Goal: Task Accomplishment & Management: Manage account settings

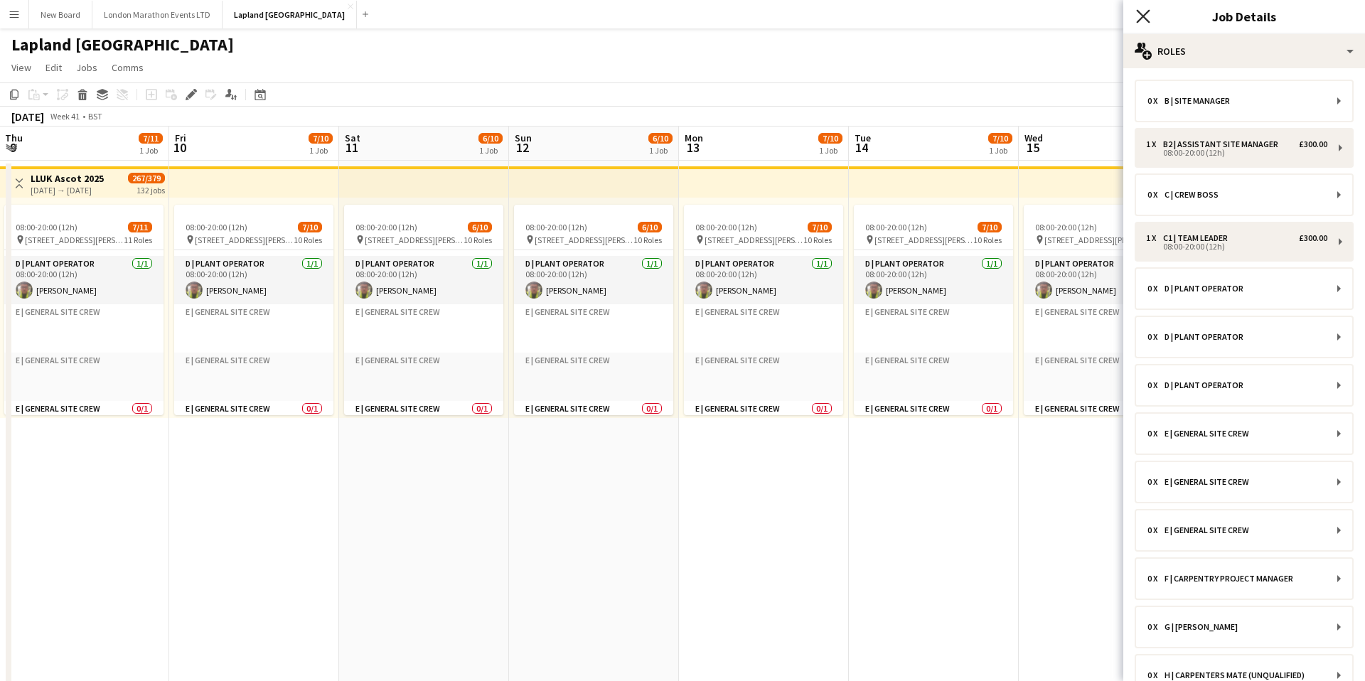
click at [1140, 18] on icon "Close pop-in" at bounding box center [1143, 16] width 14 height 14
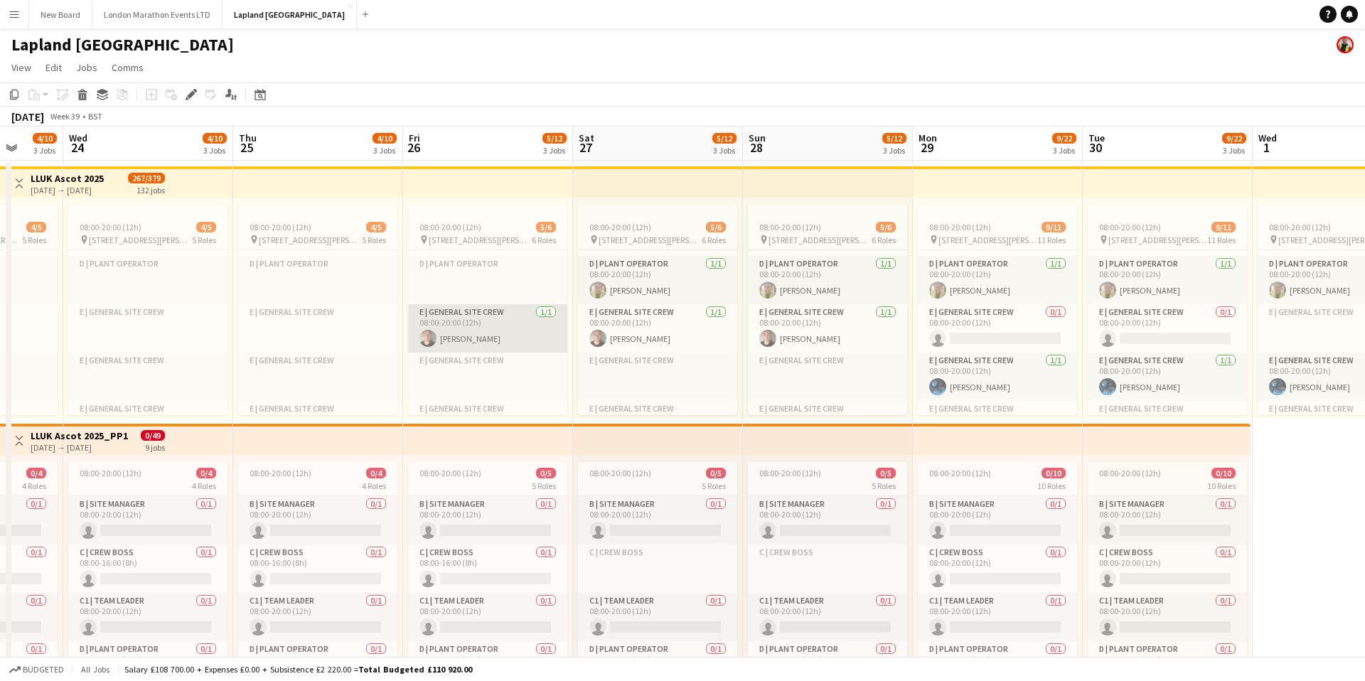
scroll to position [207, 0]
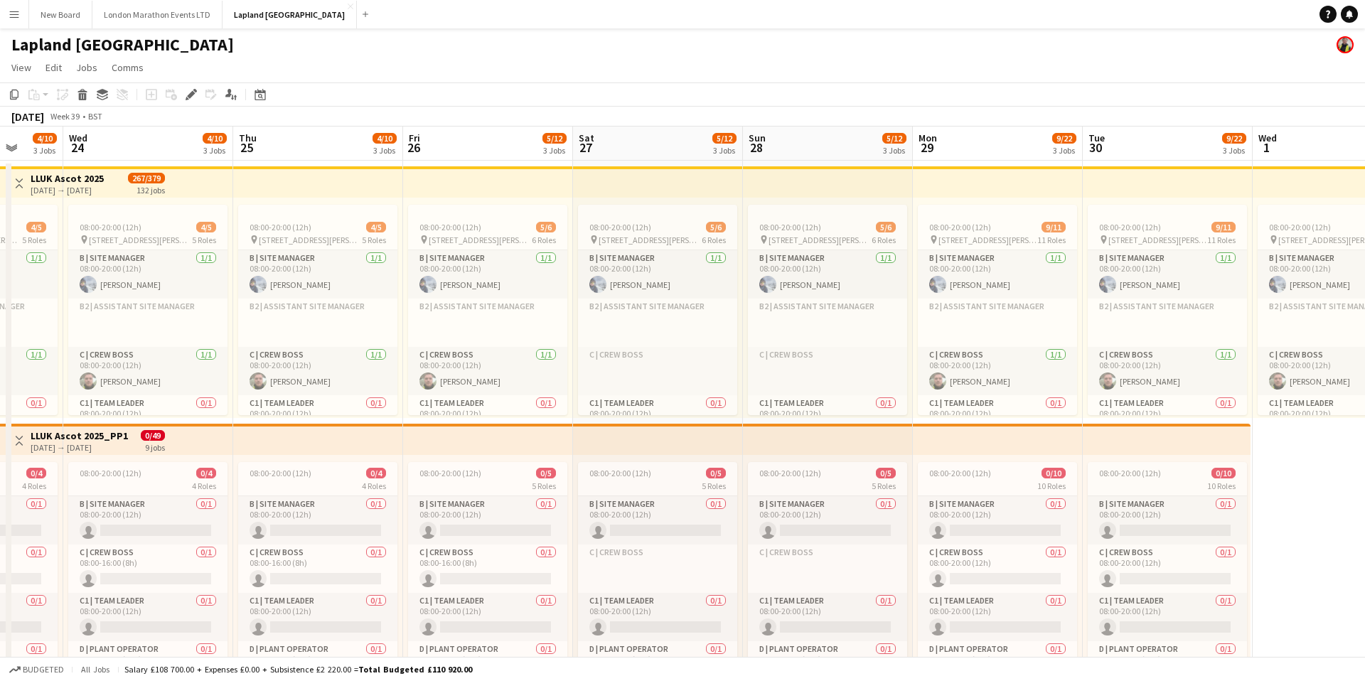
click at [16, 14] on app-icon "Menu" at bounding box center [14, 14] width 11 height 11
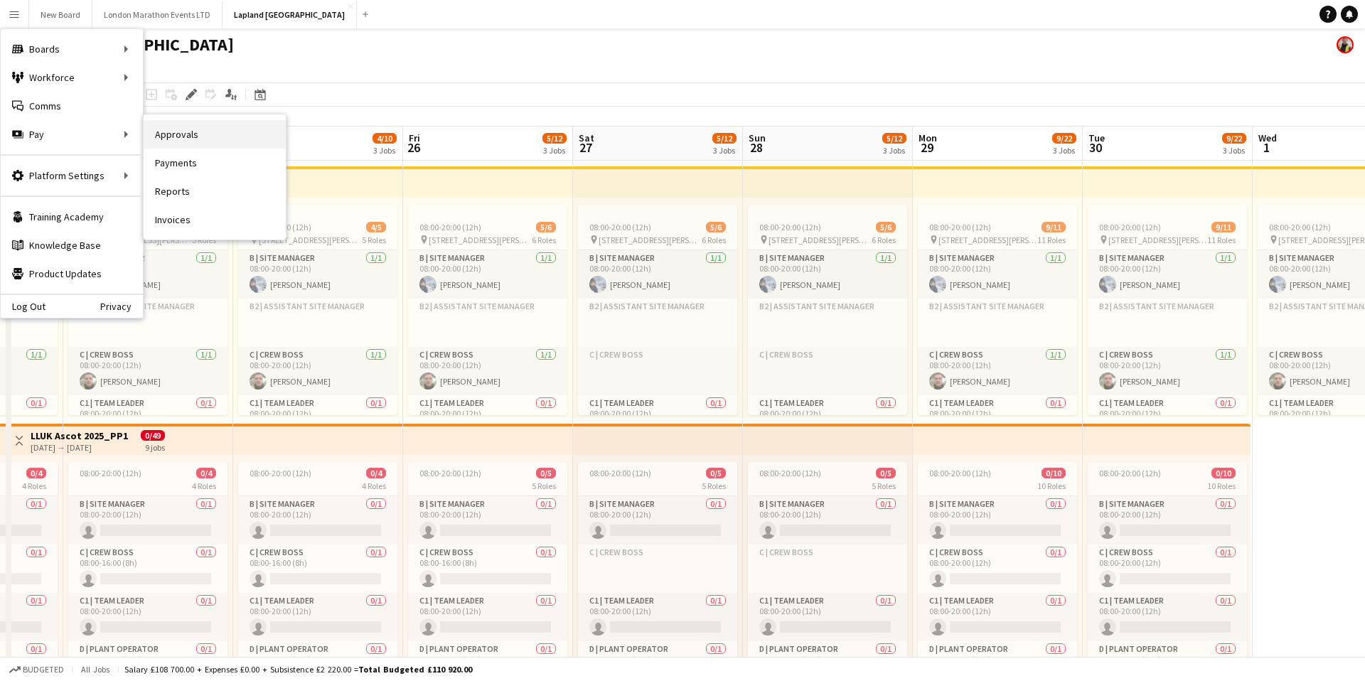
click at [193, 139] on link "Approvals" at bounding box center [215, 134] width 142 height 28
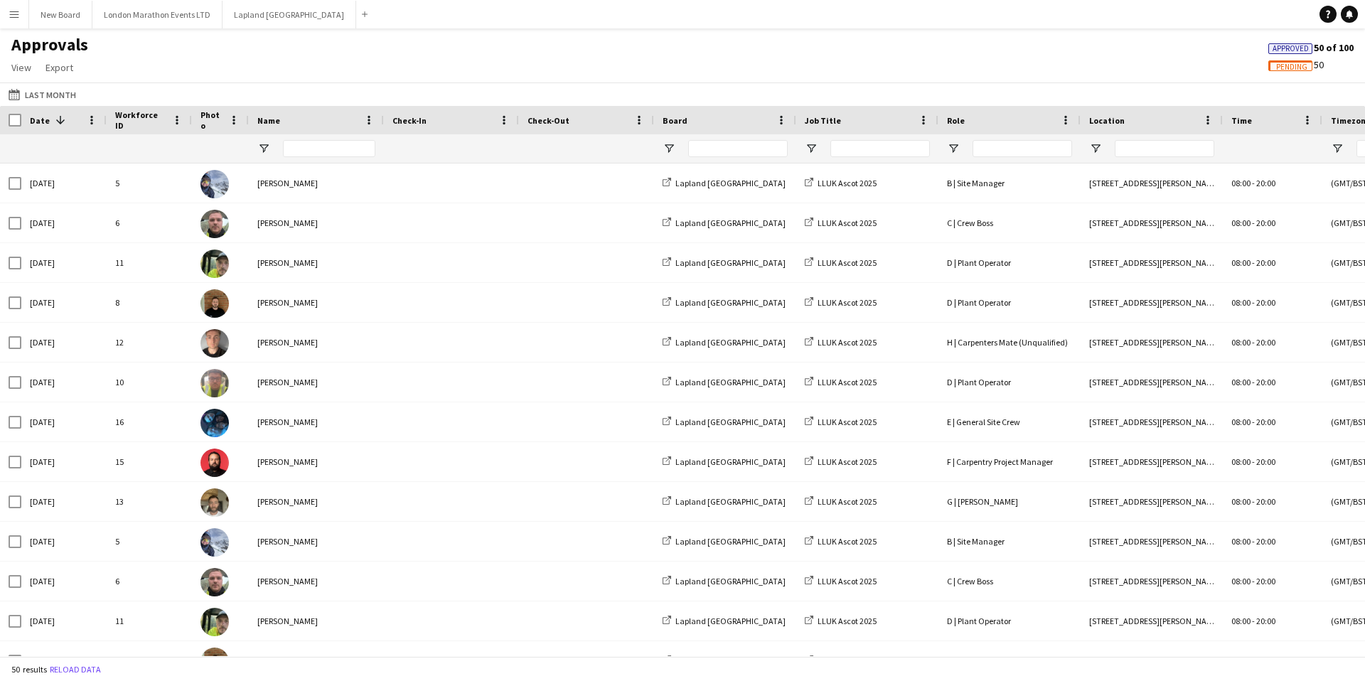
click at [10, 19] on app-icon "Menu" at bounding box center [14, 14] width 11 height 11
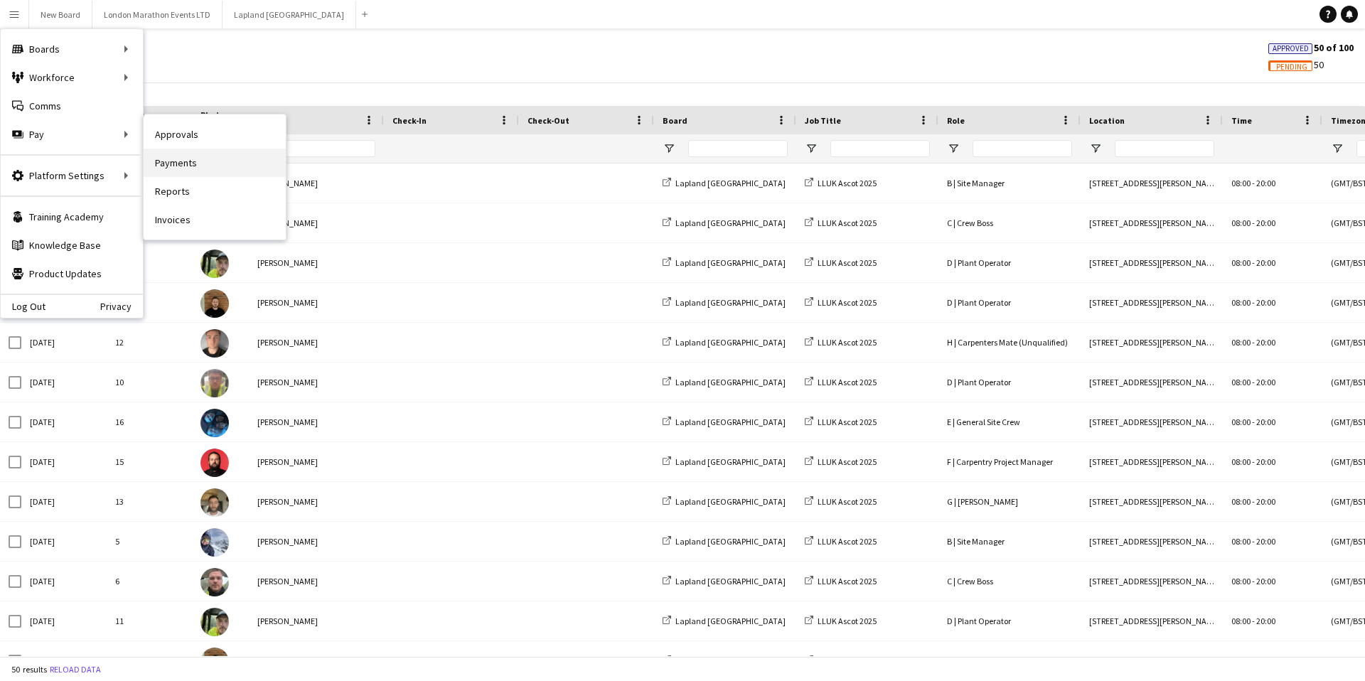
click at [186, 161] on link "Payments" at bounding box center [215, 163] width 142 height 28
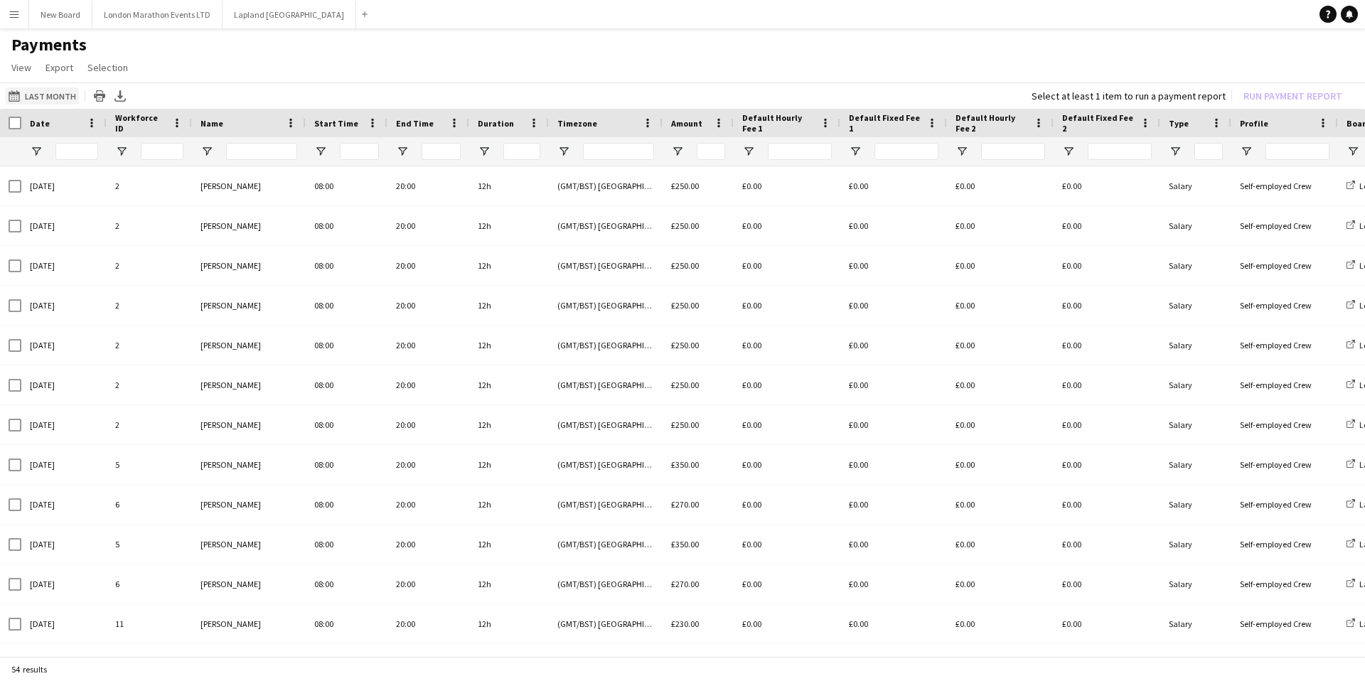
click at [55, 95] on button "Last Month Last Month" at bounding box center [42, 95] width 73 height 17
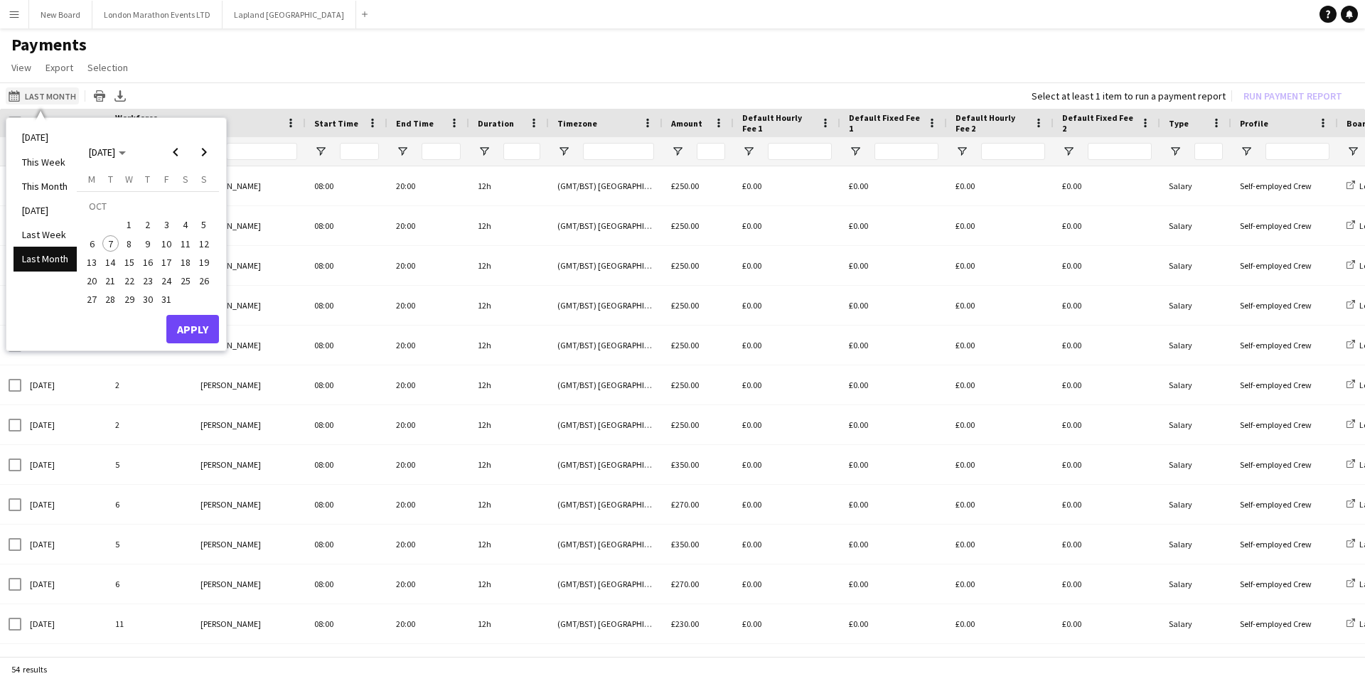
click at [55, 95] on button "Last Month Last Month" at bounding box center [42, 95] width 73 height 17
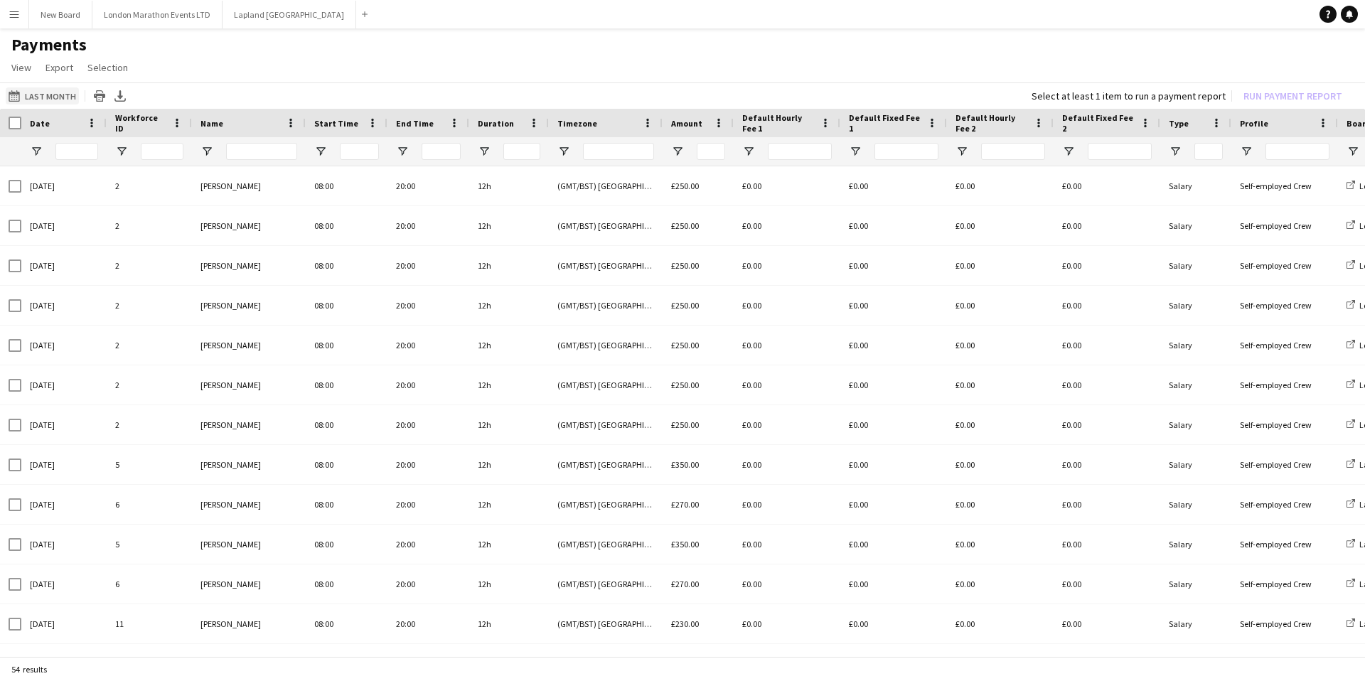
click at [49, 96] on button "Last Month Last Month" at bounding box center [42, 95] width 73 height 17
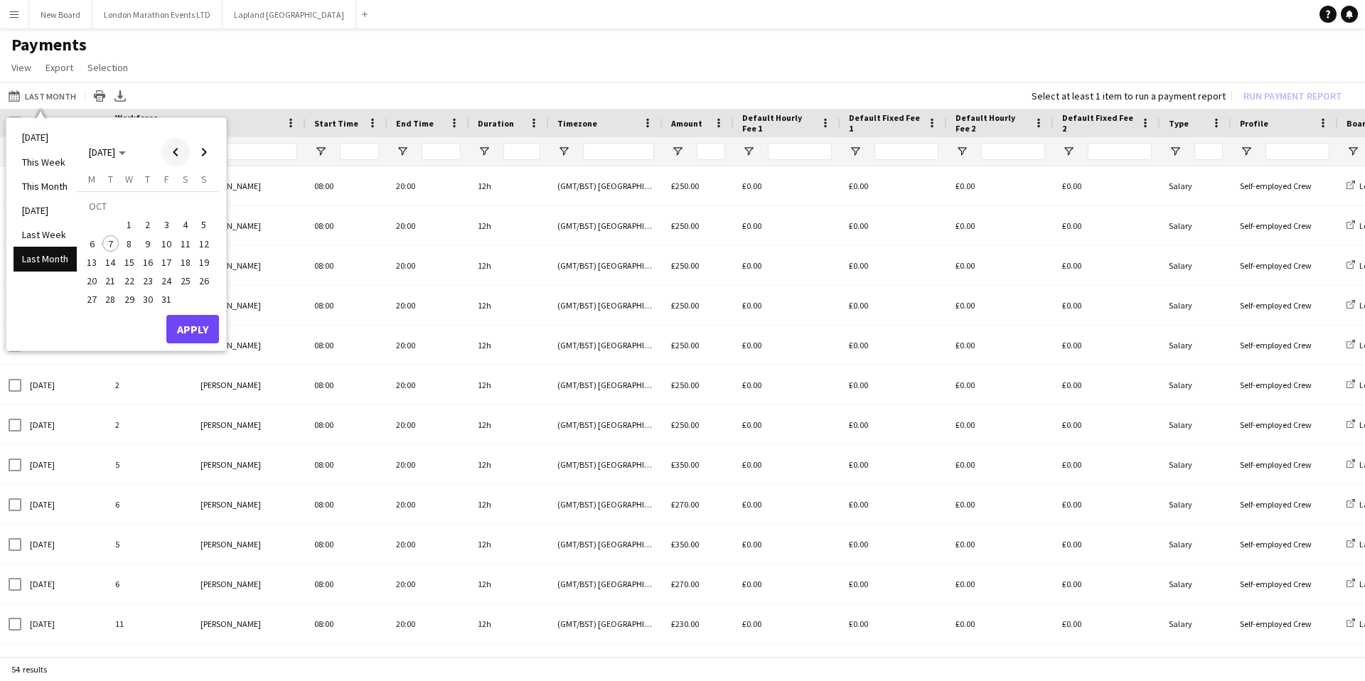
click at [176, 156] on span "Previous month" at bounding box center [175, 152] width 28 height 28
click at [97, 263] on span "15" at bounding box center [91, 262] width 17 height 17
click at [109, 302] on span "30" at bounding box center [110, 299] width 17 height 17
click at [173, 323] on button "Apply" at bounding box center [192, 329] width 53 height 28
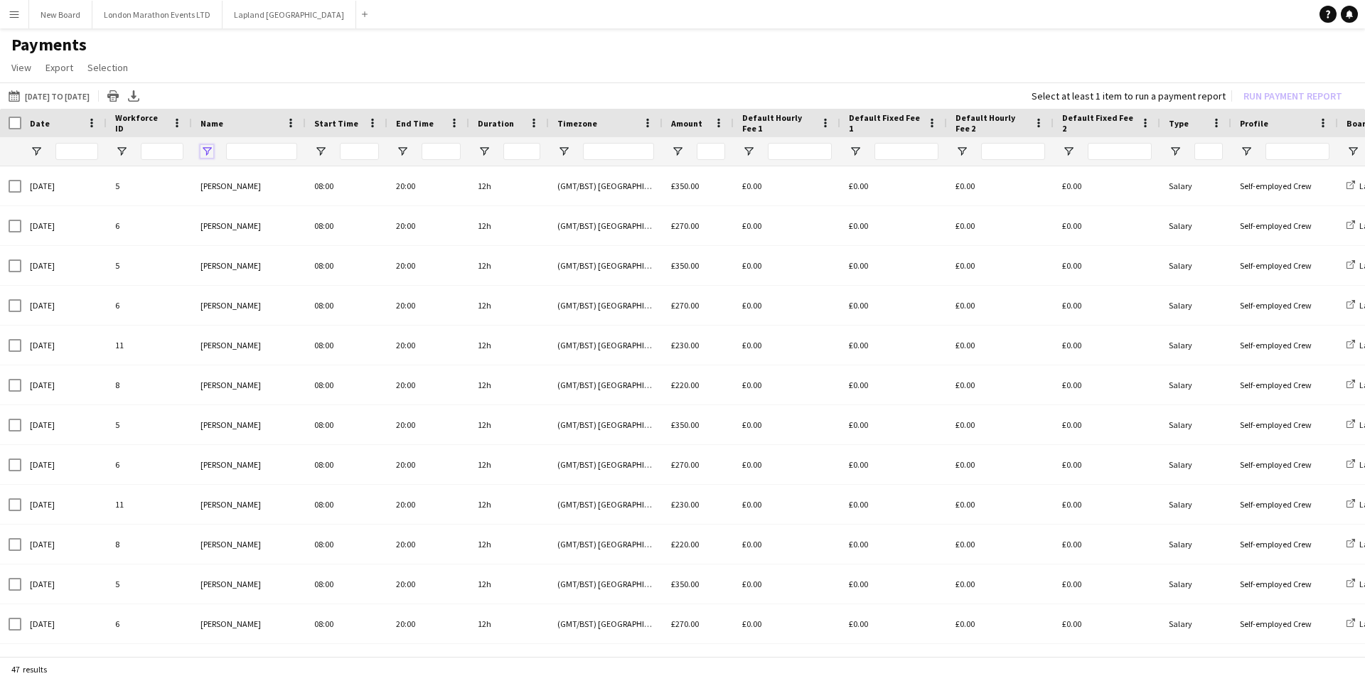
click at [203, 149] on span "Open Filter Menu" at bounding box center [206, 151] width 13 height 13
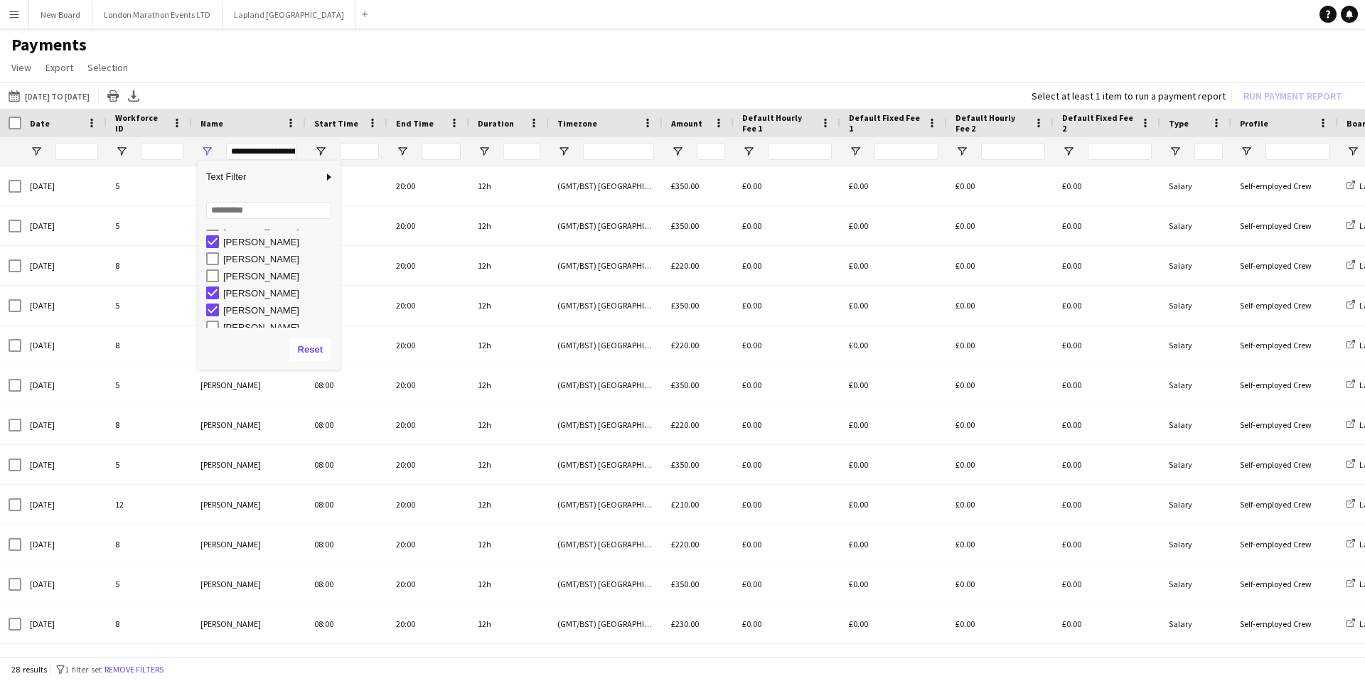
scroll to position [73, 0]
type input "**********"
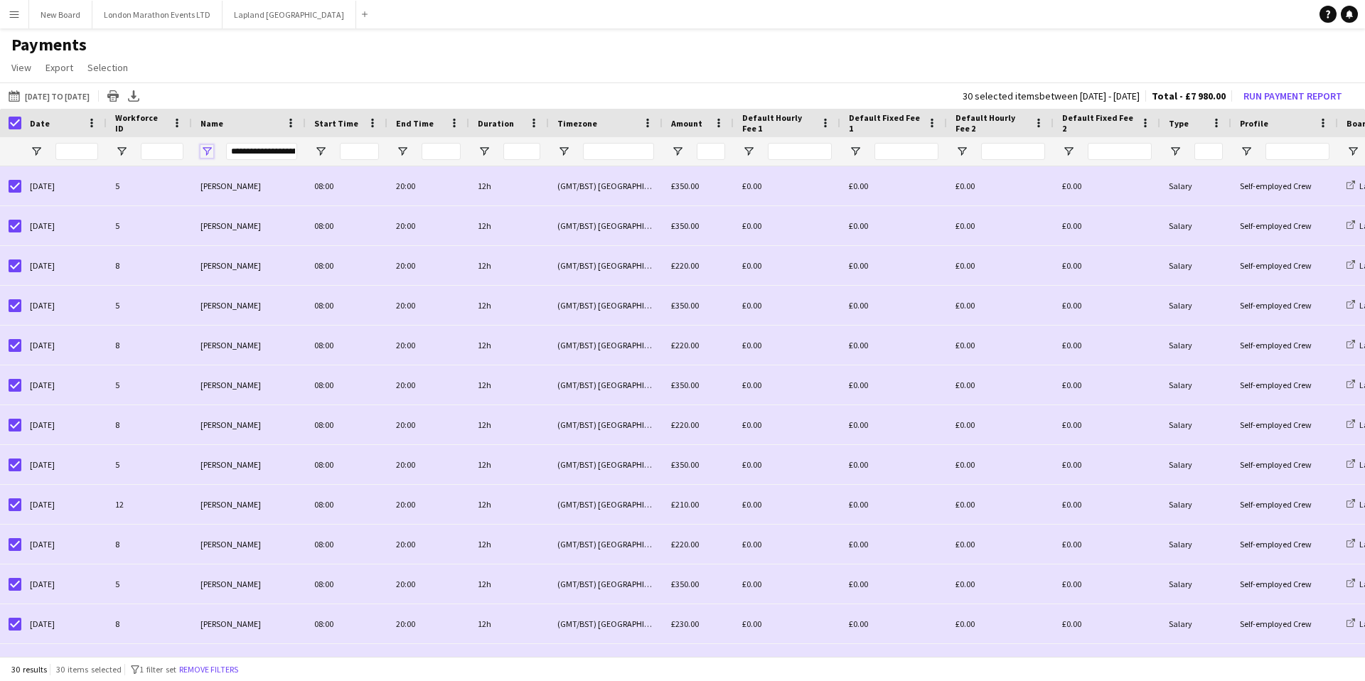
click at [206, 151] on span "Open Filter Menu" at bounding box center [206, 151] width 13 height 13
click at [288, 124] on span at bounding box center [290, 123] width 13 height 13
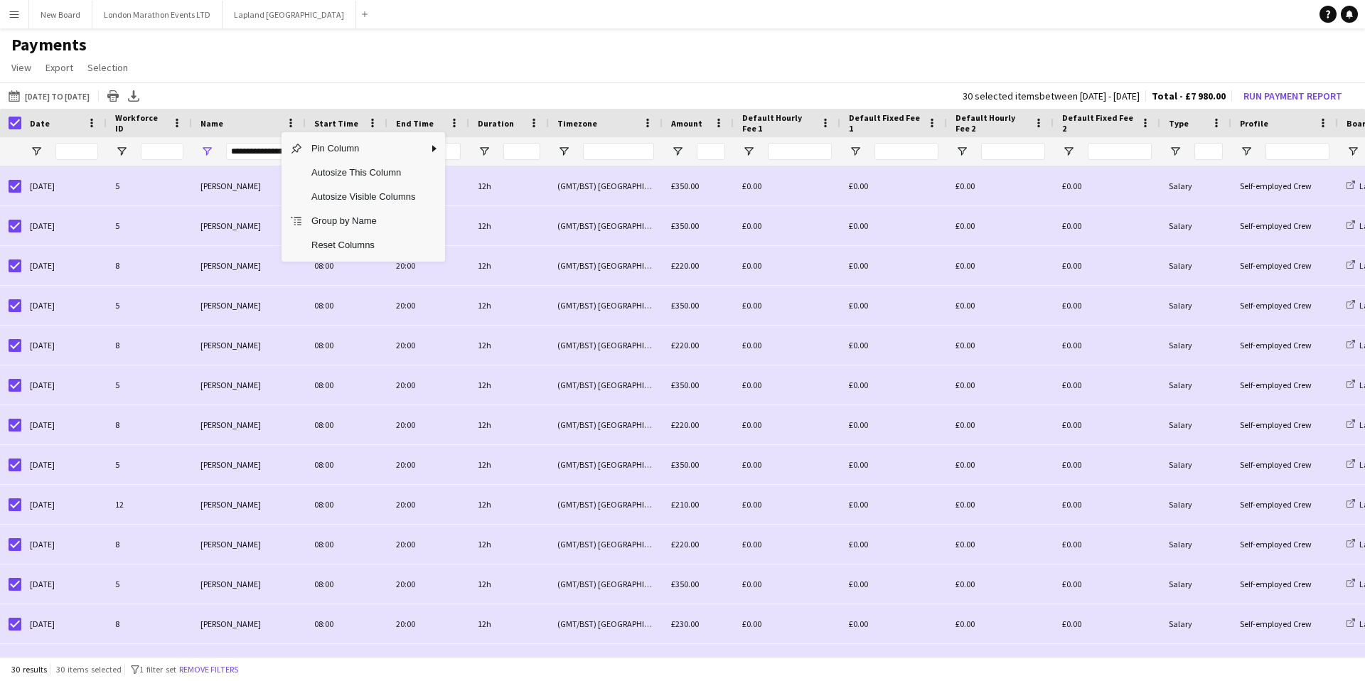
click at [292, 98] on div "Last Month [DATE] to [DATE] [DATE] This Week This Month [DATE] Last Week Last M…" at bounding box center [682, 95] width 1365 height 26
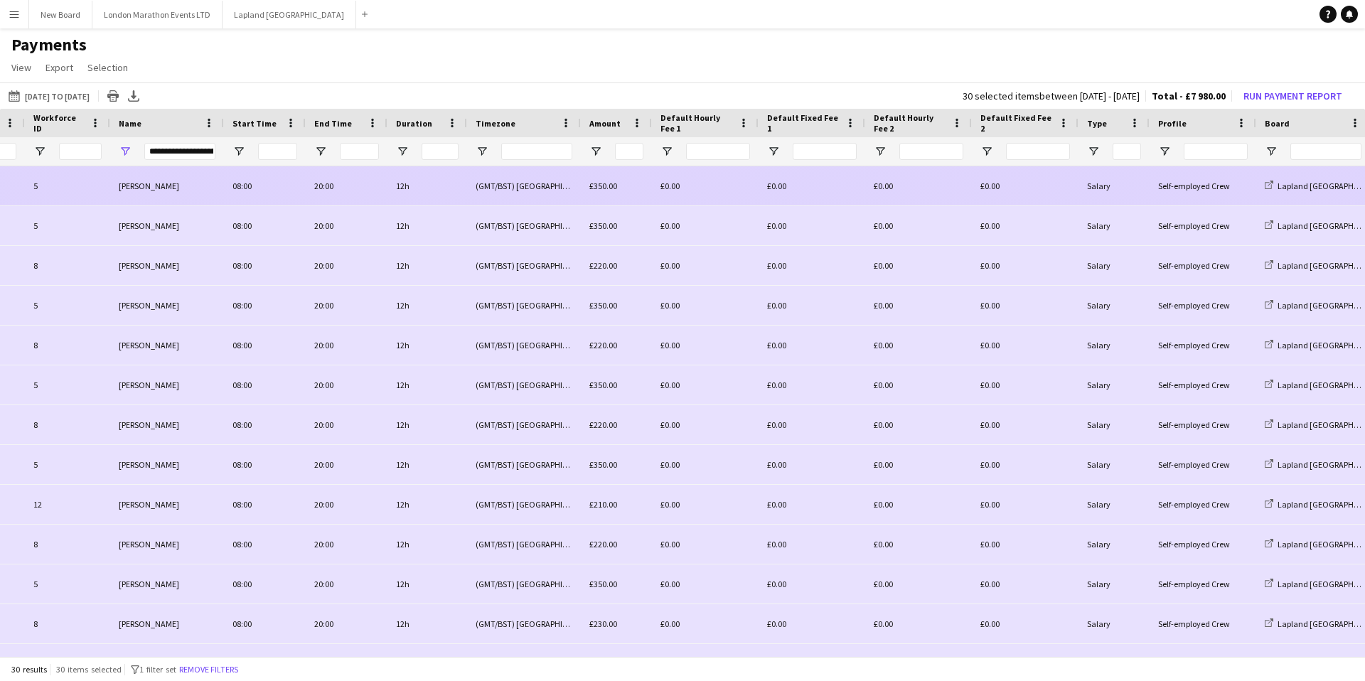
scroll to position [0, 222]
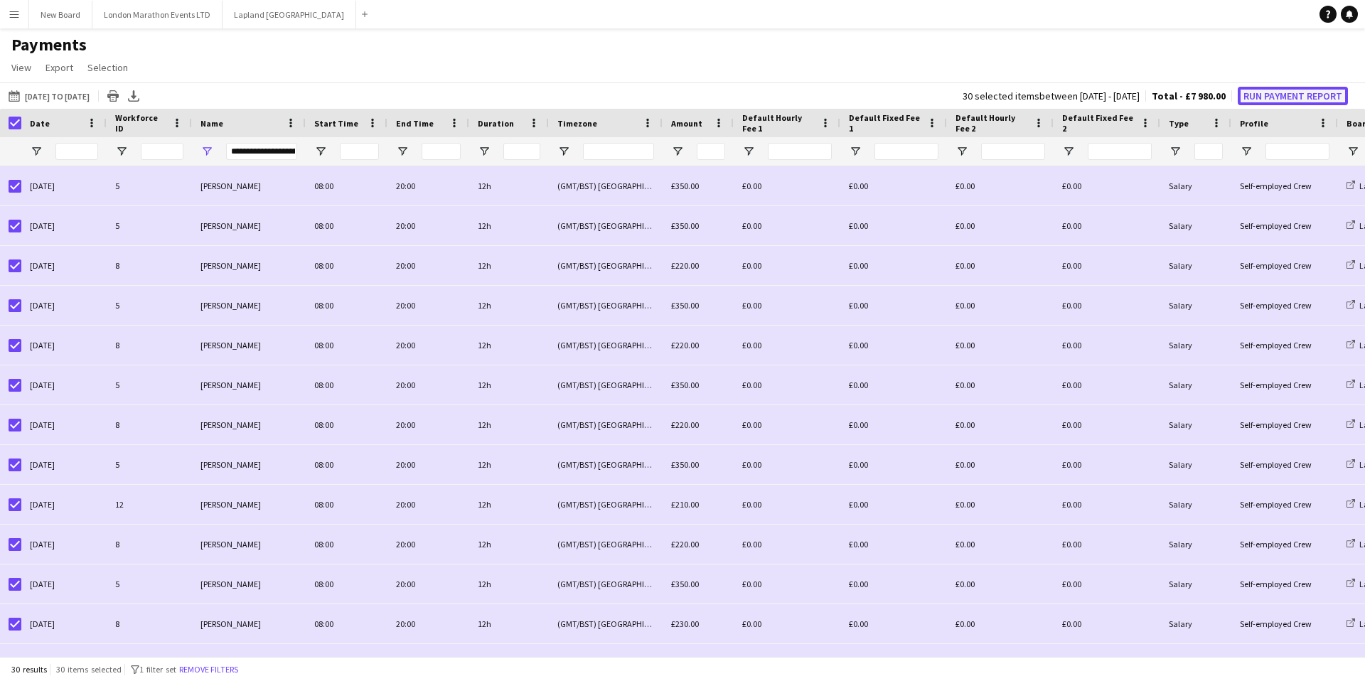
click at [1296, 97] on button "Run Payment Report" at bounding box center [1293, 96] width 110 height 18
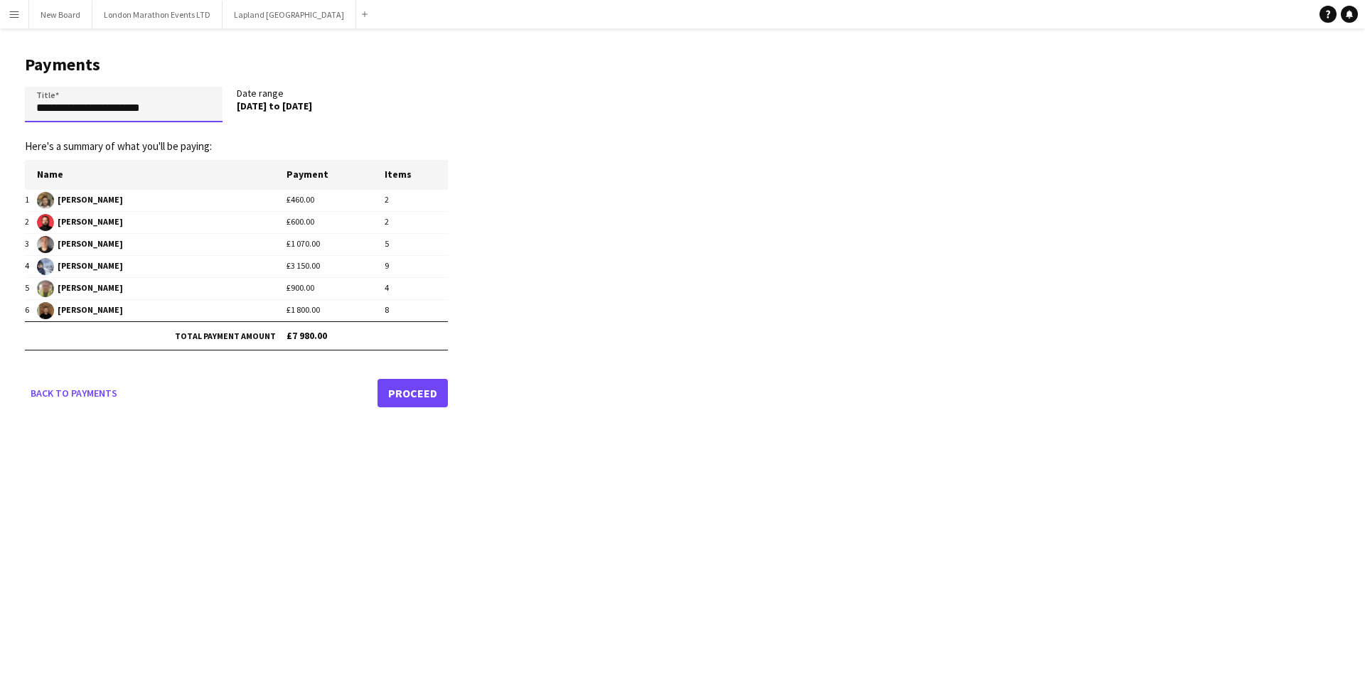
click at [192, 111] on input "**********" at bounding box center [124, 105] width 198 height 36
type input "**********"
click at [402, 395] on link "Proceed" at bounding box center [413, 393] width 70 height 28
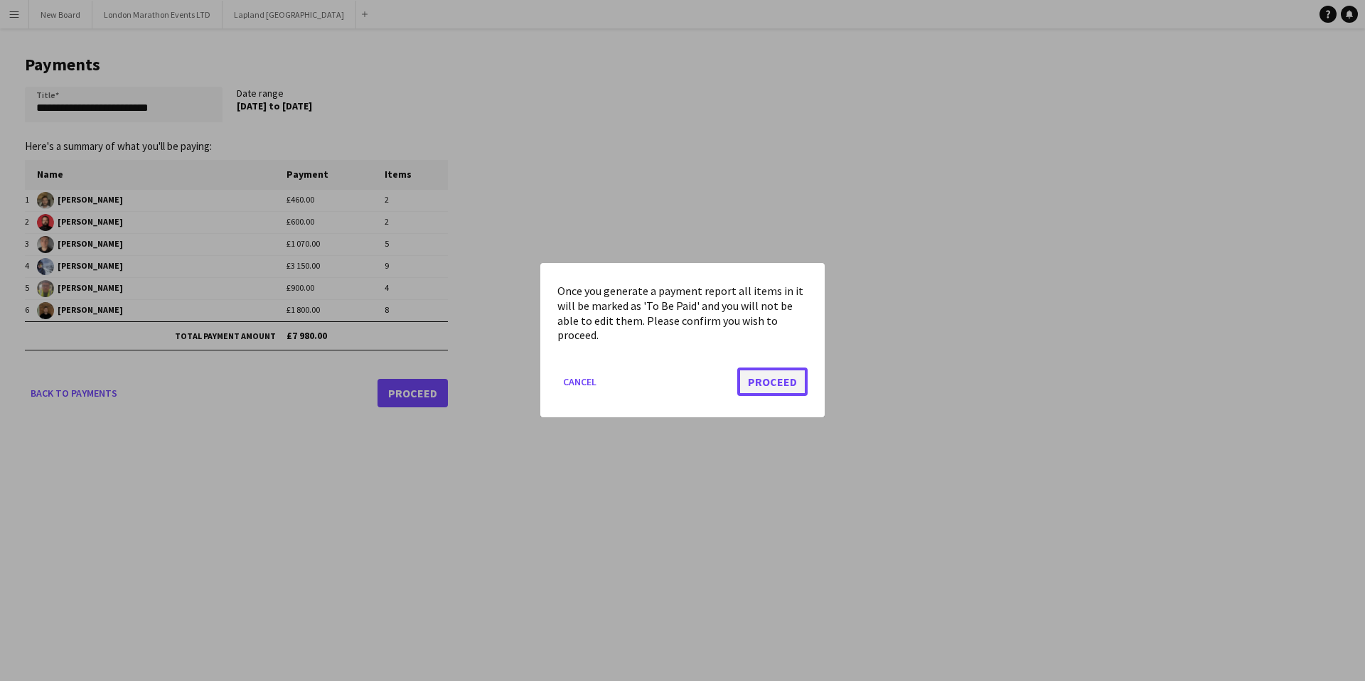
click at [762, 385] on button "Proceed" at bounding box center [772, 382] width 70 height 28
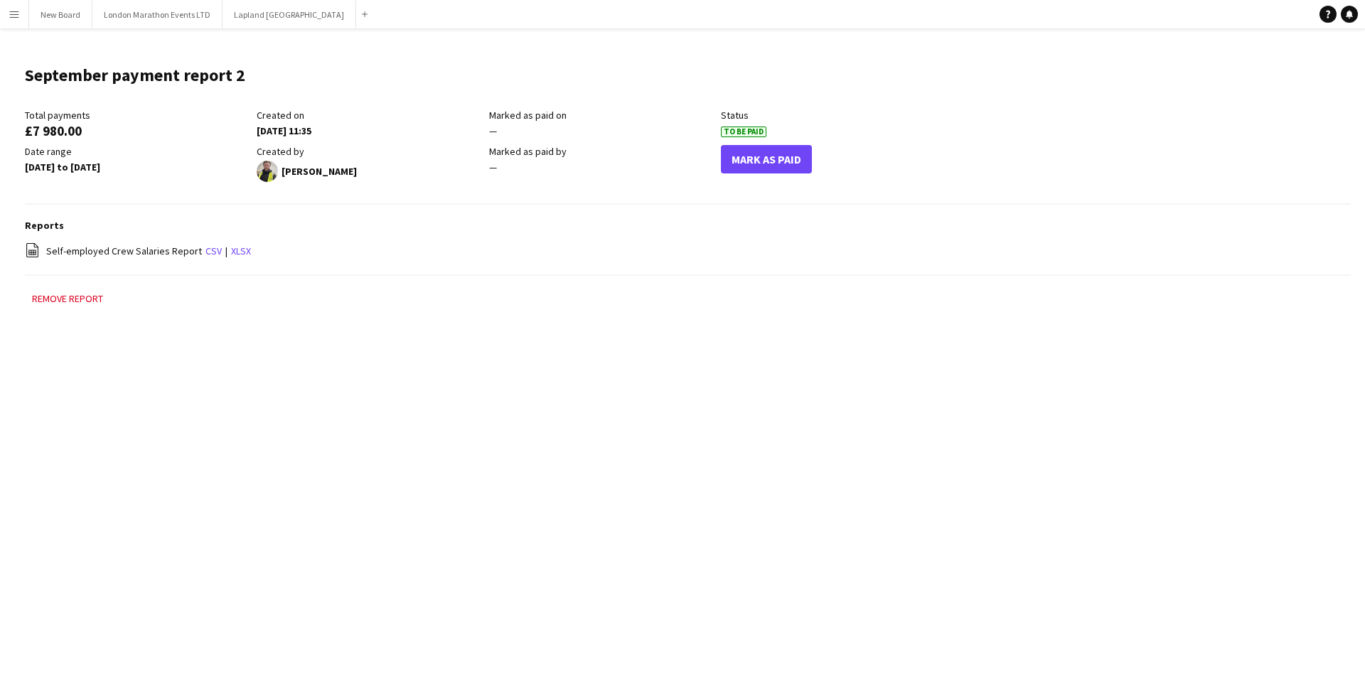
click at [13, 18] on app-icon "Menu" at bounding box center [14, 14] width 11 height 11
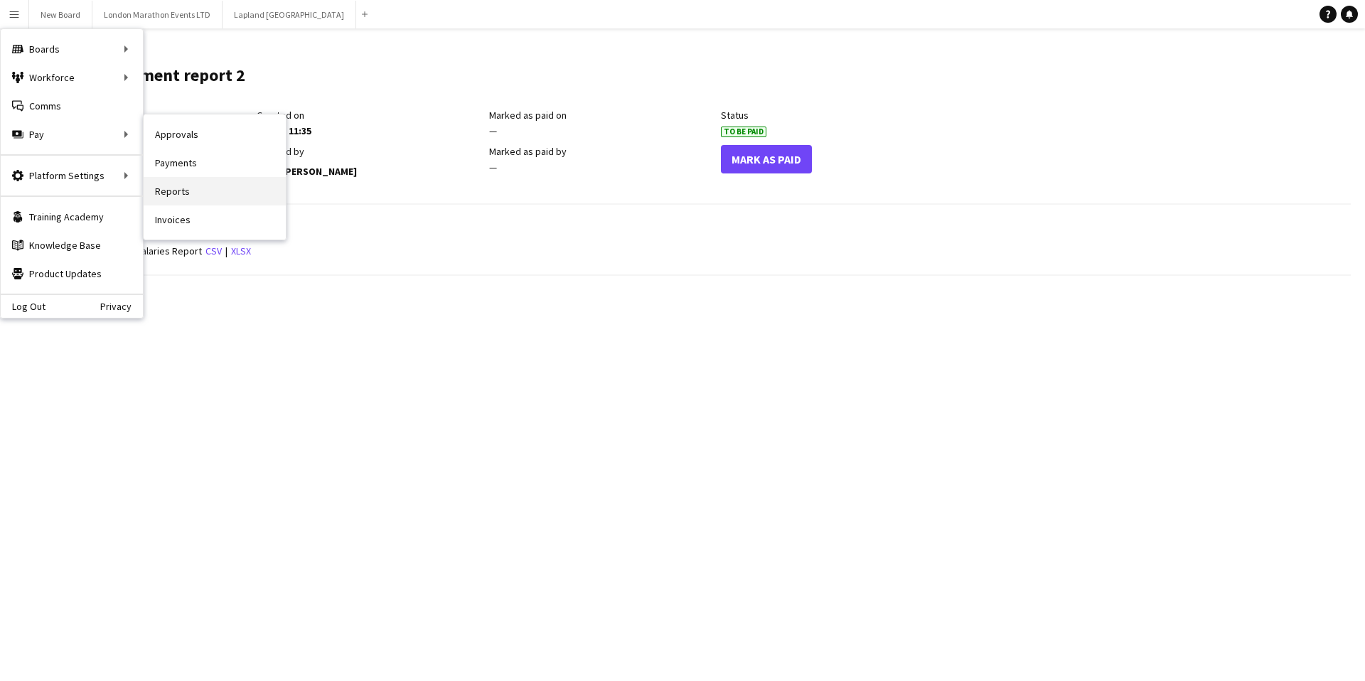
click at [198, 190] on link "Reports" at bounding box center [215, 191] width 142 height 28
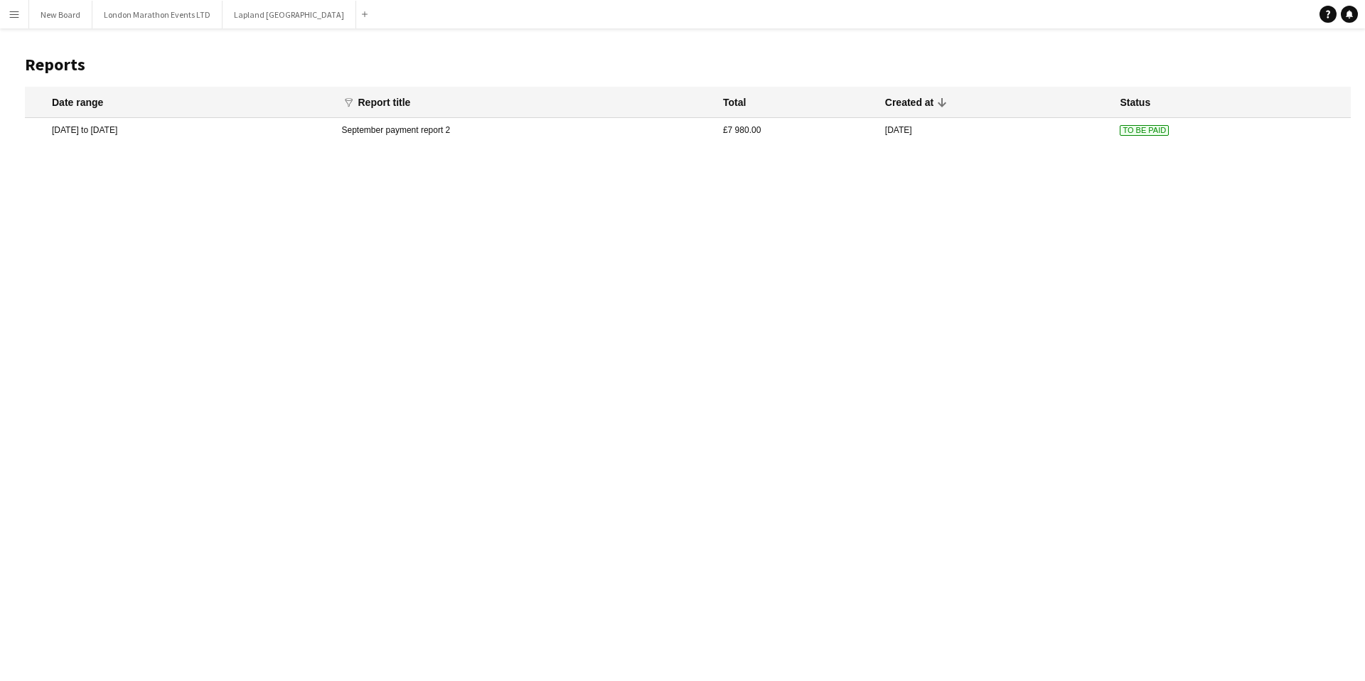
click at [211, 135] on mat-cell "[DATE] to [DATE]" at bounding box center [180, 130] width 310 height 24
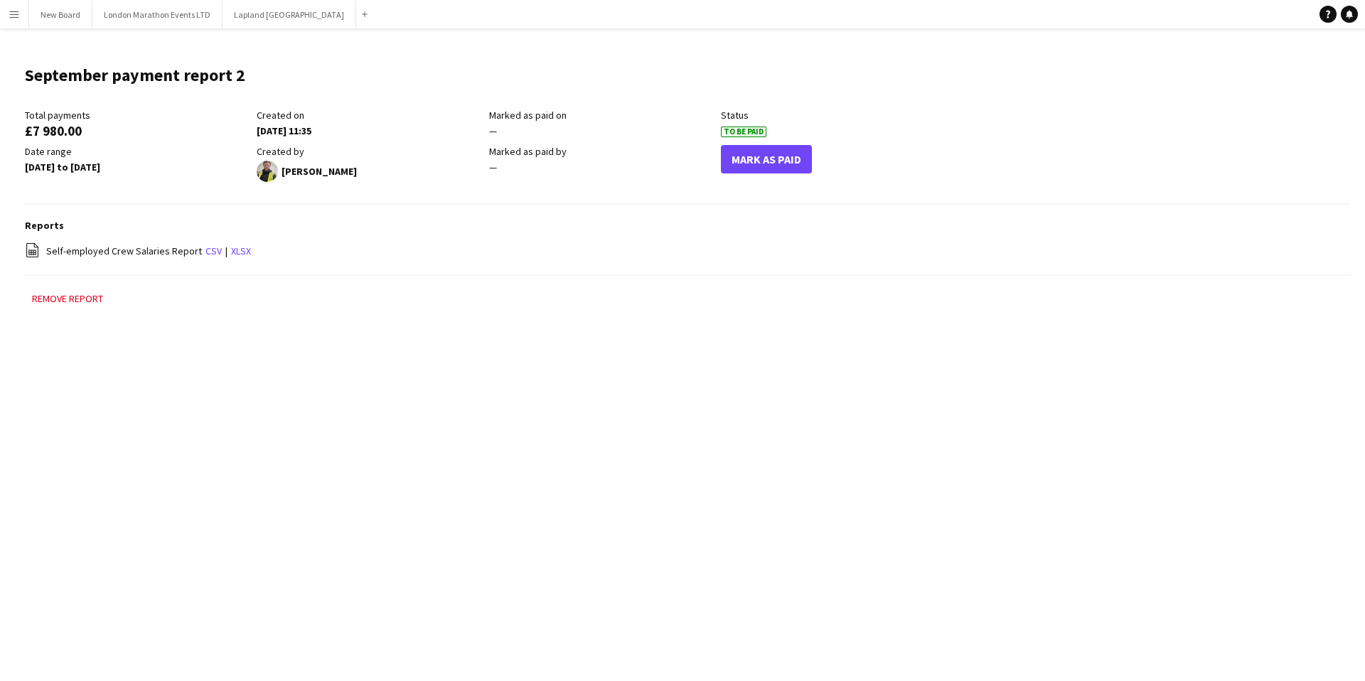
click at [16, 16] on app-icon "Menu" at bounding box center [14, 14] width 11 height 11
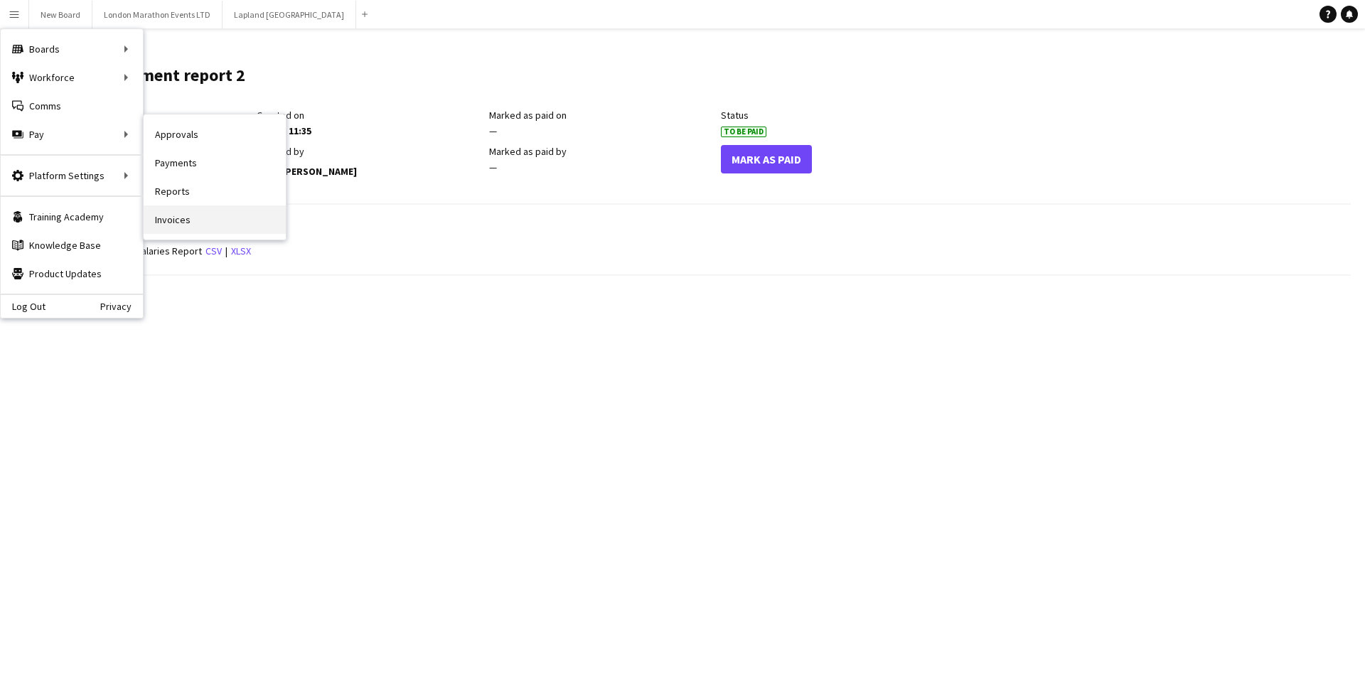
click at [219, 213] on link "Invoices" at bounding box center [215, 219] width 142 height 28
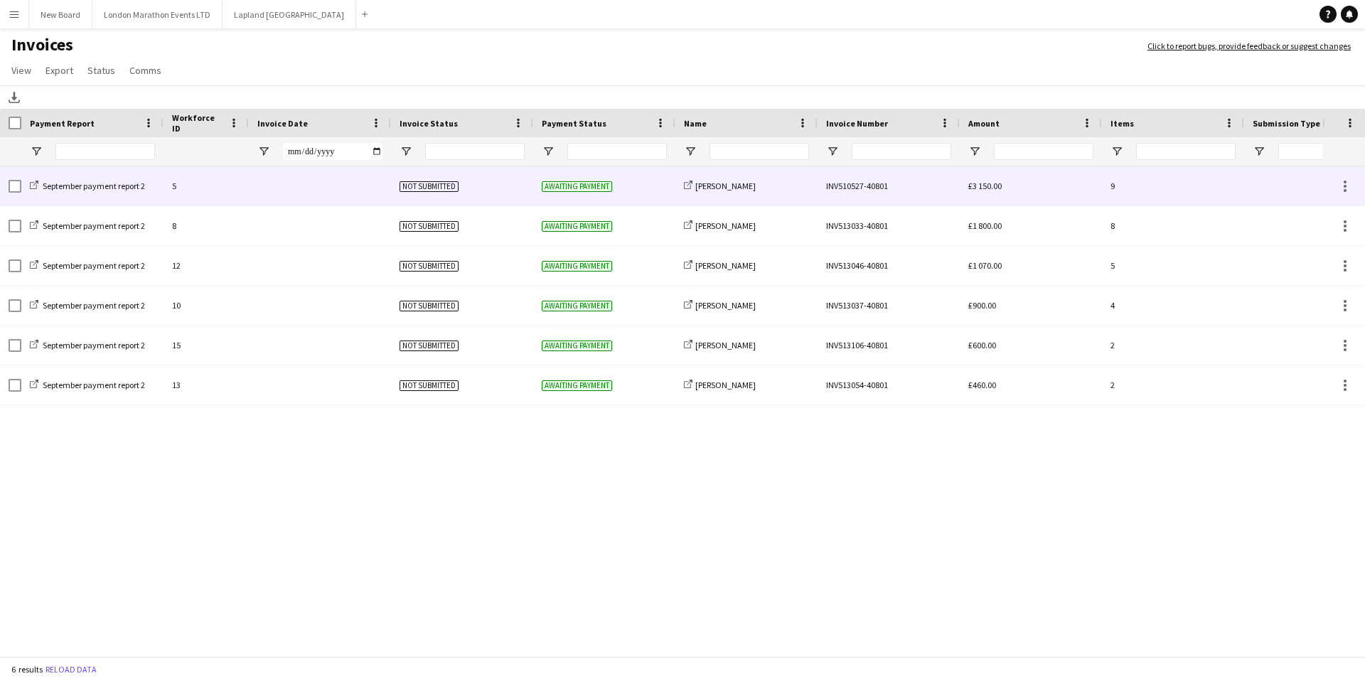
click at [265, 185] on div at bounding box center [320, 185] width 142 height 39
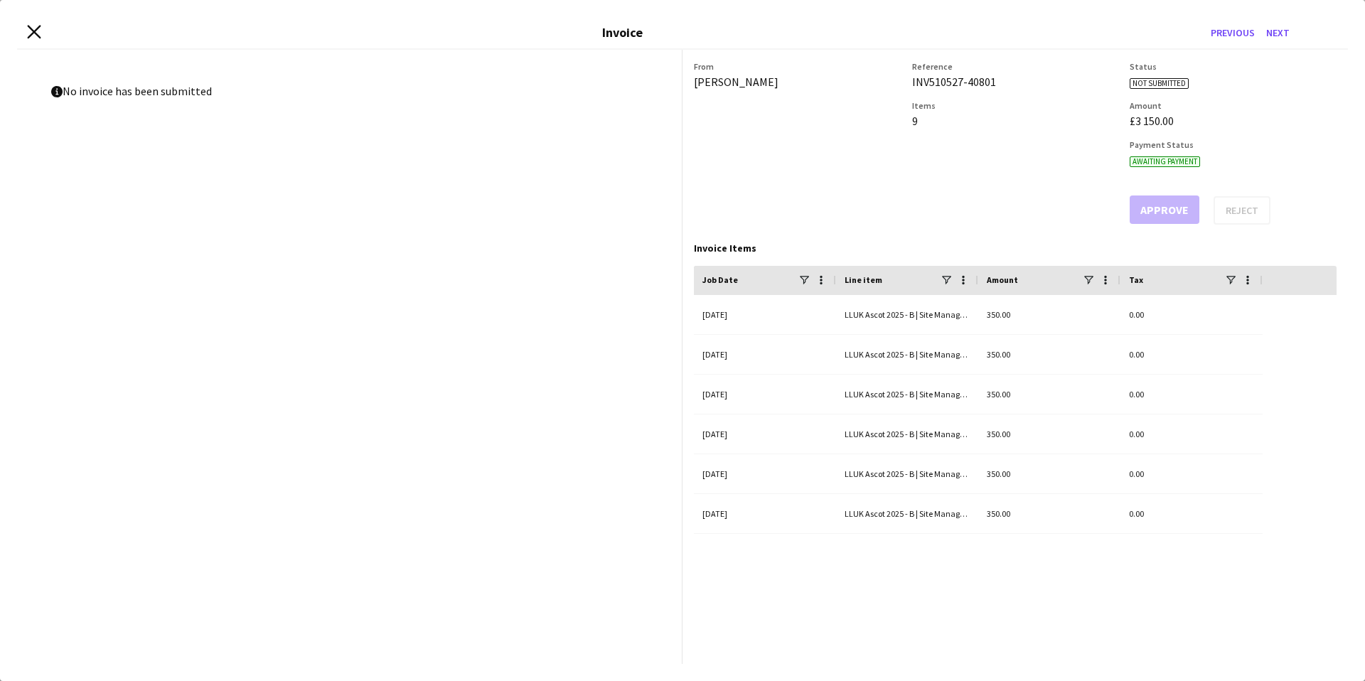
click at [34, 31] on icon at bounding box center [34, 32] width 14 height 14
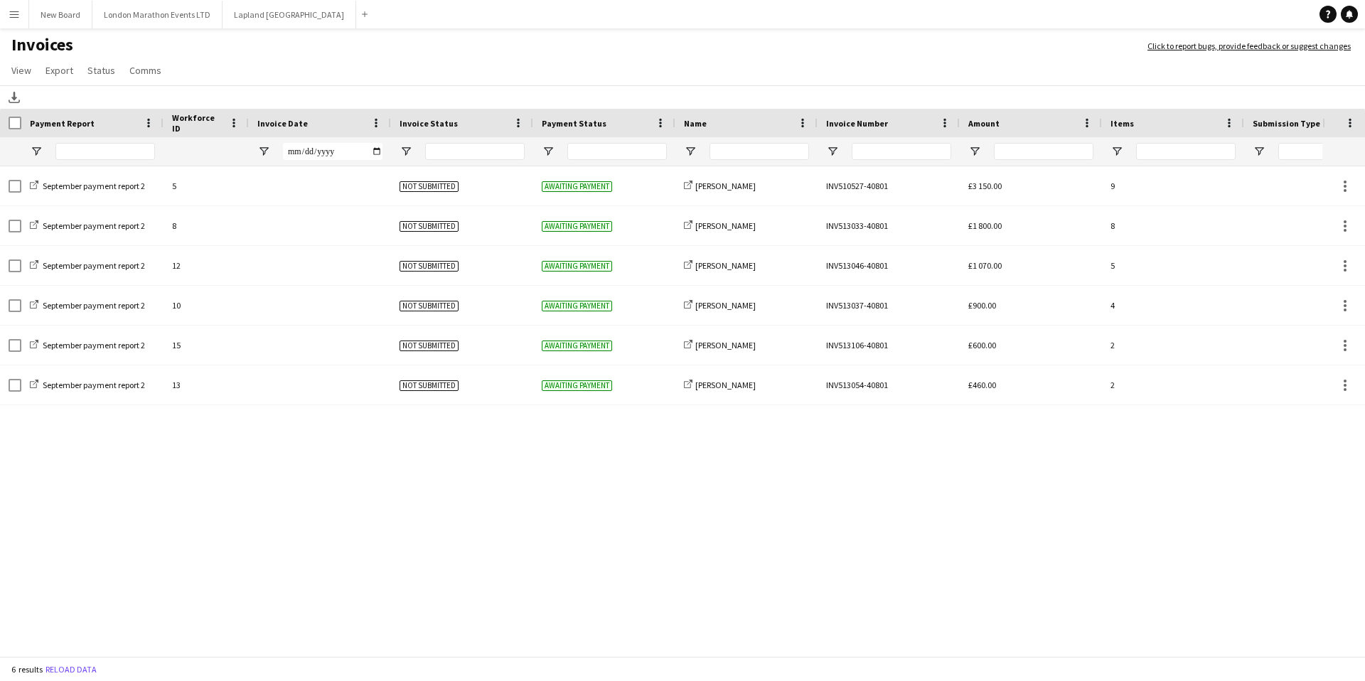
click at [14, 13] on app-icon "Menu" at bounding box center [14, 14] width 11 height 11
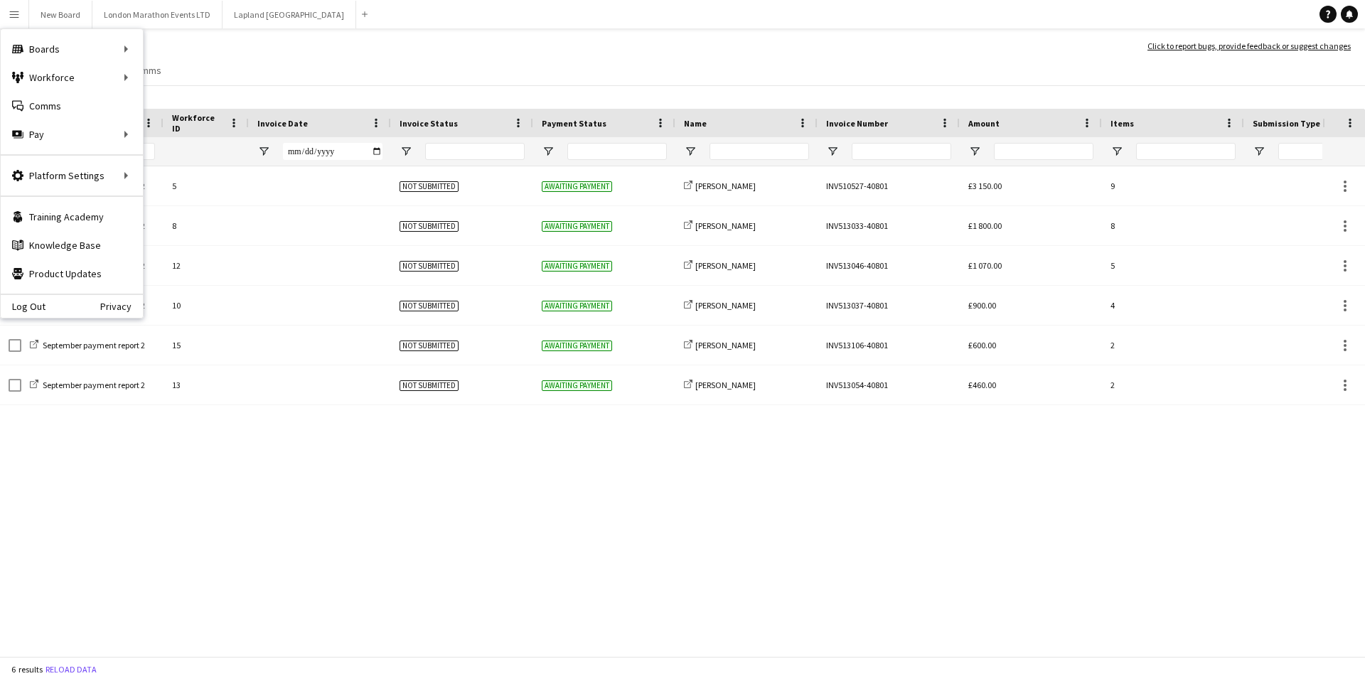
click at [14, 13] on app-icon "Menu" at bounding box center [14, 14] width 11 height 11
click at [293, 73] on app-page-menu "View Customise view Customise filters Reset Filters Reset View Reset All Export…" at bounding box center [682, 71] width 1365 height 27
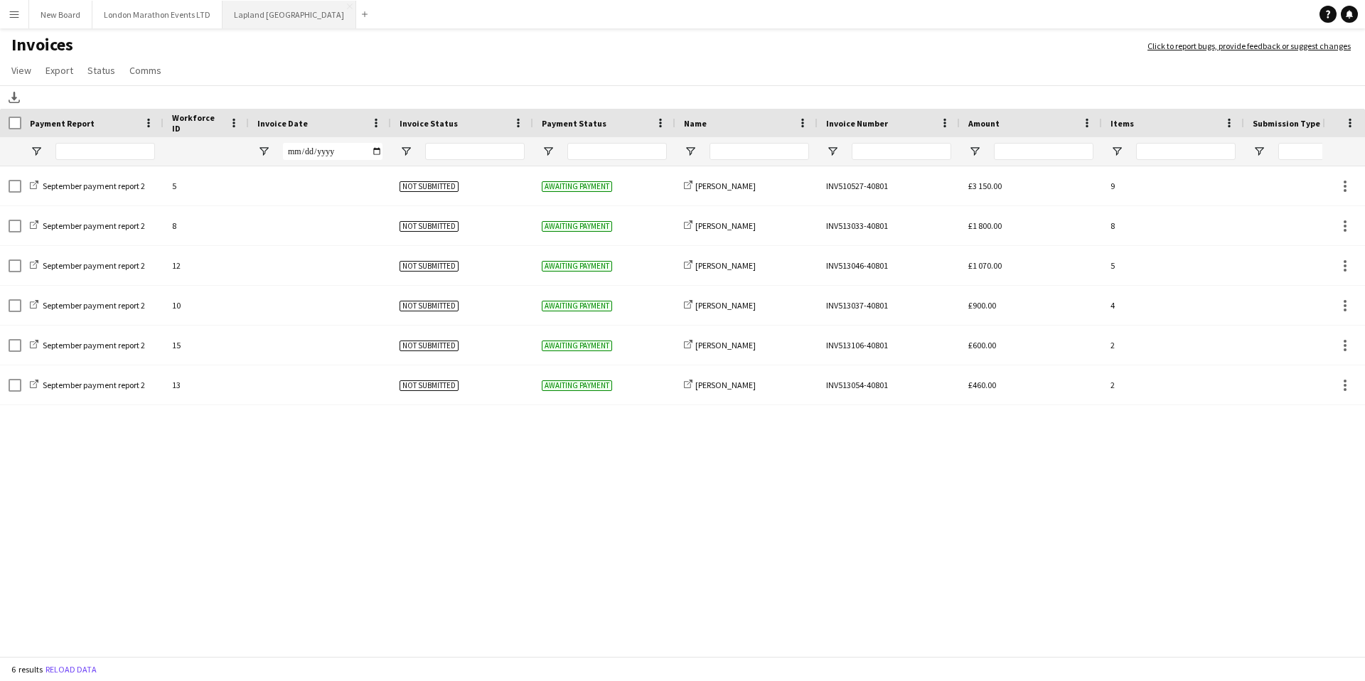
click at [255, 17] on button "Lapland UK Close" at bounding box center [290, 15] width 134 height 28
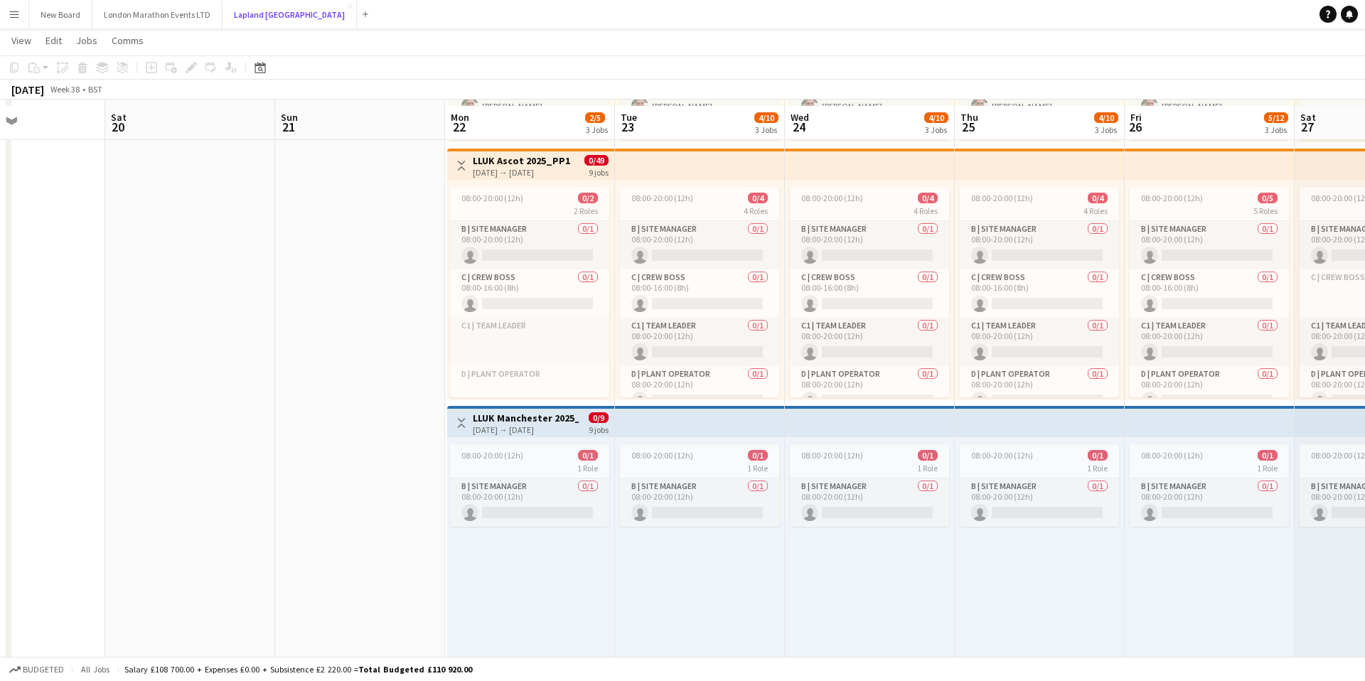
scroll to position [280, 0]
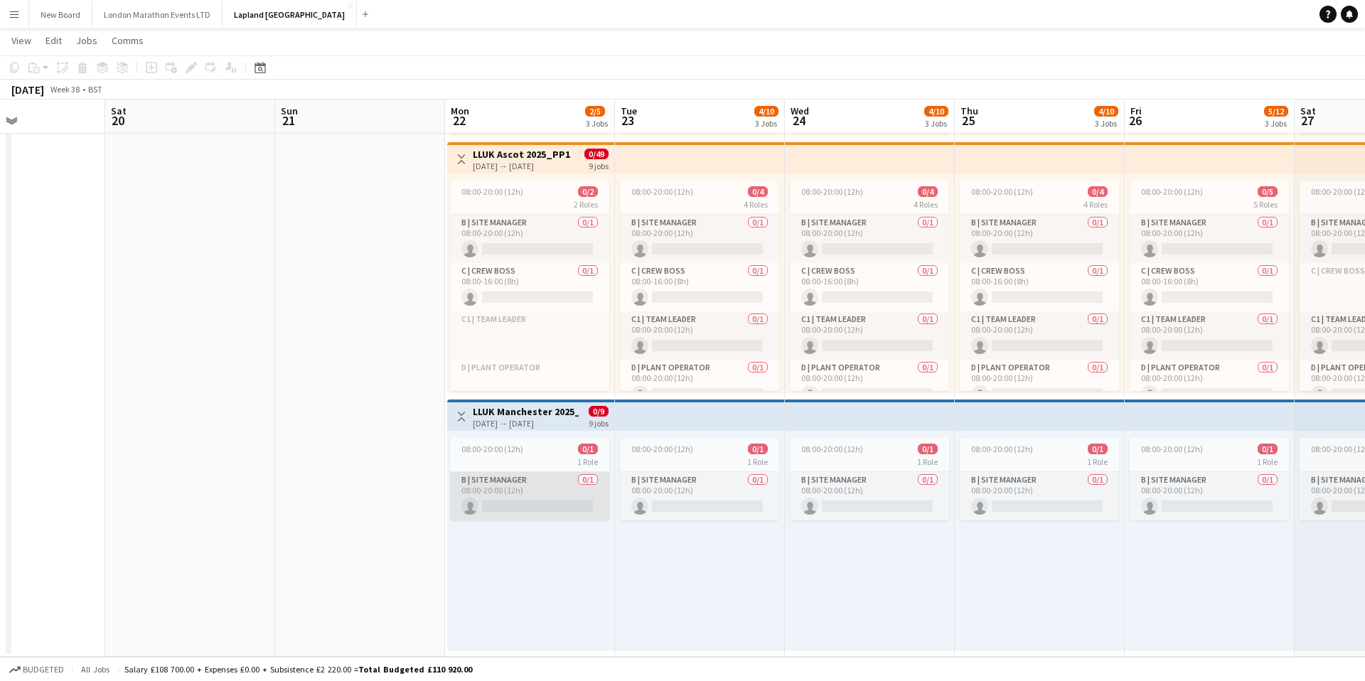
click at [528, 483] on app-card-role "B | Site Manager 0/1 08:00-20:00 (12h) single-neutral-actions" at bounding box center [529, 496] width 159 height 48
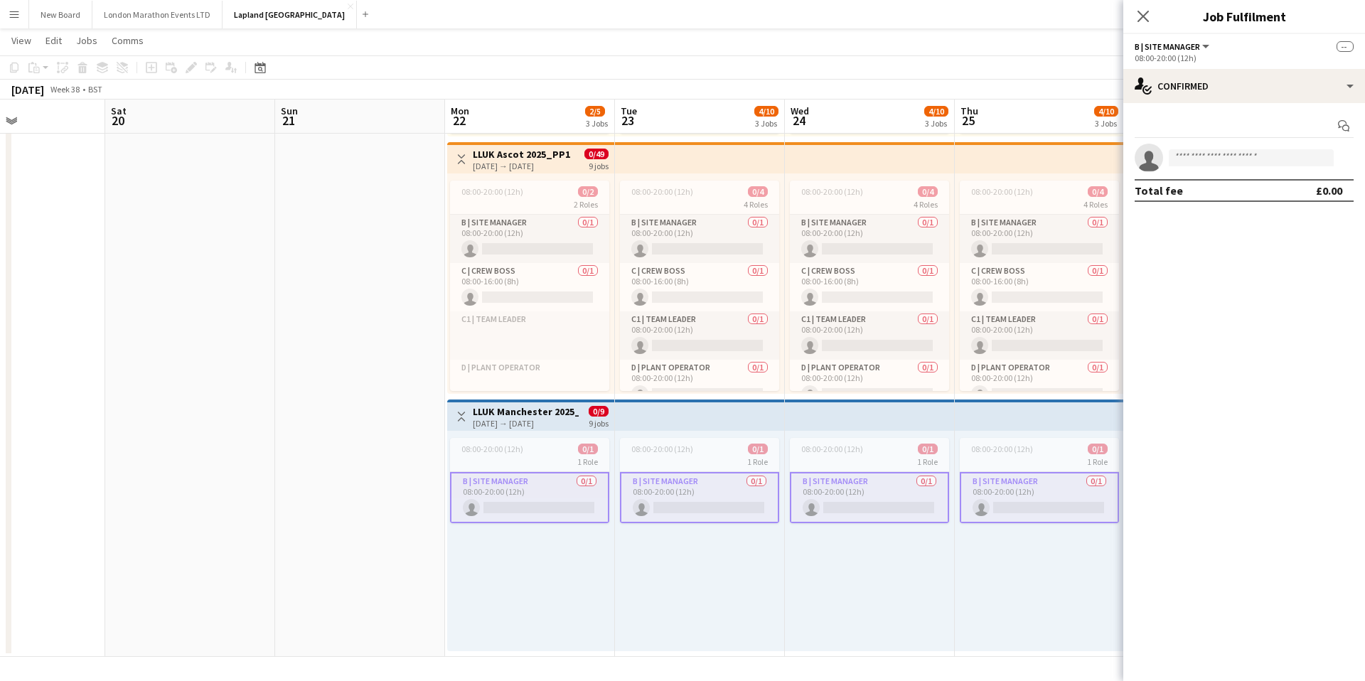
click at [540, 483] on app-card-role "B | Site Manager 0/1 08:00-20:00 (12h) single-neutral-actions" at bounding box center [529, 497] width 159 height 51
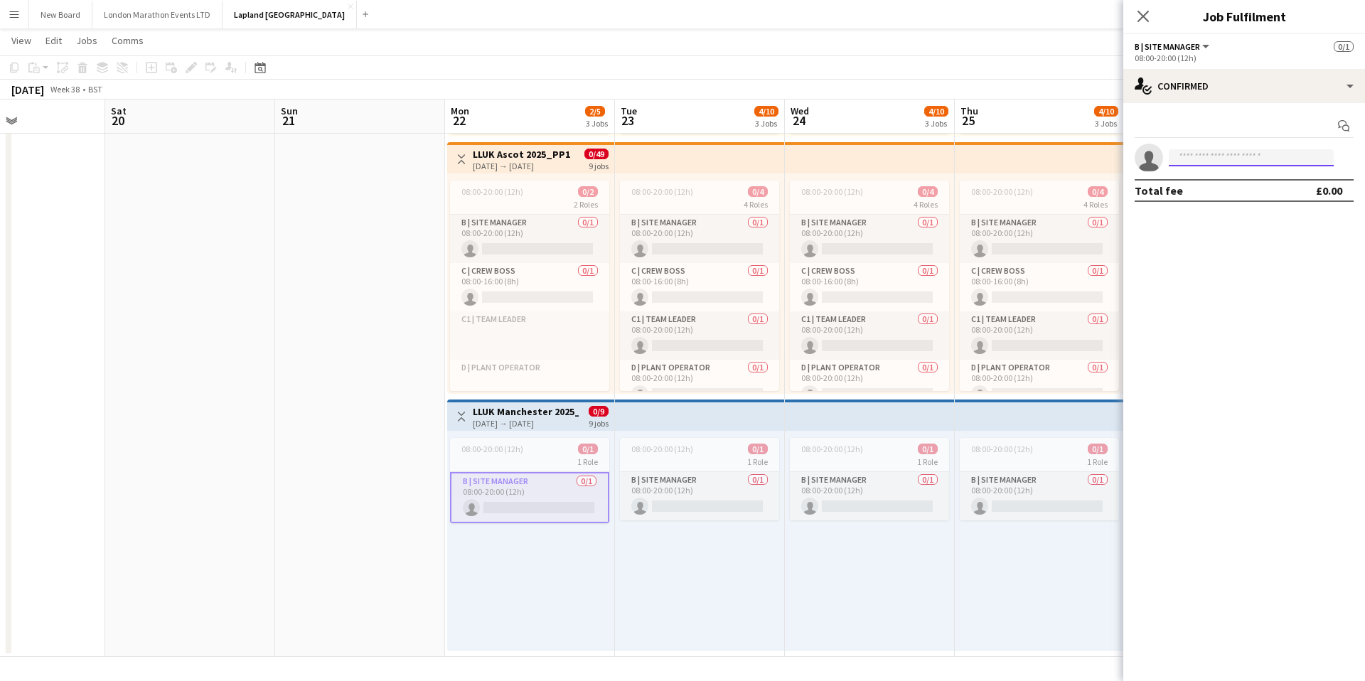
click at [1216, 164] on input at bounding box center [1251, 157] width 165 height 17
type input "******"
click at [1214, 192] on span "[PERSON_NAME][EMAIL_ADDRESS][DOMAIN_NAME]" at bounding box center [1251, 189] width 142 height 11
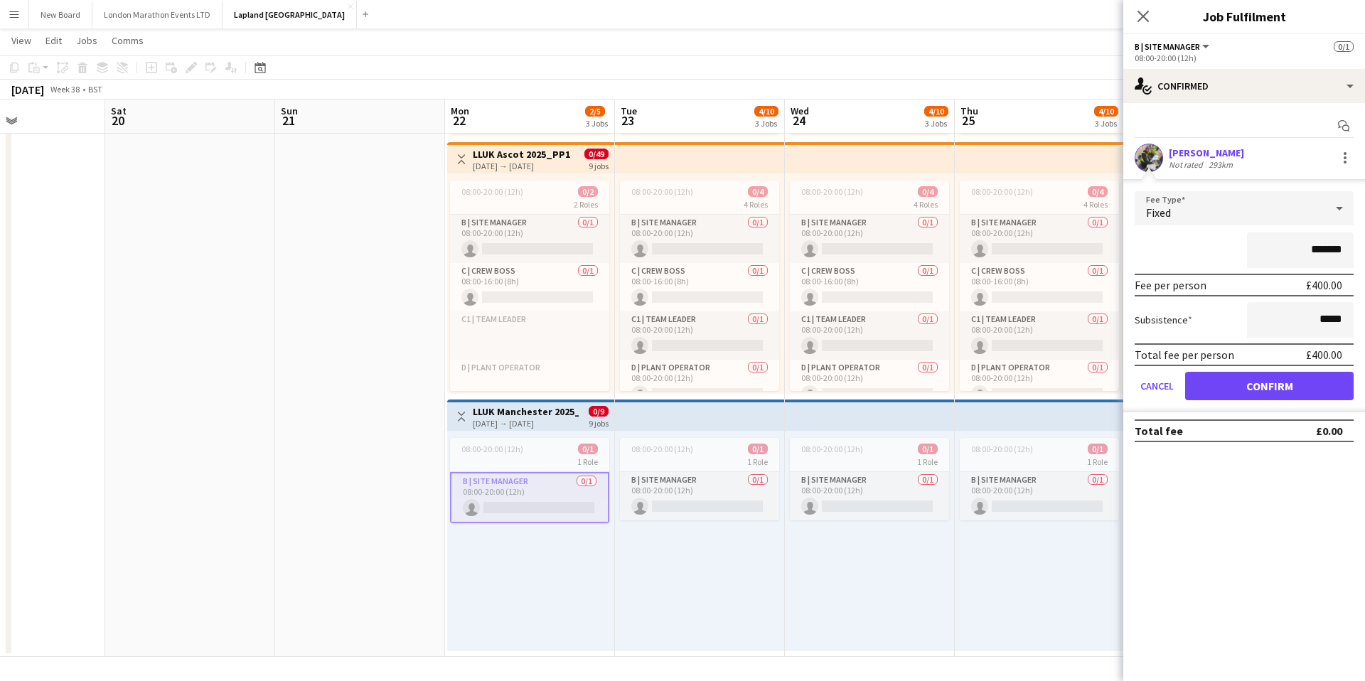
click at [1203, 244] on div "*******" at bounding box center [1244, 250] width 219 height 36
click at [1243, 385] on button "Confirm" at bounding box center [1269, 386] width 168 height 28
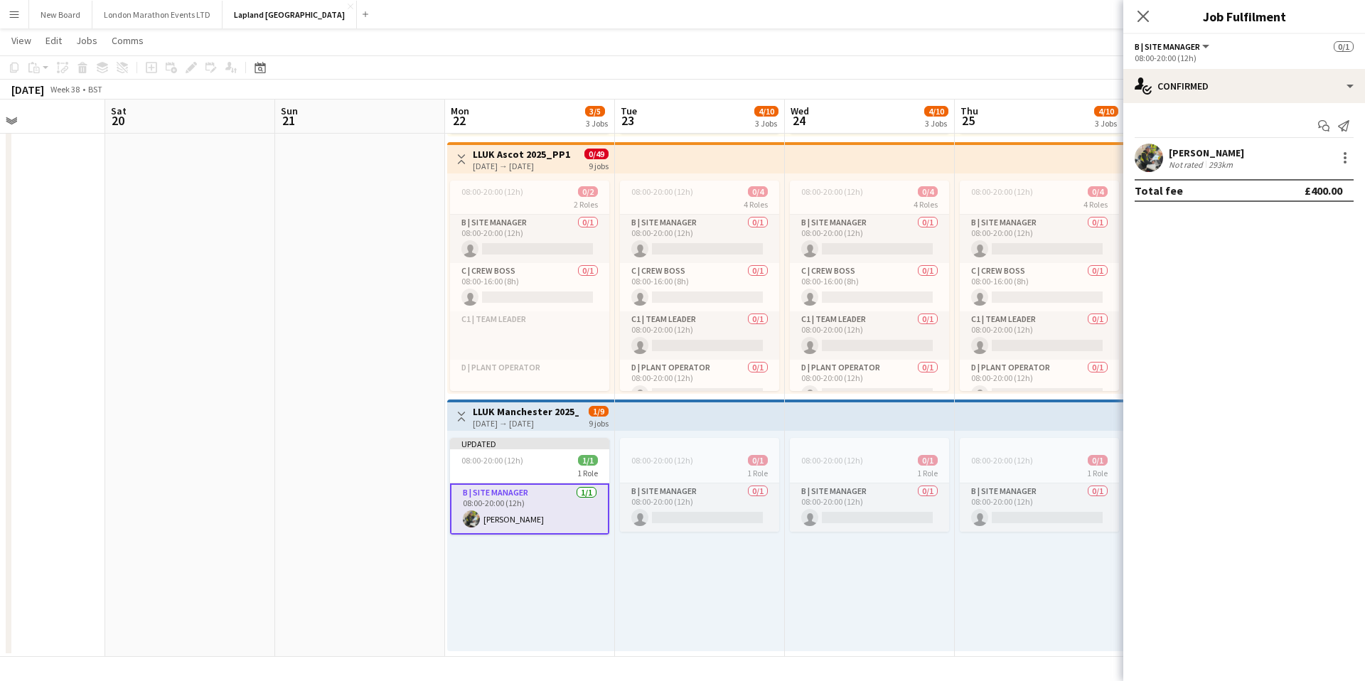
click at [15, 16] on app-icon "Menu" at bounding box center [14, 14] width 11 height 11
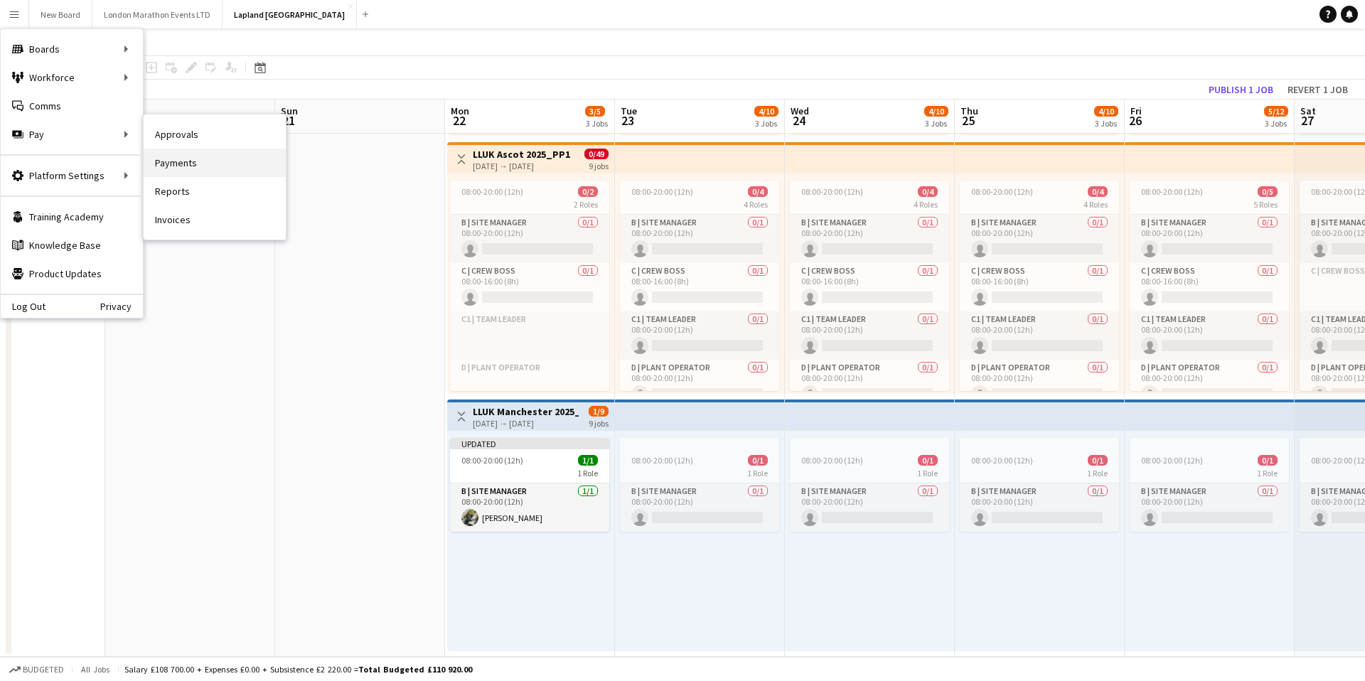
click at [184, 162] on link "Payments" at bounding box center [215, 163] width 142 height 28
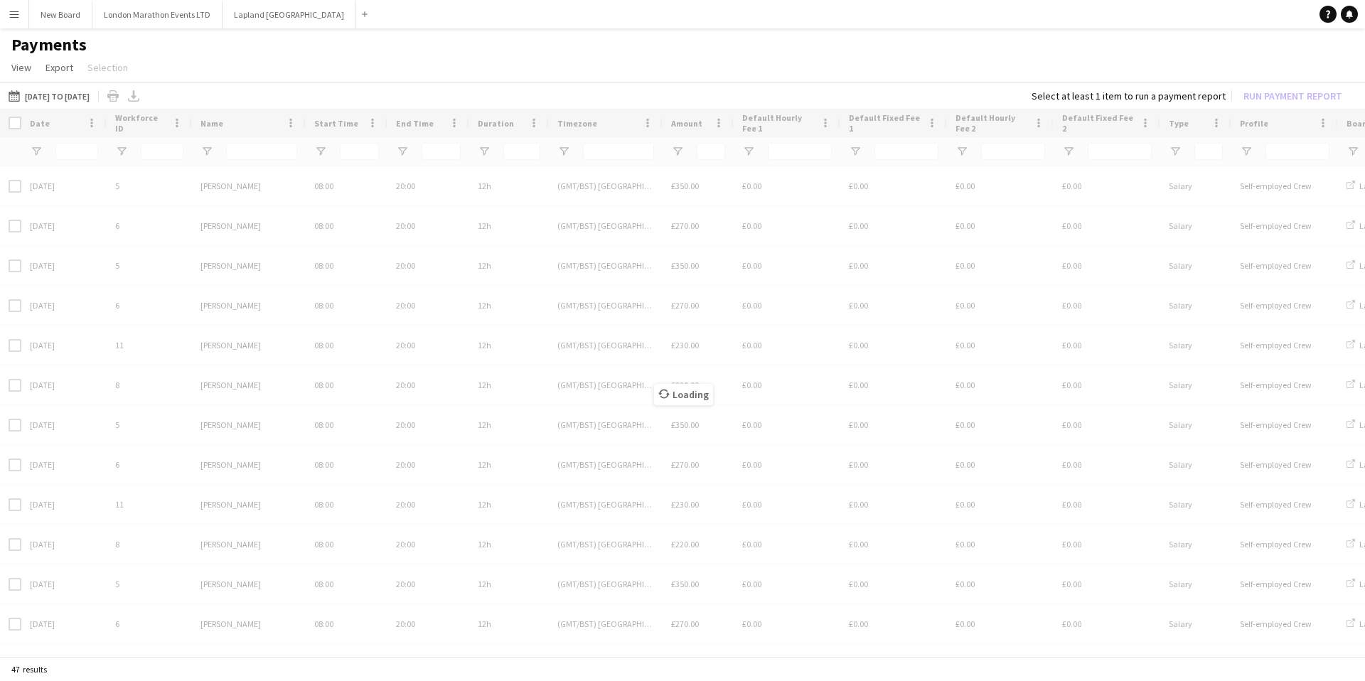
type input "***"
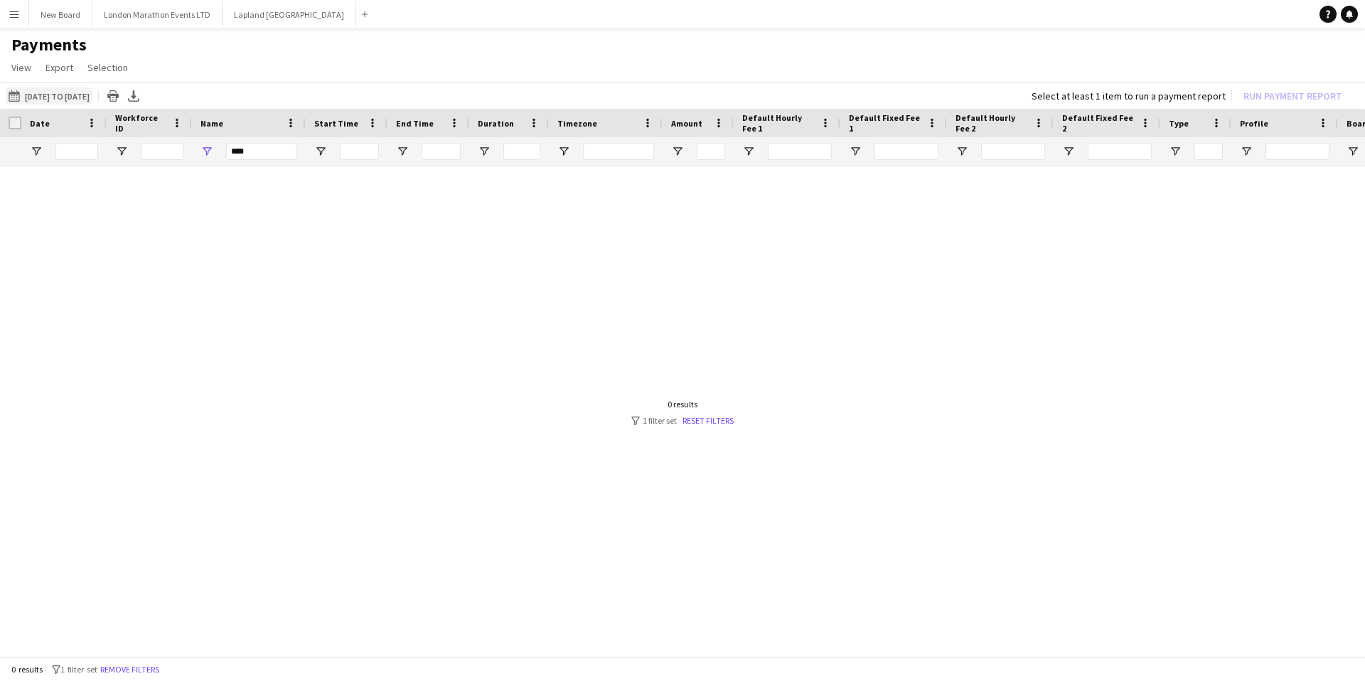
click at [70, 93] on button "[DATE] to [DATE] [DATE] to [DATE]" at bounding box center [49, 95] width 87 height 17
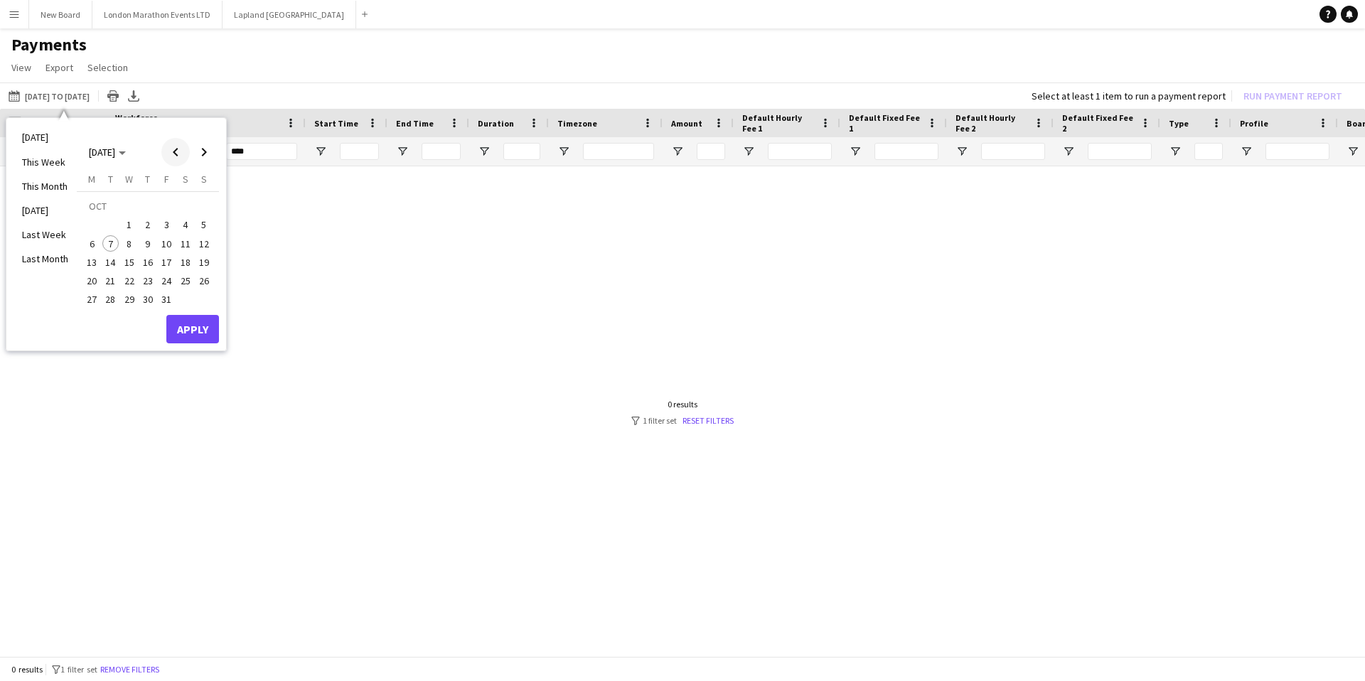
click at [170, 153] on span "Previous month" at bounding box center [175, 152] width 28 height 28
click at [179, 333] on button "Apply" at bounding box center [192, 329] width 53 height 28
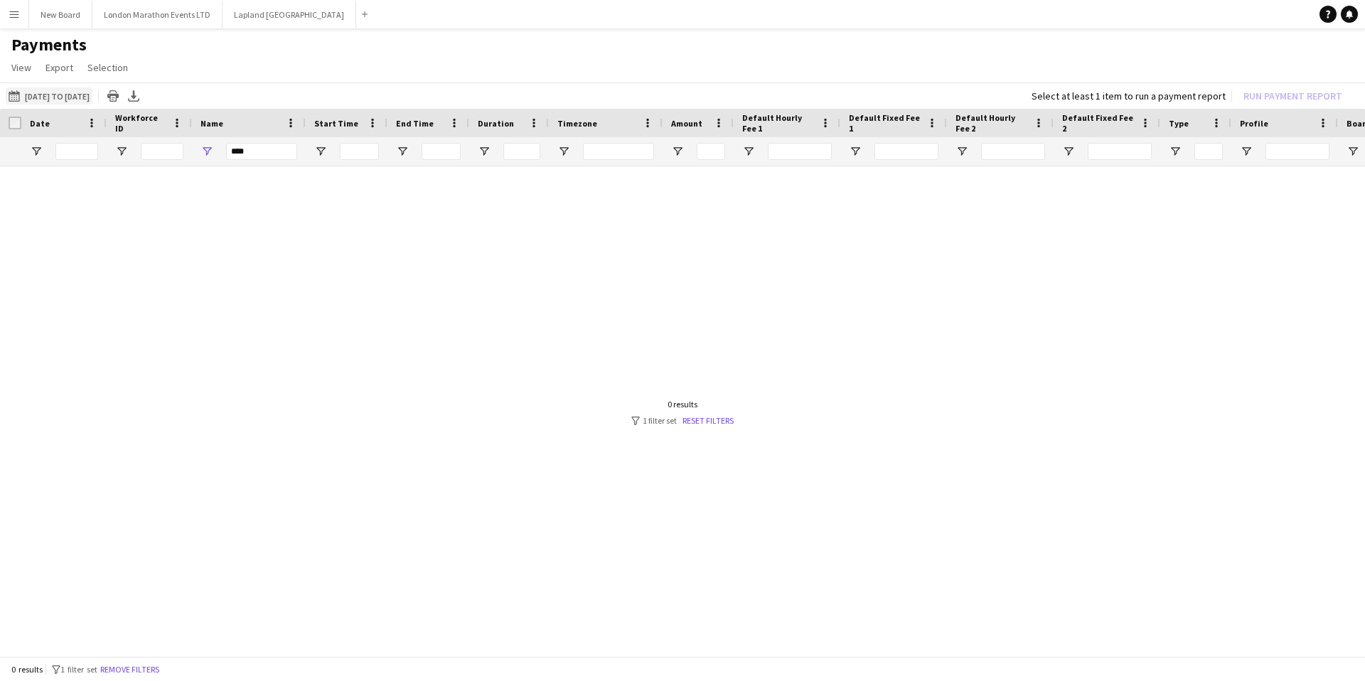
click at [92, 93] on button "[DATE] to [DATE] [DATE] to [DATE]" at bounding box center [49, 95] width 87 height 17
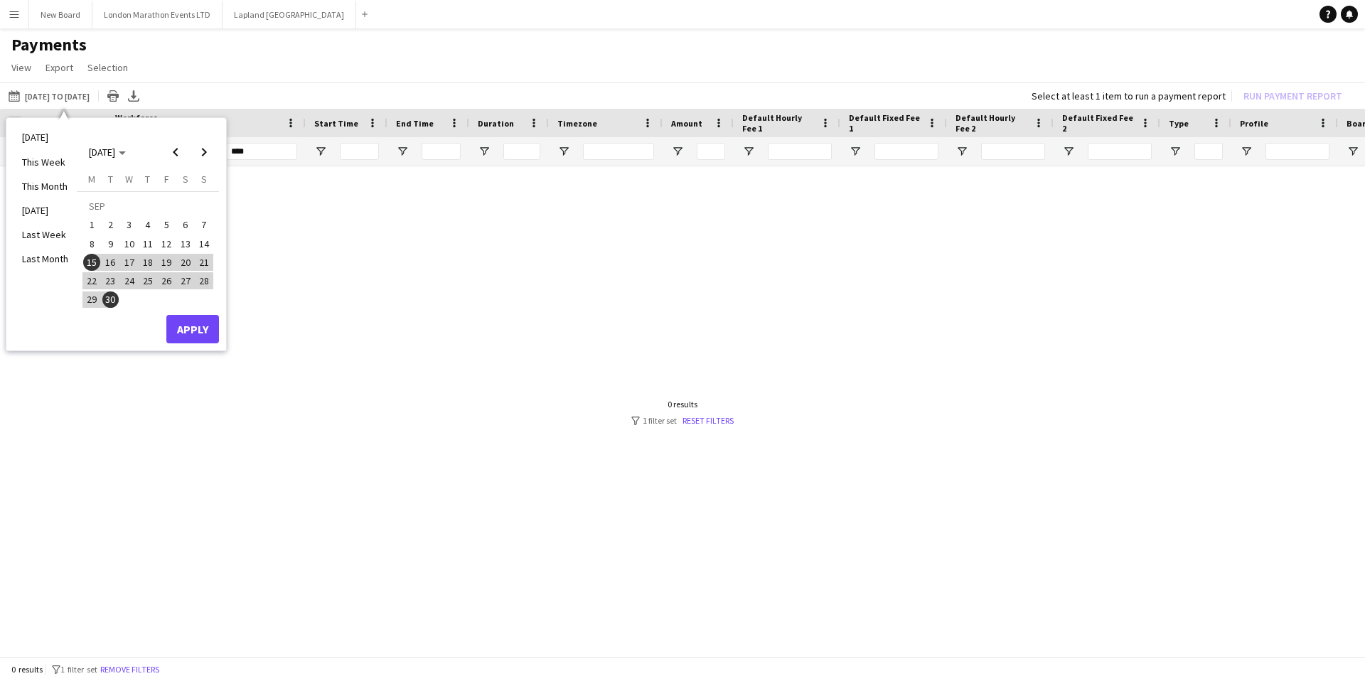
click at [86, 225] on span "1" at bounding box center [91, 224] width 17 height 17
drag, startPoint x: 112, startPoint y: 299, endPoint x: 122, endPoint y: 302, distance: 11.2
click at [112, 299] on span "30" at bounding box center [110, 299] width 17 height 17
click at [189, 330] on button "Apply" at bounding box center [192, 329] width 53 height 28
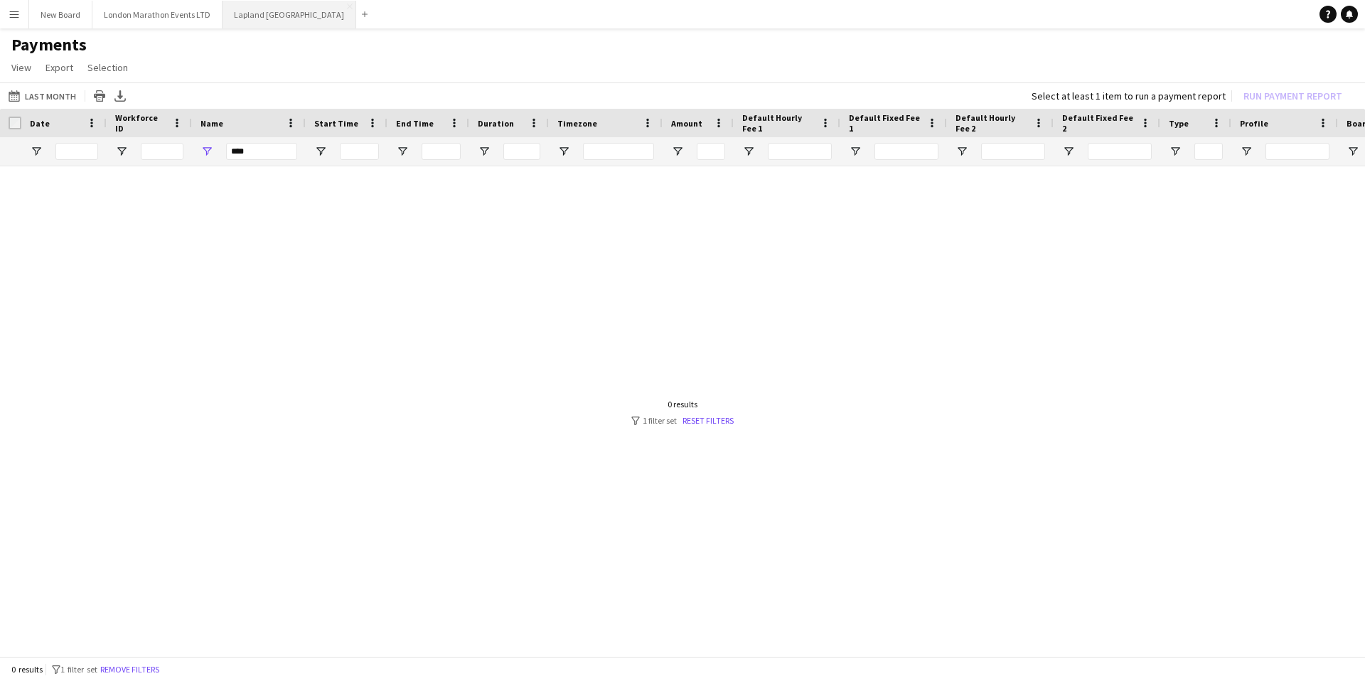
click at [242, 13] on button "Lapland UK Close" at bounding box center [290, 15] width 134 height 28
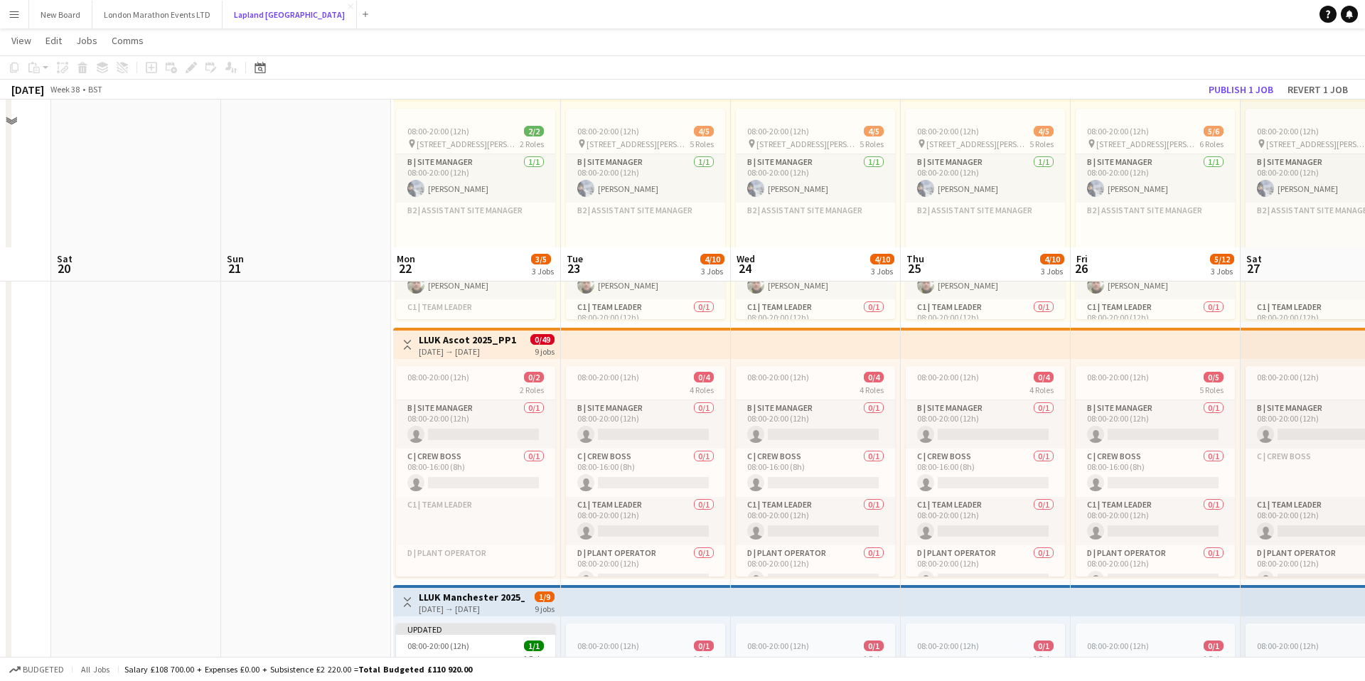
scroll to position [280, 0]
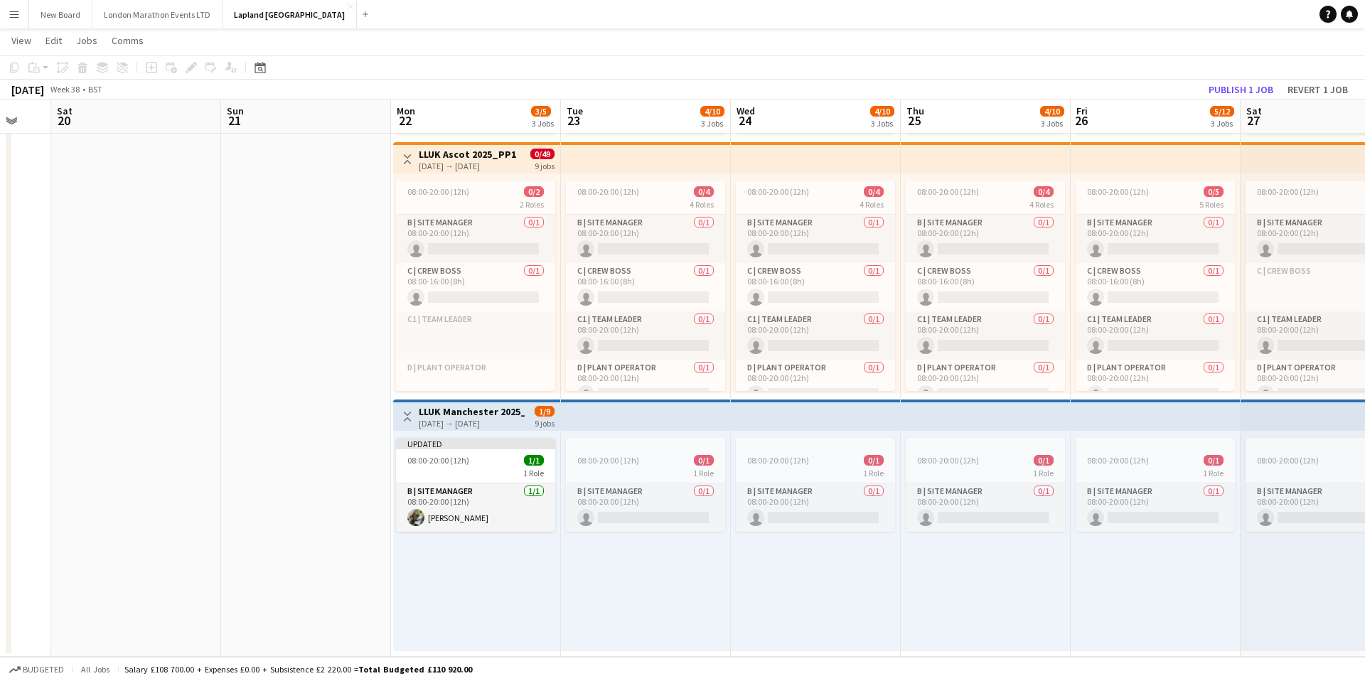
click at [588, 417] on app-top-bar at bounding box center [646, 415] width 170 height 31
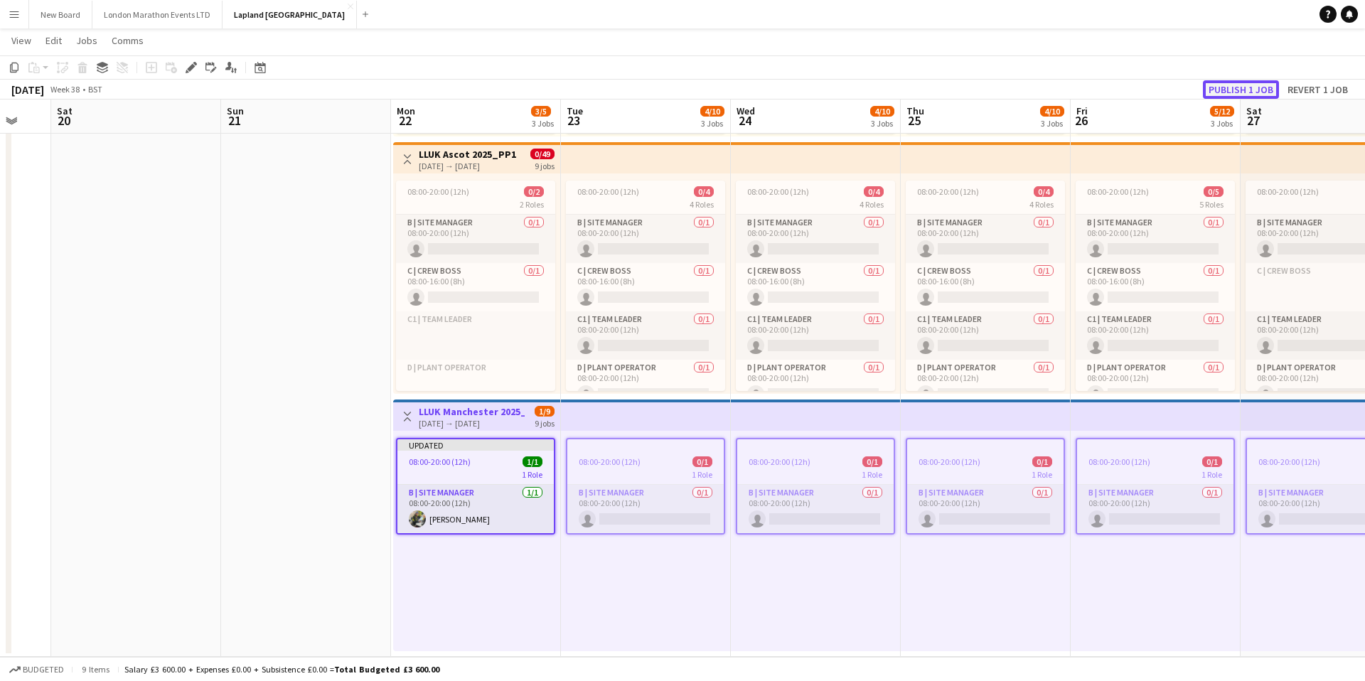
click at [1243, 92] on button "Publish 1 job" at bounding box center [1241, 89] width 76 height 18
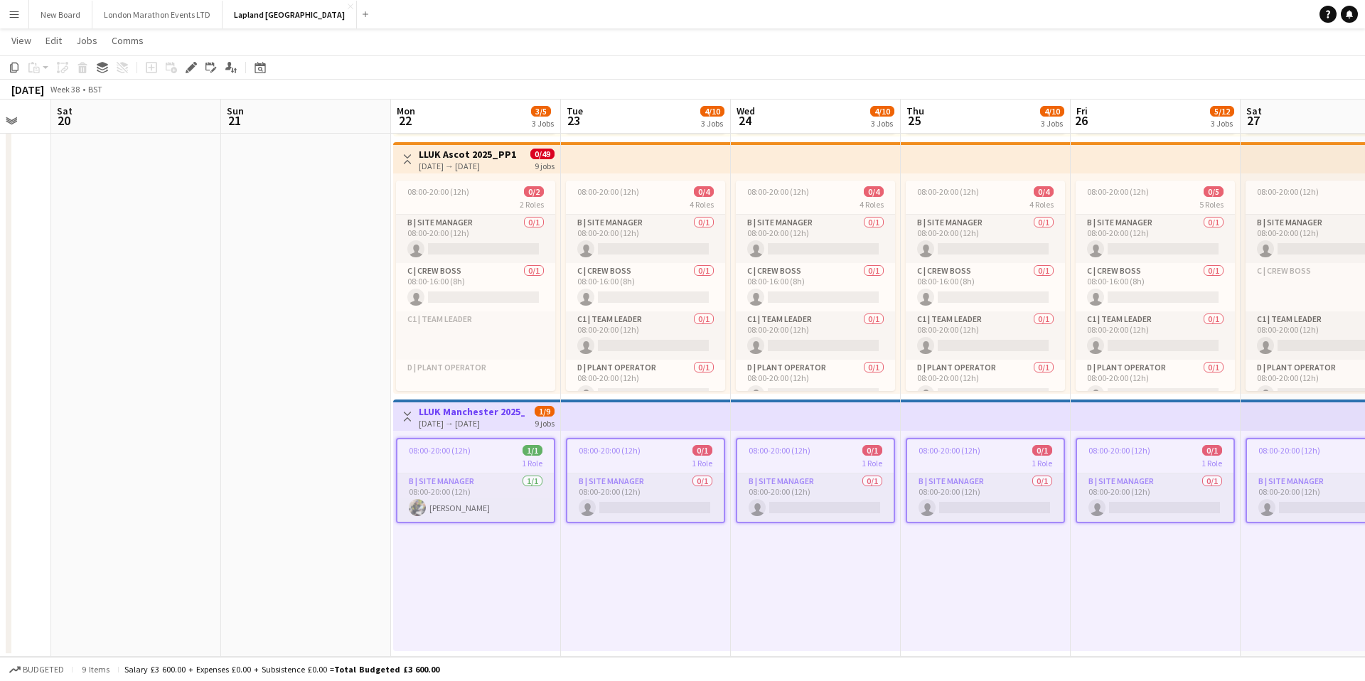
click at [13, 18] on app-icon "Menu" at bounding box center [14, 14] width 11 height 11
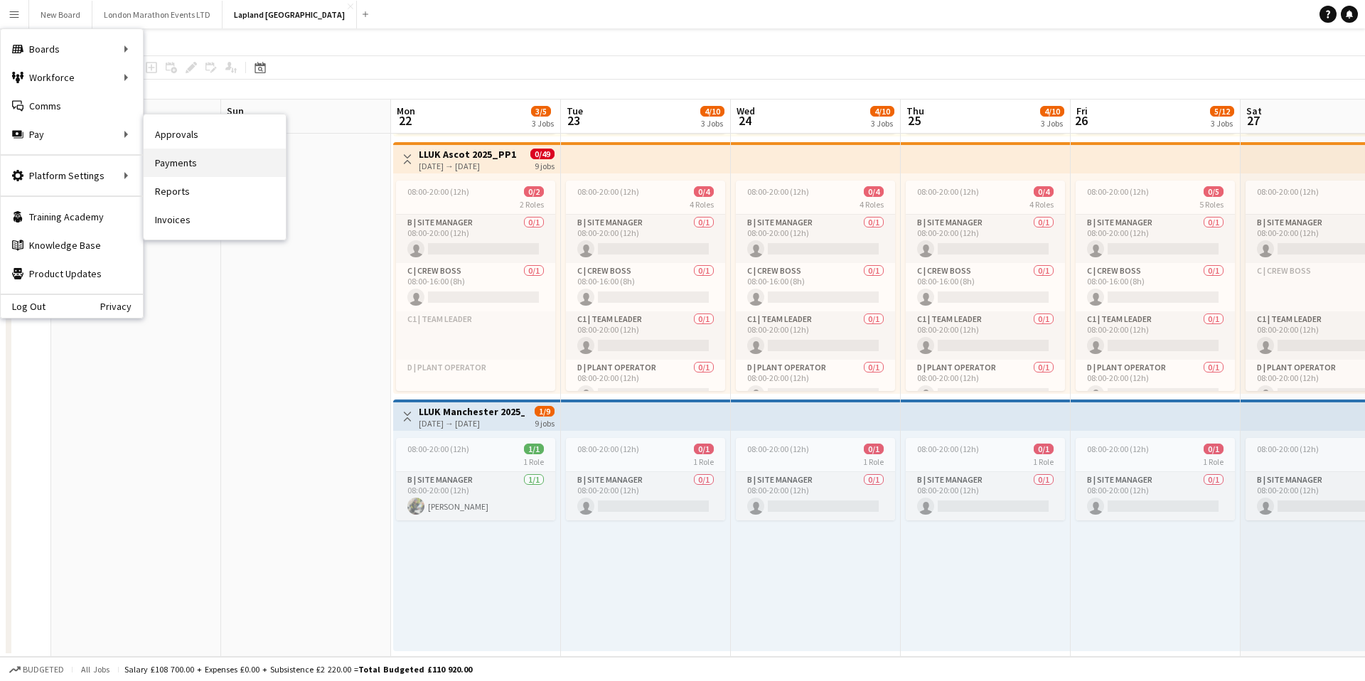
click at [213, 172] on link "Payments" at bounding box center [215, 163] width 142 height 28
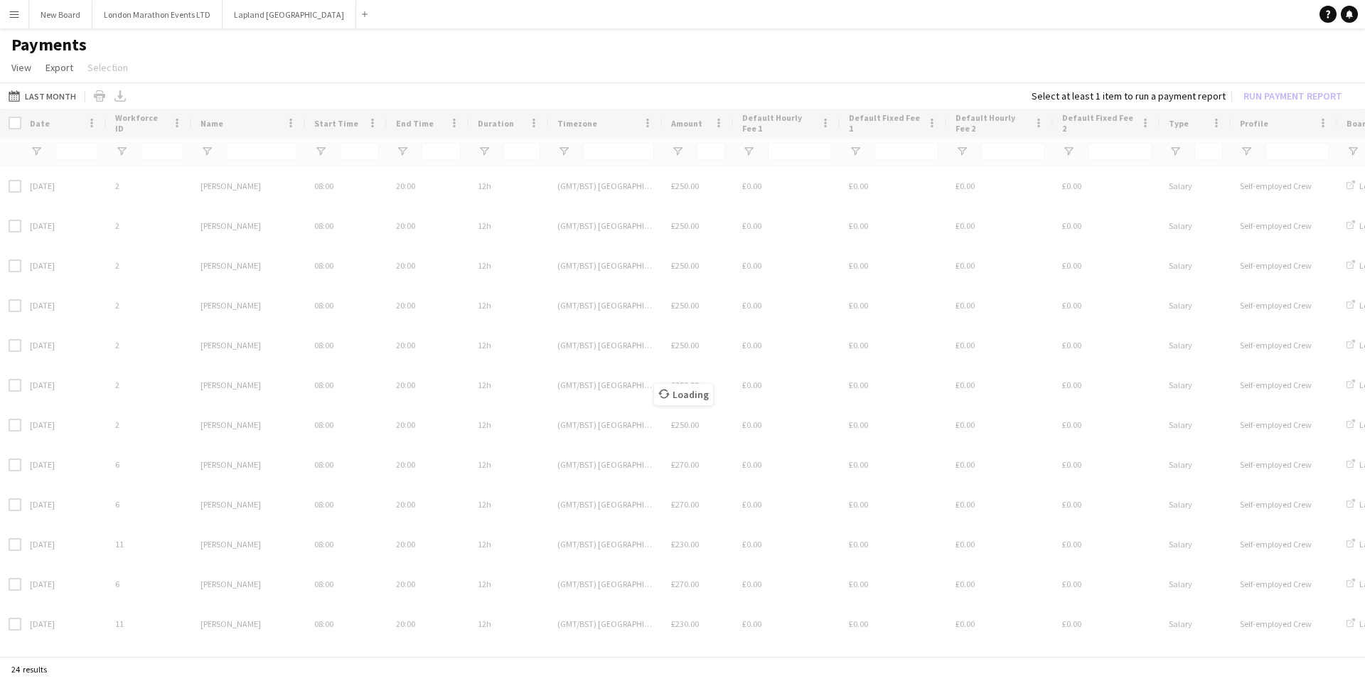
type input "***"
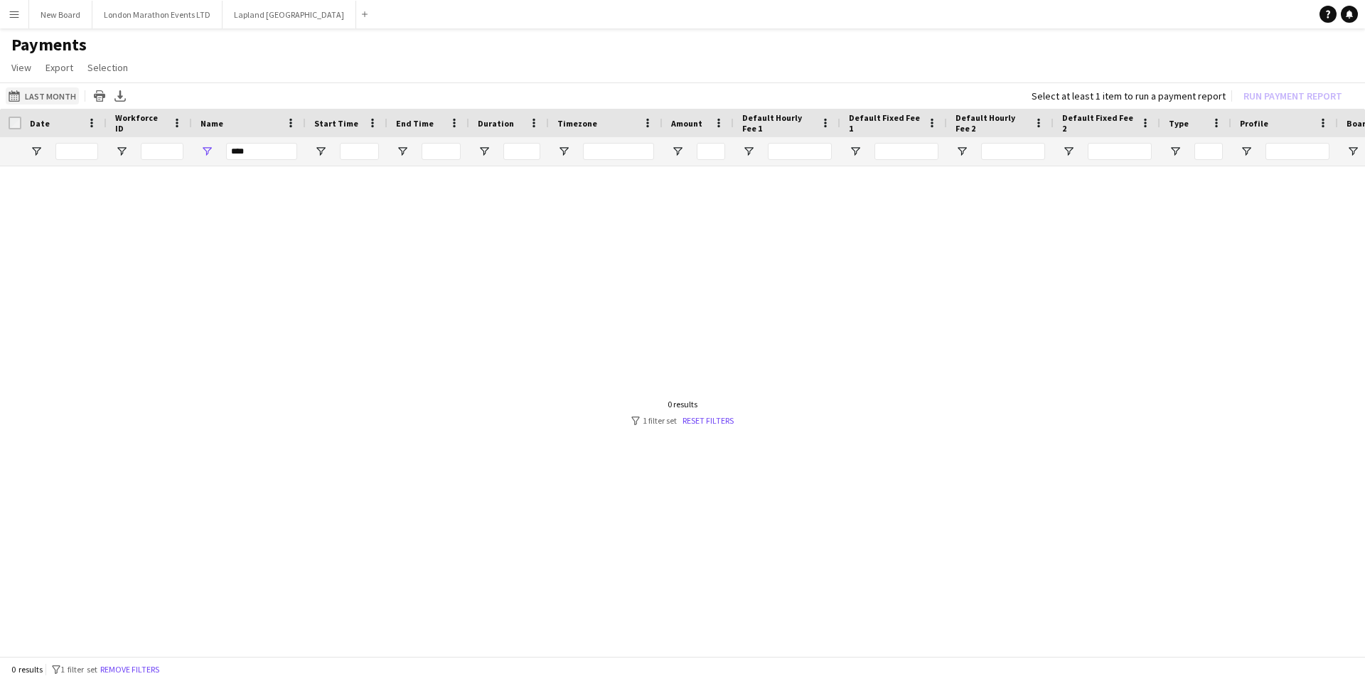
click at [50, 99] on button "Last Month Last Month" at bounding box center [42, 95] width 73 height 17
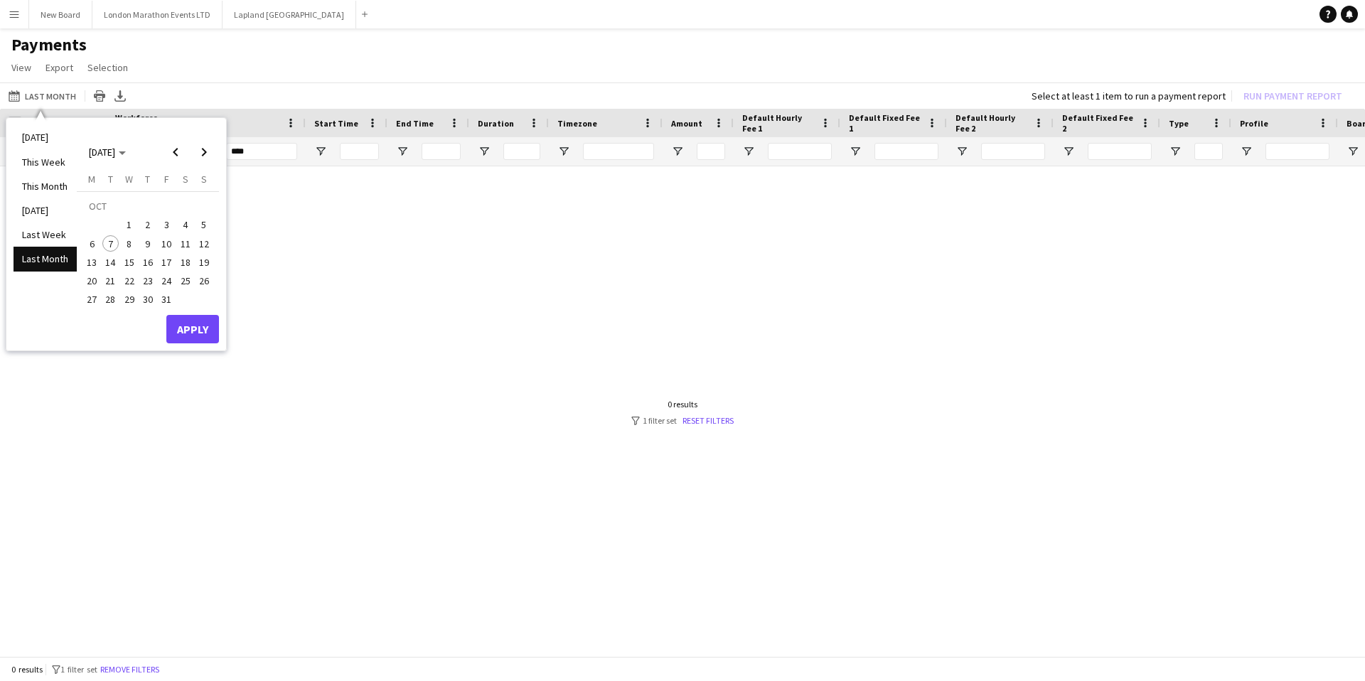
drag, startPoint x: 50, startPoint y: 265, endPoint x: 173, endPoint y: 324, distance: 137.1
click at [50, 265] on li "Last Month" at bounding box center [45, 259] width 63 height 24
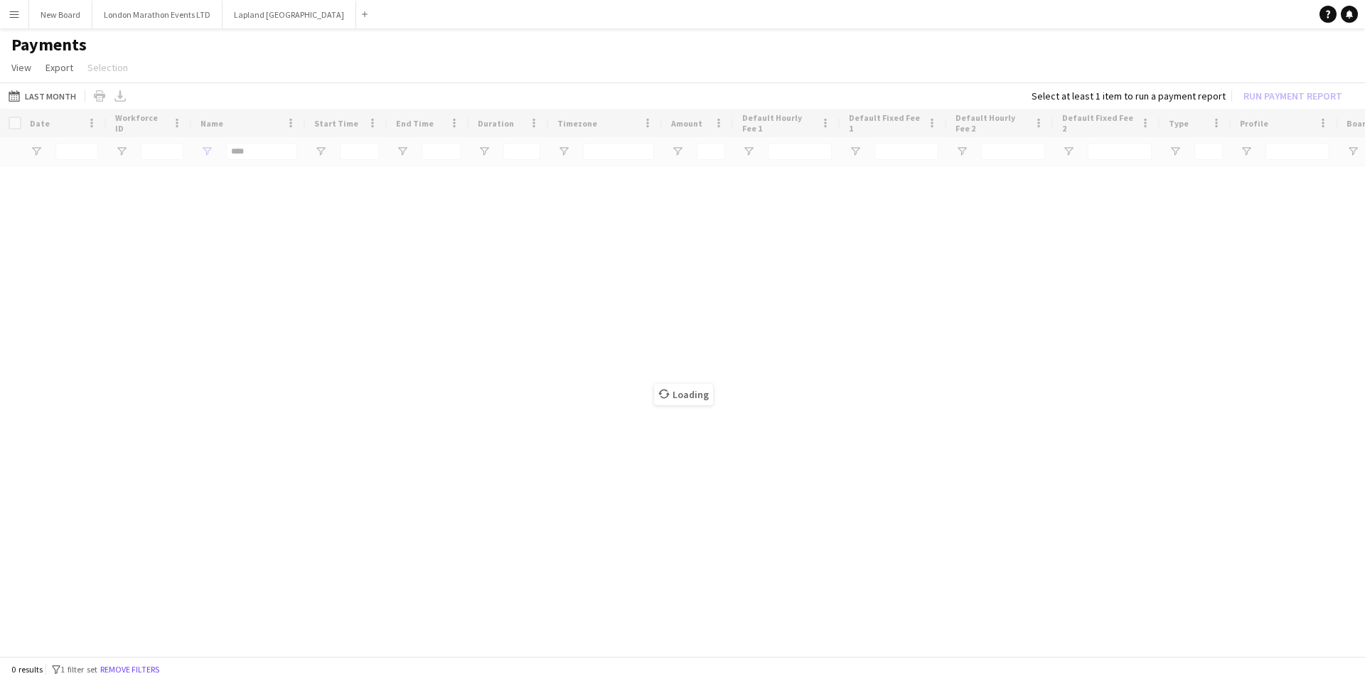
click at [177, 324] on div "Loading" at bounding box center [682, 384] width 1365 height 550
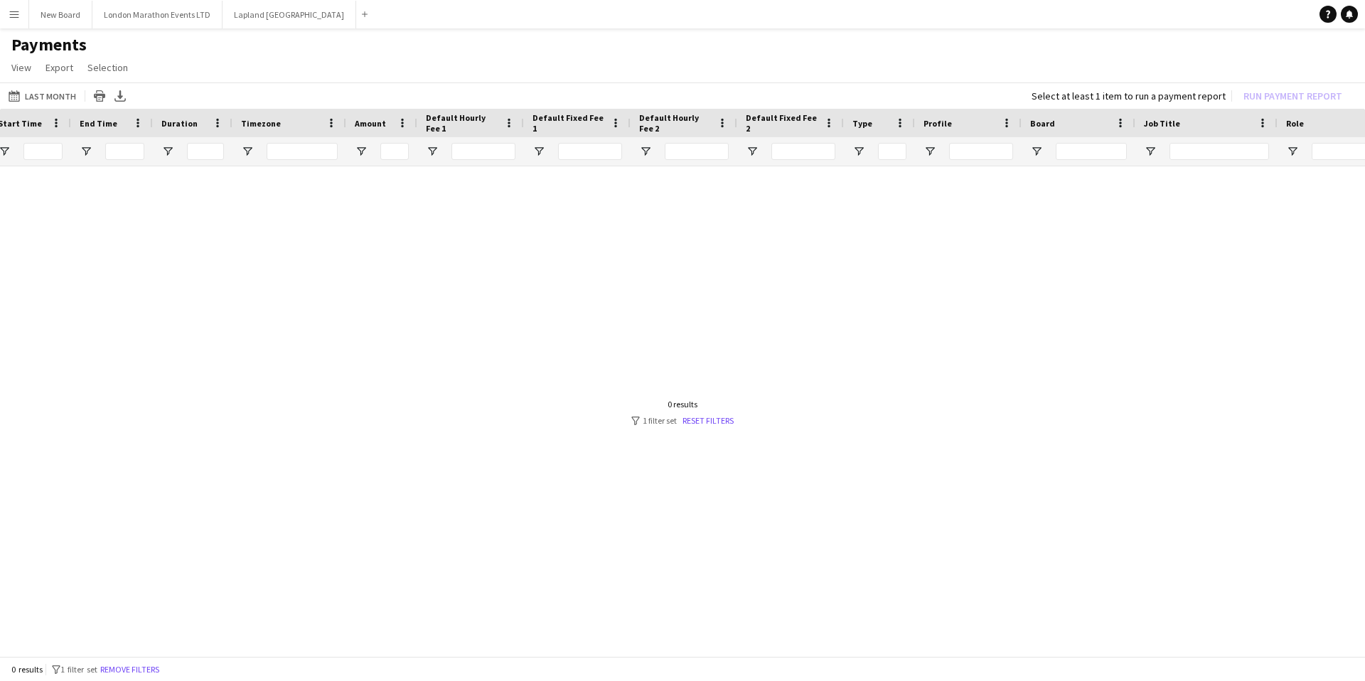
scroll to position [0, 387]
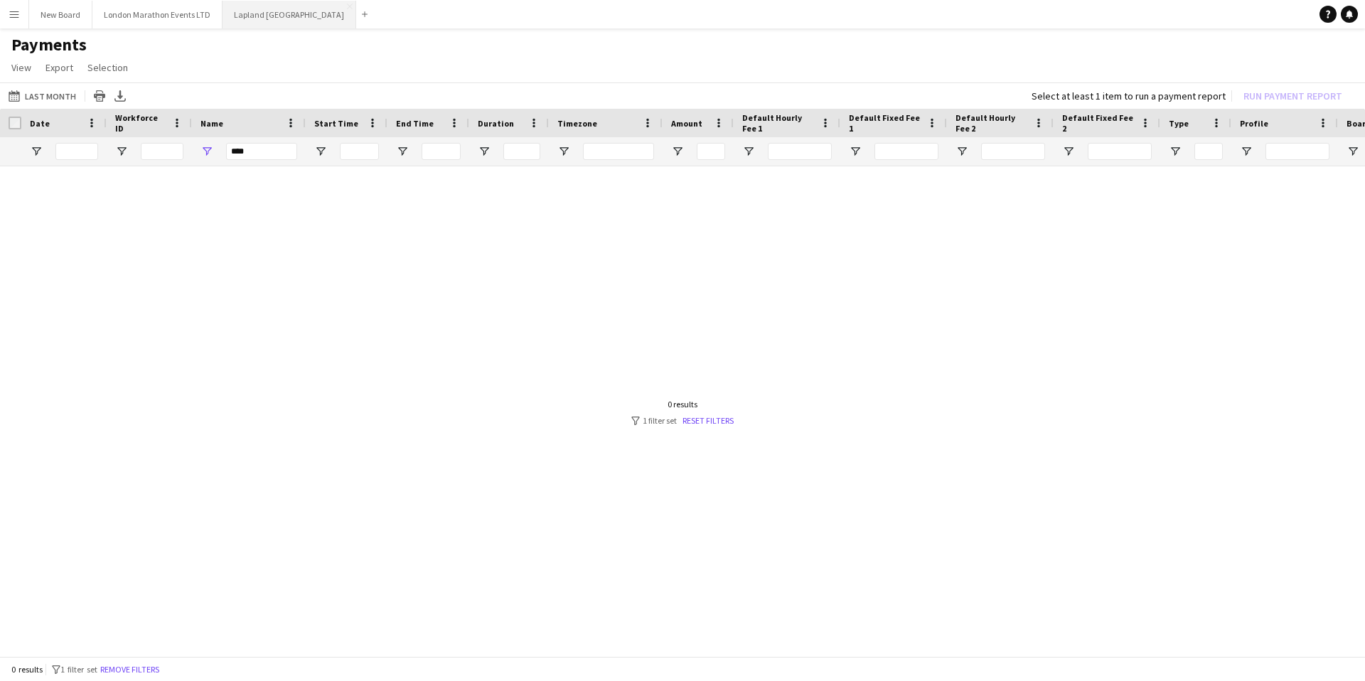
click at [253, 16] on button "Lapland UK Close" at bounding box center [290, 15] width 134 height 28
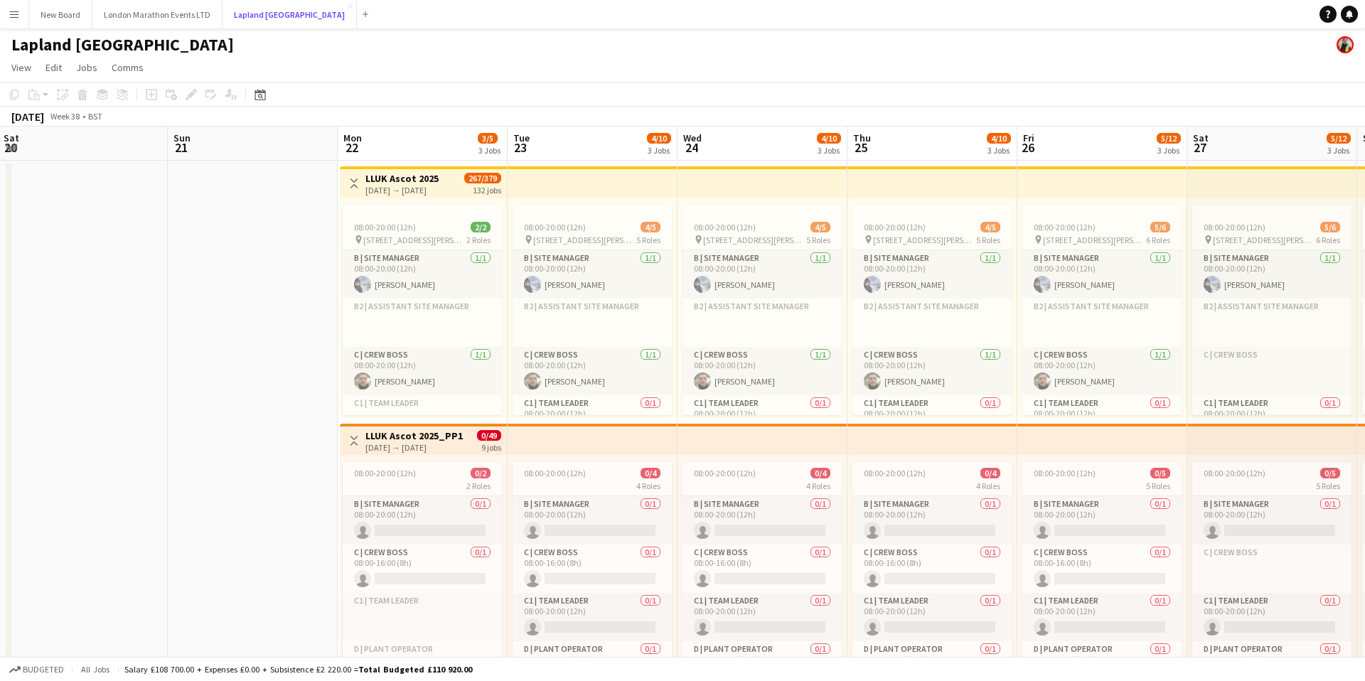
scroll to position [112, 0]
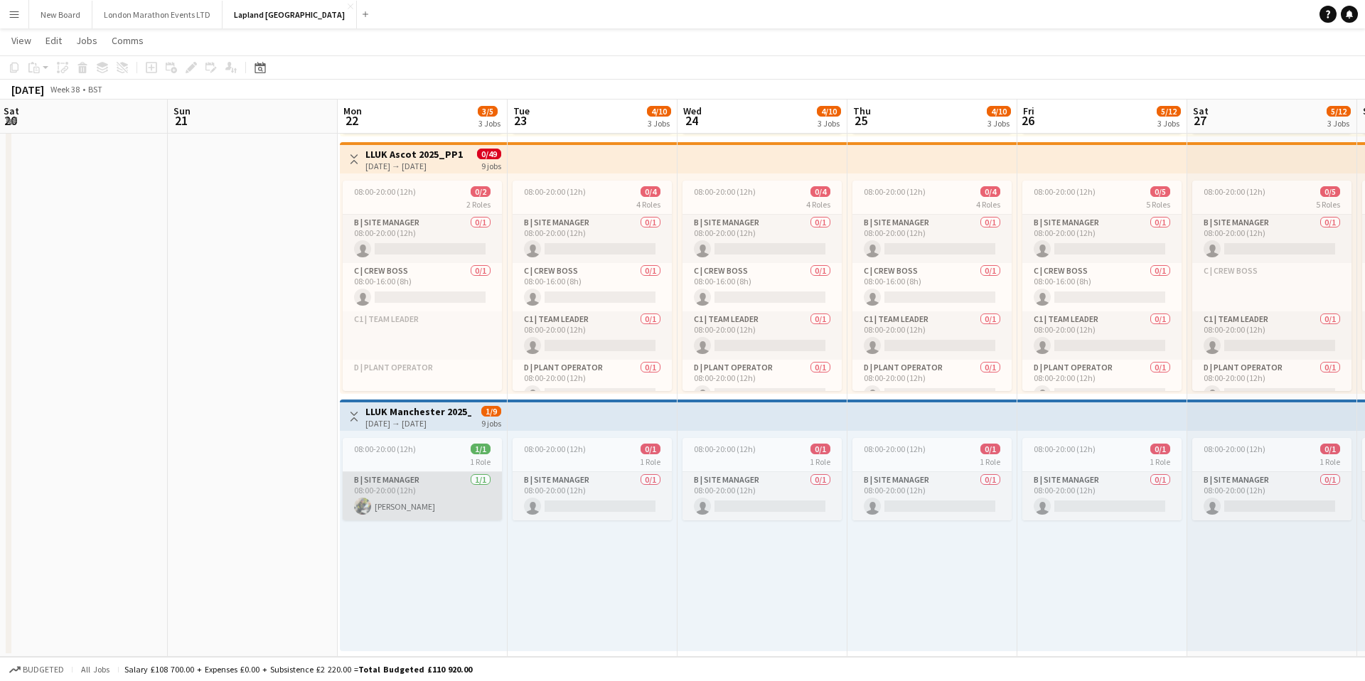
click at [433, 488] on app-card-role "B | Site Manager [DATE] 08:00-20:00 (12h) [PERSON_NAME]" at bounding box center [422, 496] width 159 height 48
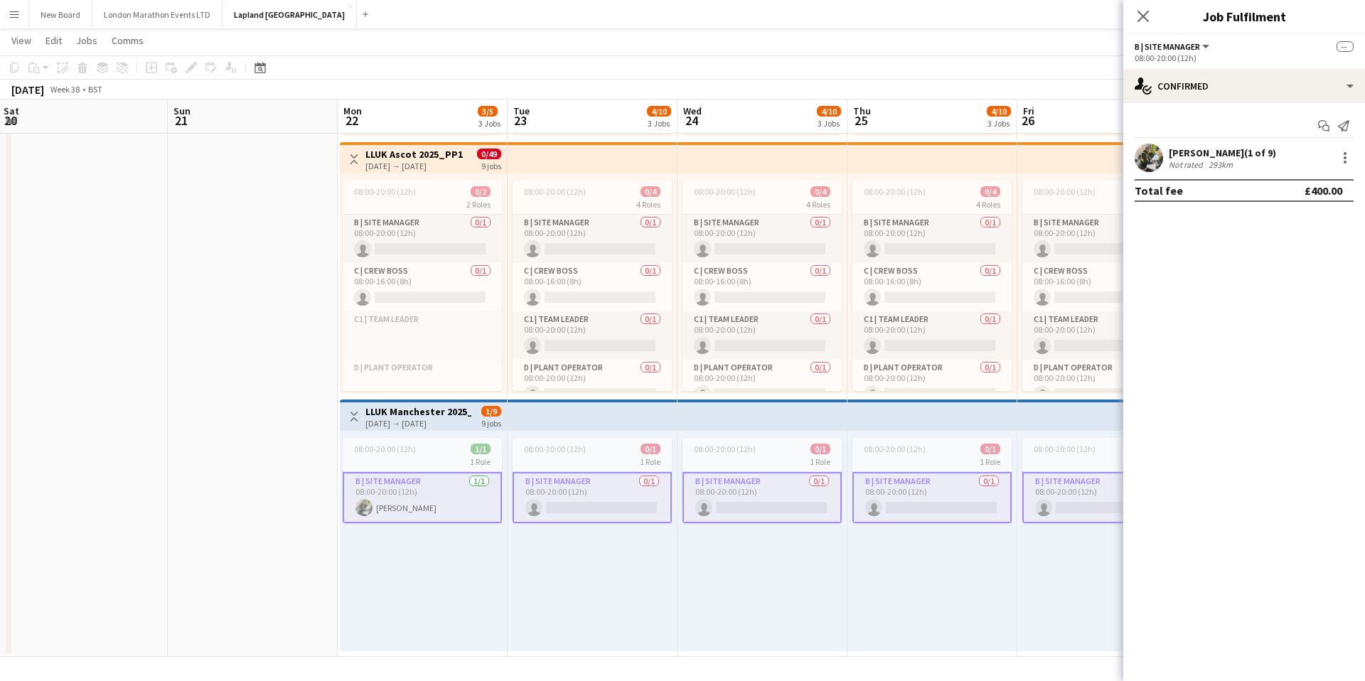
click at [6, 15] on button "Menu" at bounding box center [14, 14] width 28 height 28
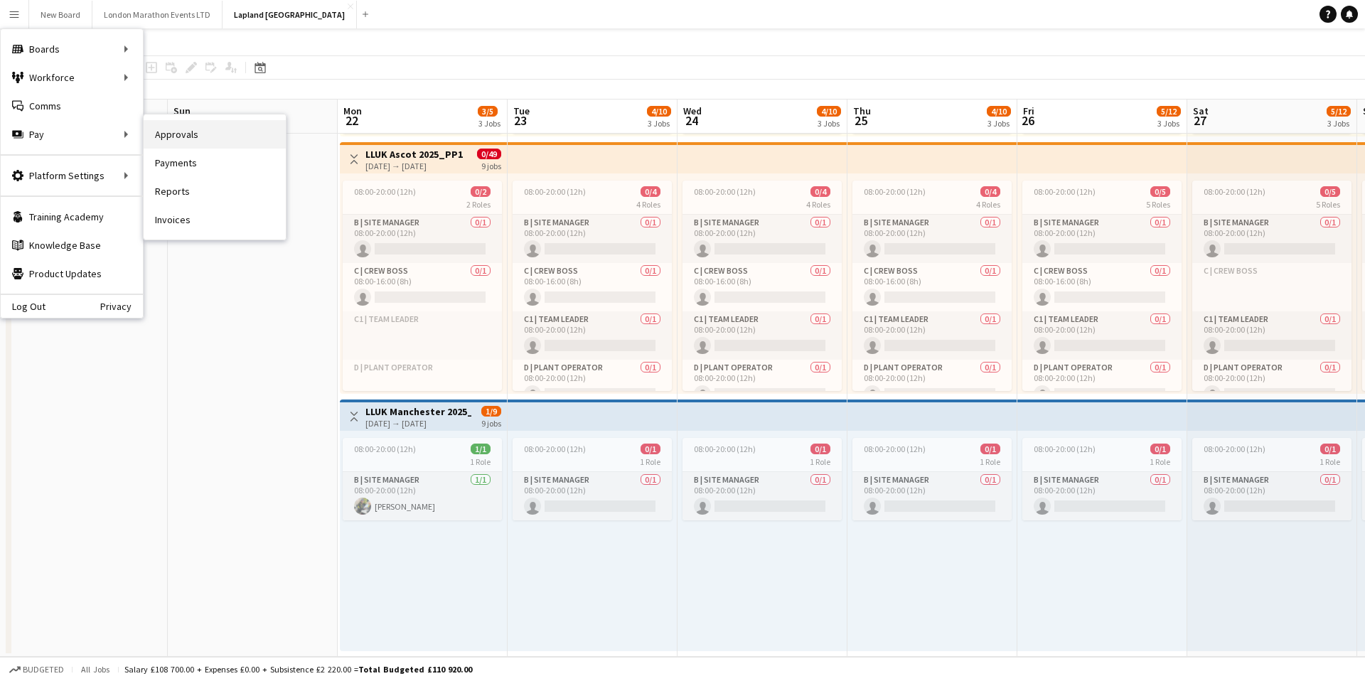
click at [204, 140] on link "Approvals" at bounding box center [215, 134] width 142 height 28
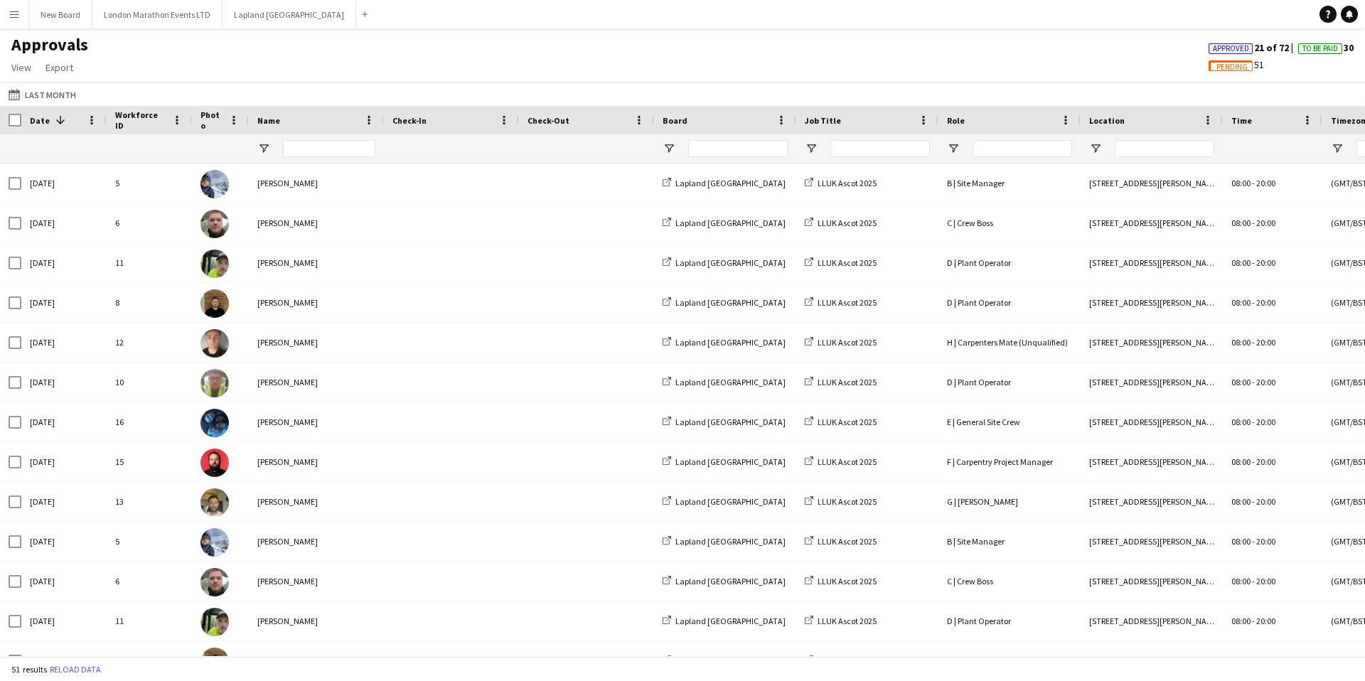
click at [15, 16] on app-icon "Menu" at bounding box center [14, 14] width 11 height 11
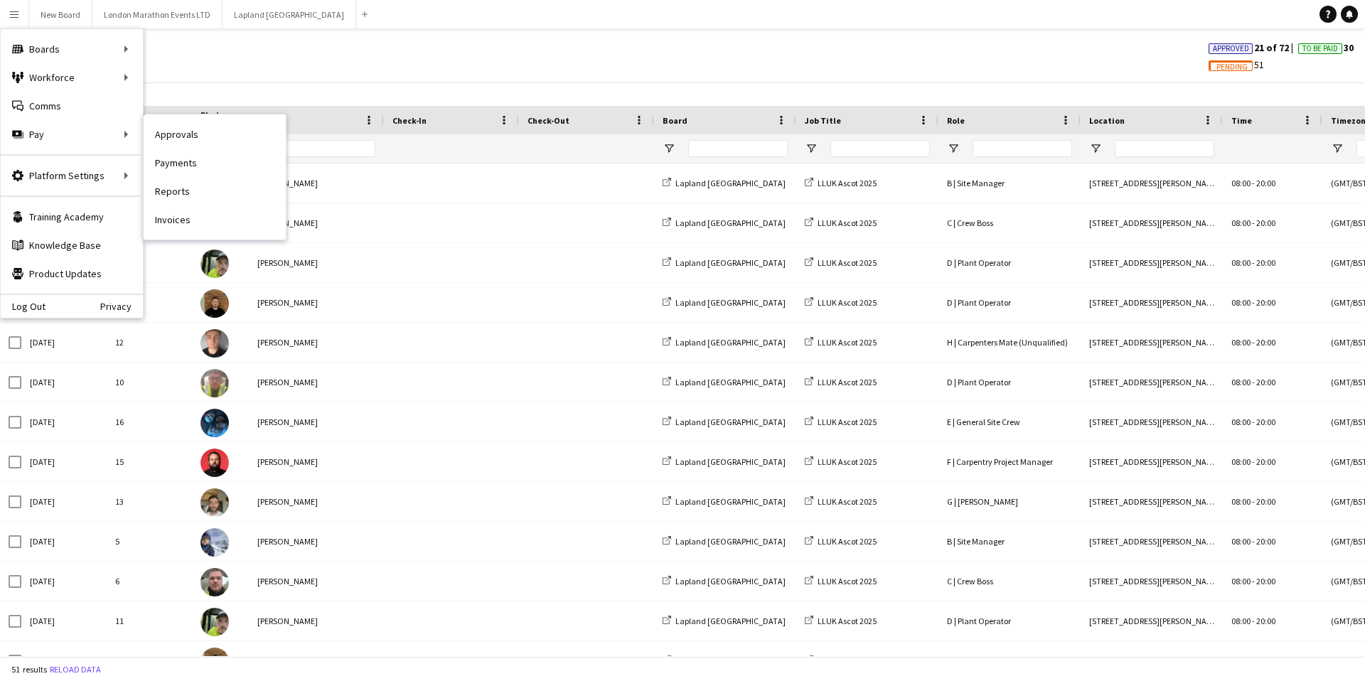
click at [201, 164] on link "Payments" at bounding box center [215, 163] width 142 height 28
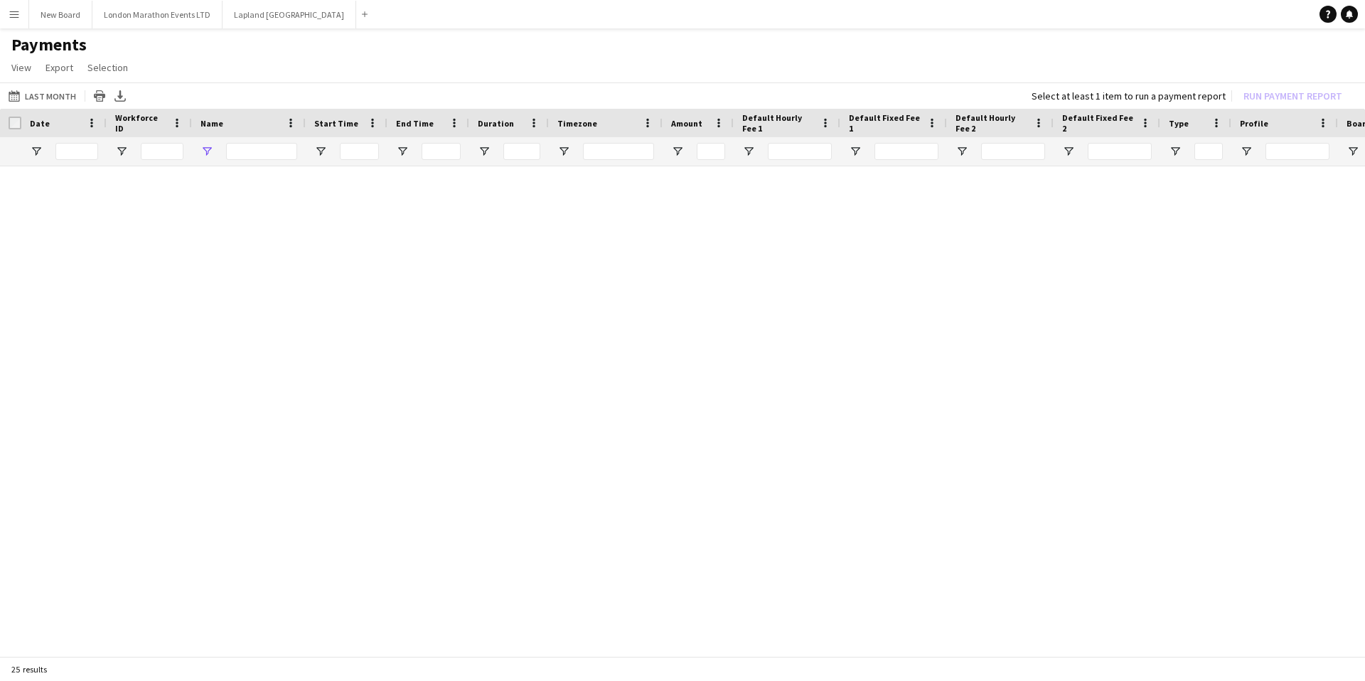
type input "***"
click at [18, 70] on span "View" at bounding box center [21, 67] width 20 height 13
click at [162, 77] on app-page-menu "View Customise view Customise filters Reset Filters Reset View Reset All Export…" at bounding box center [682, 68] width 1365 height 27
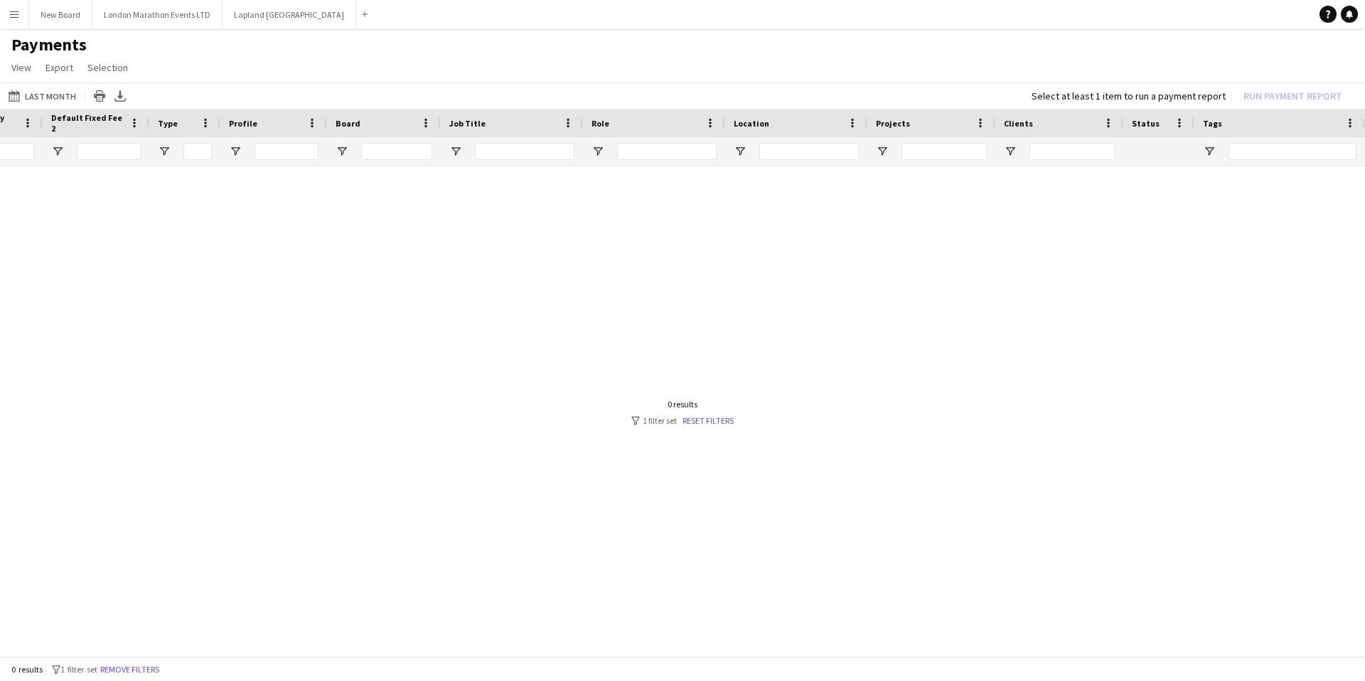
click at [16, 12] on app-icon "Menu" at bounding box center [14, 14] width 11 height 11
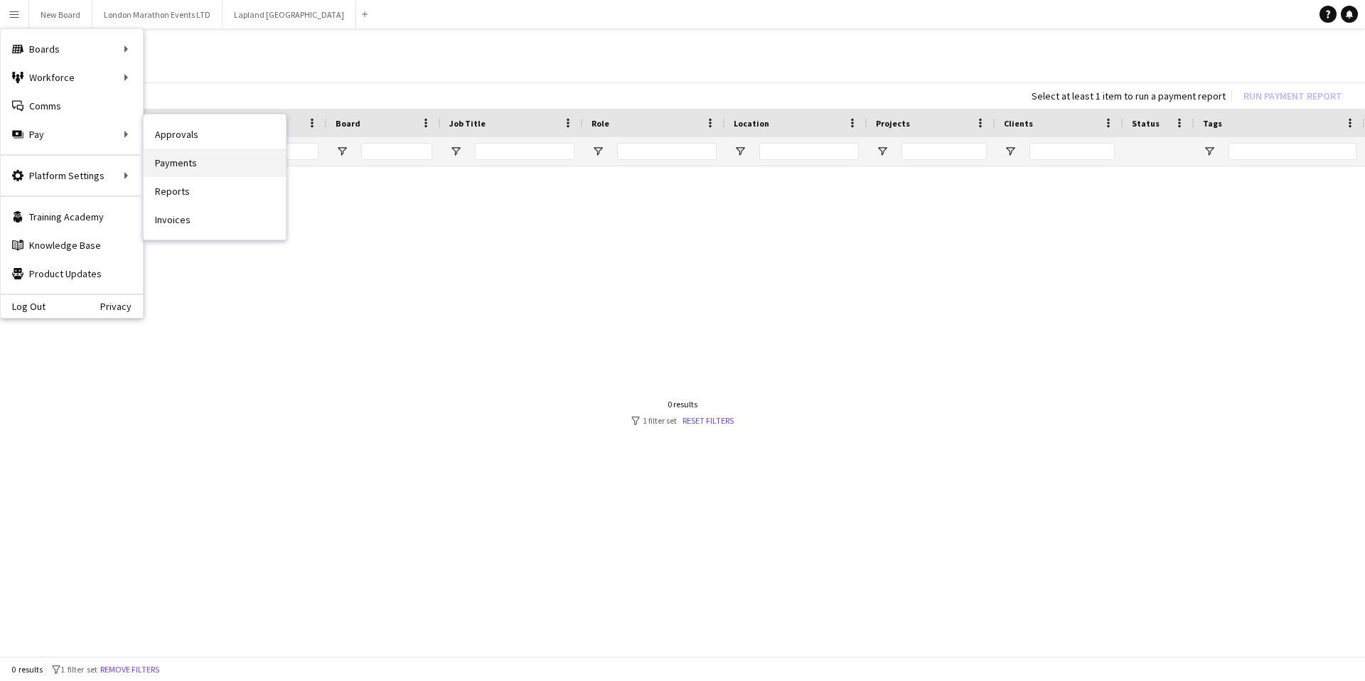
click at [198, 164] on link "Payments" at bounding box center [215, 163] width 142 height 28
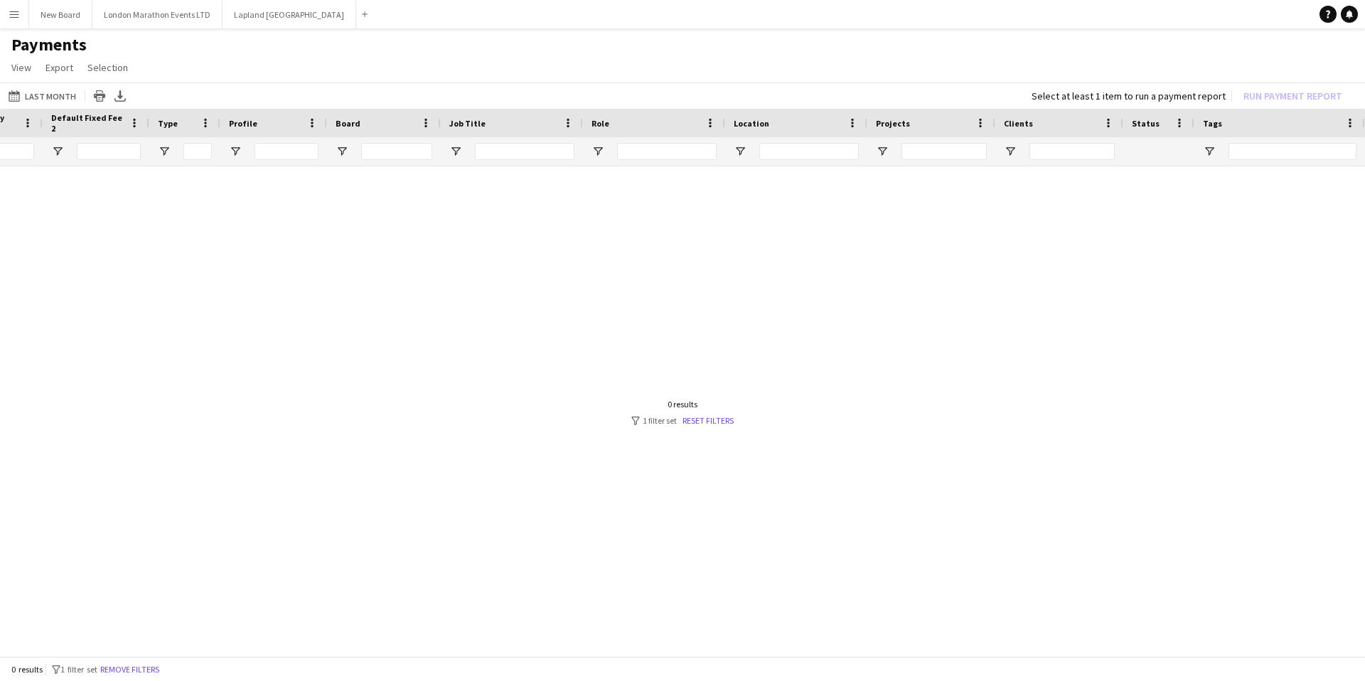
click at [18, 19] on app-icon "Menu" at bounding box center [14, 14] width 11 height 11
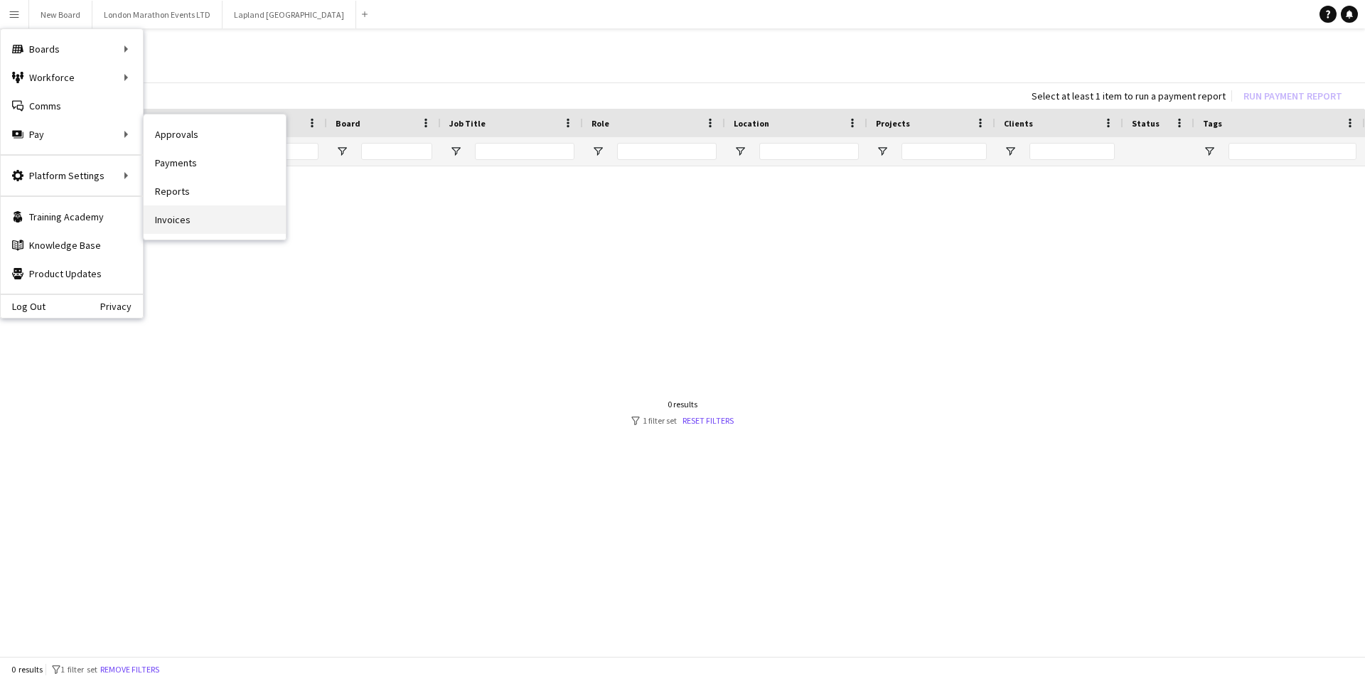
click at [193, 226] on link "Invoices" at bounding box center [215, 219] width 142 height 28
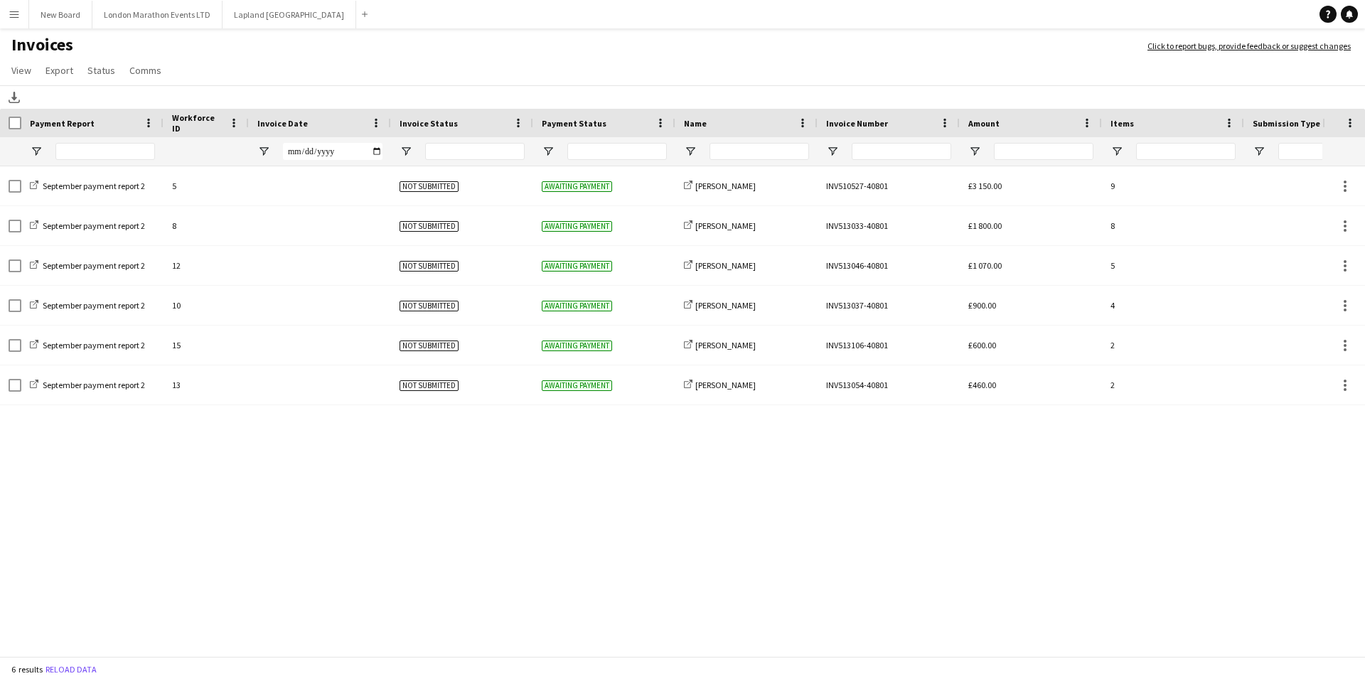
click at [18, 21] on button "Menu" at bounding box center [14, 14] width 28 height 28
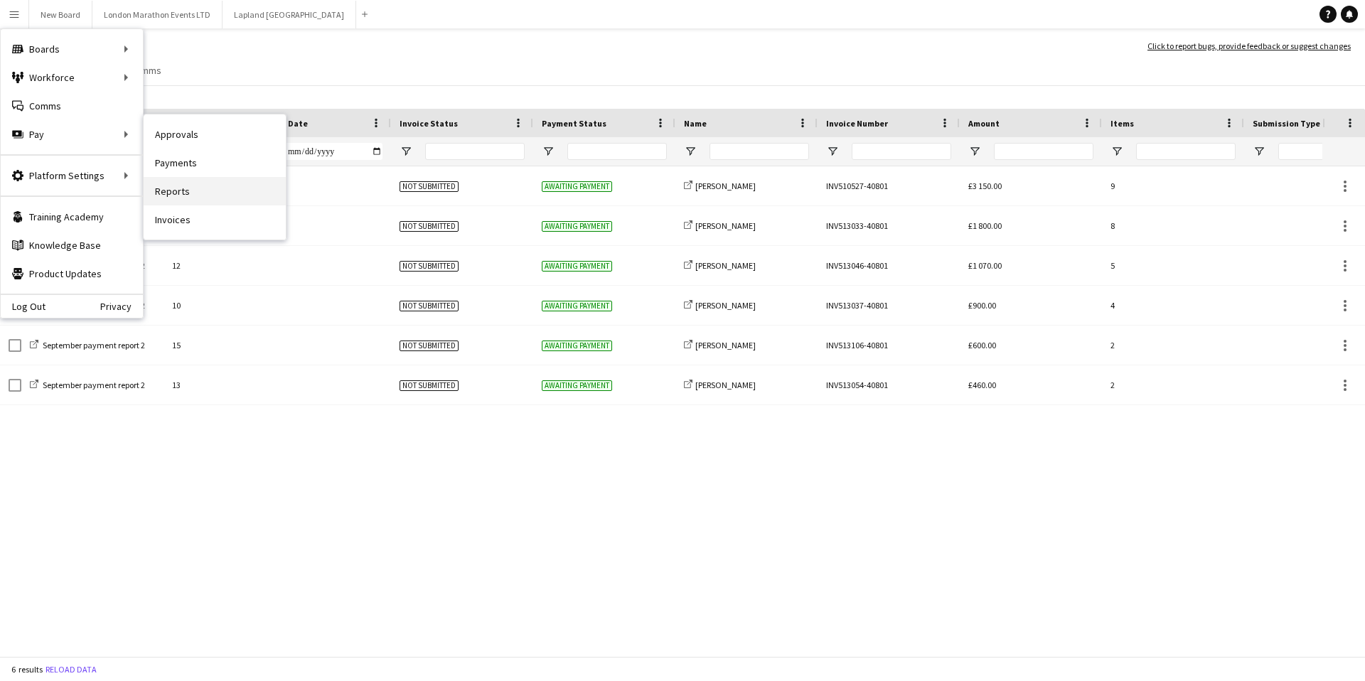
click at [220, 193] on link "Reports" at bounding box center [215, 191] width 142 height 28
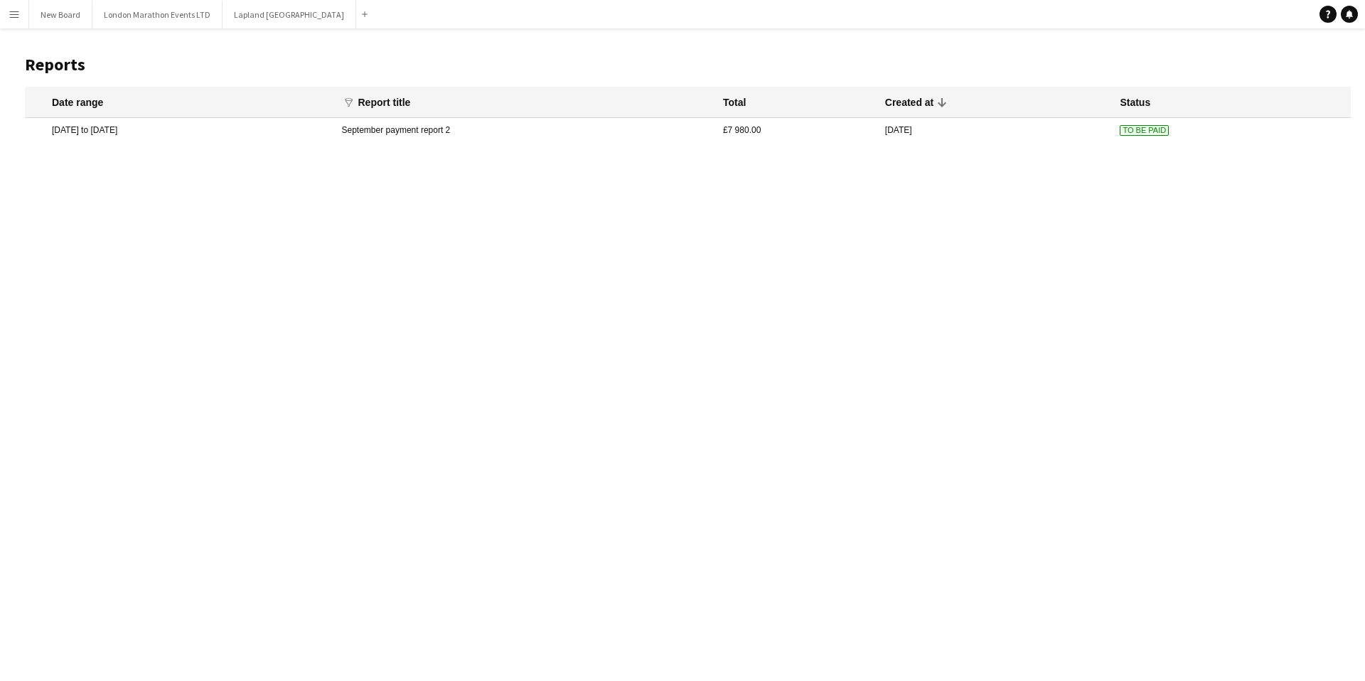
click at [21, 16] on button "Menu" at bounding box center [14, 14] width 28 height 28
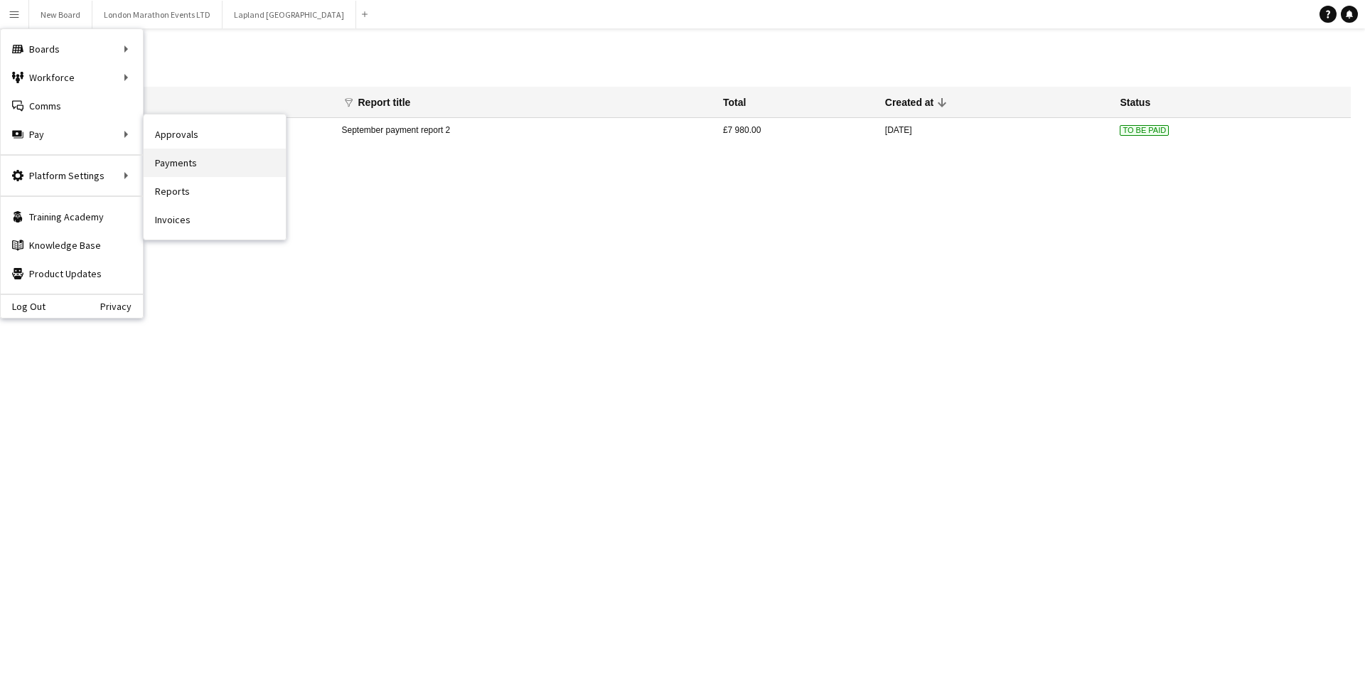
click at [193, 162] on link "Payments" at bounding box center [215, 163] width 142 height 28
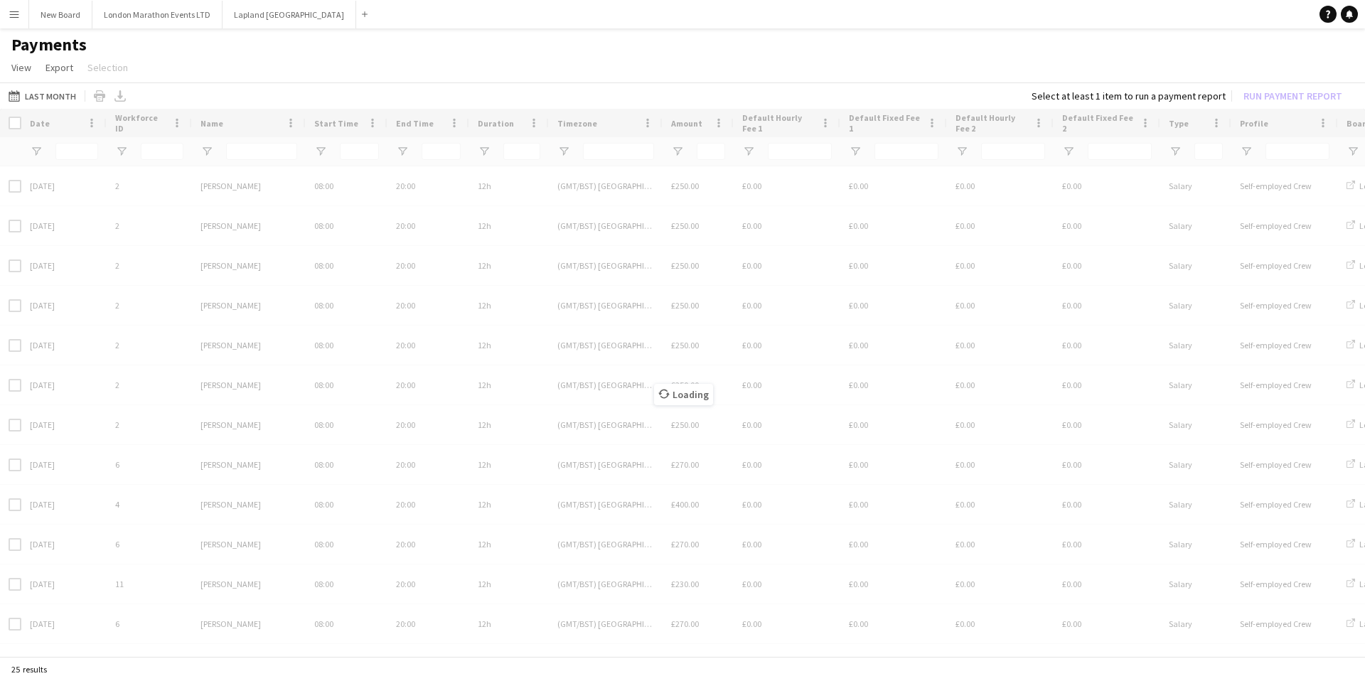
type input "***"
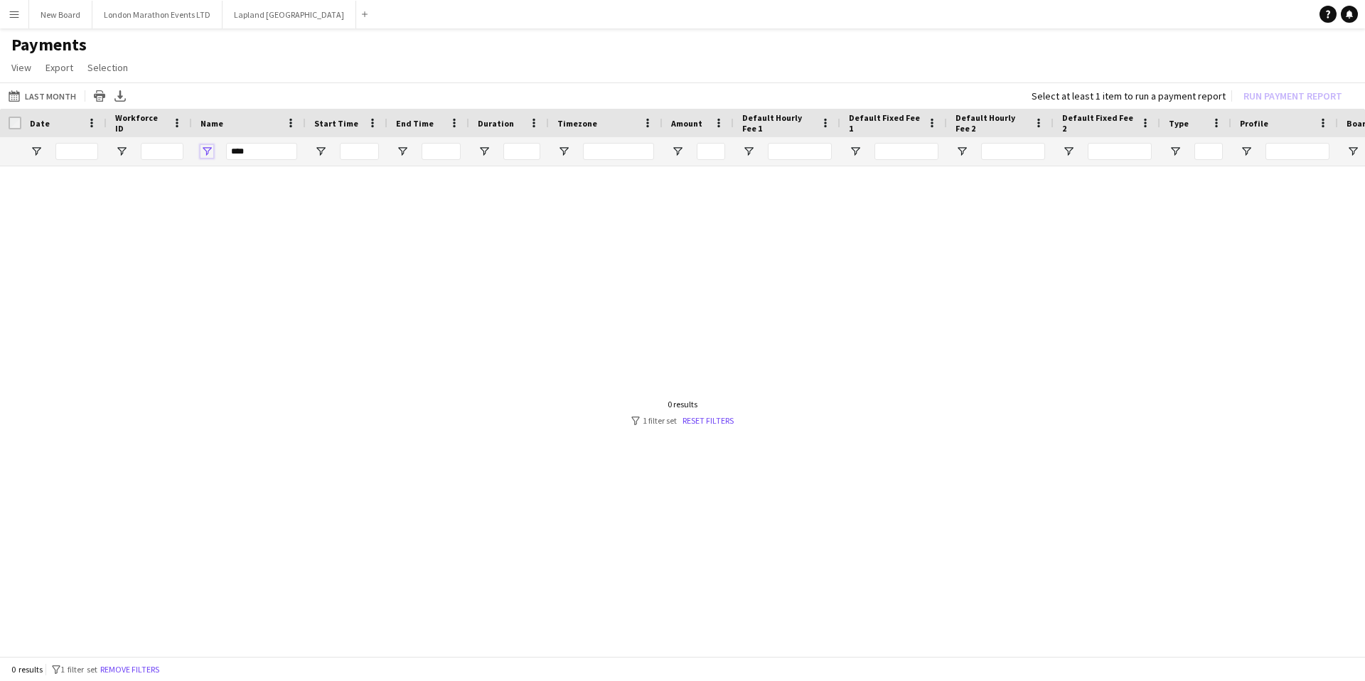
click at [206, 149] on span "Open Filter Menu" at bounding box center [206, 151] width 13 height 13
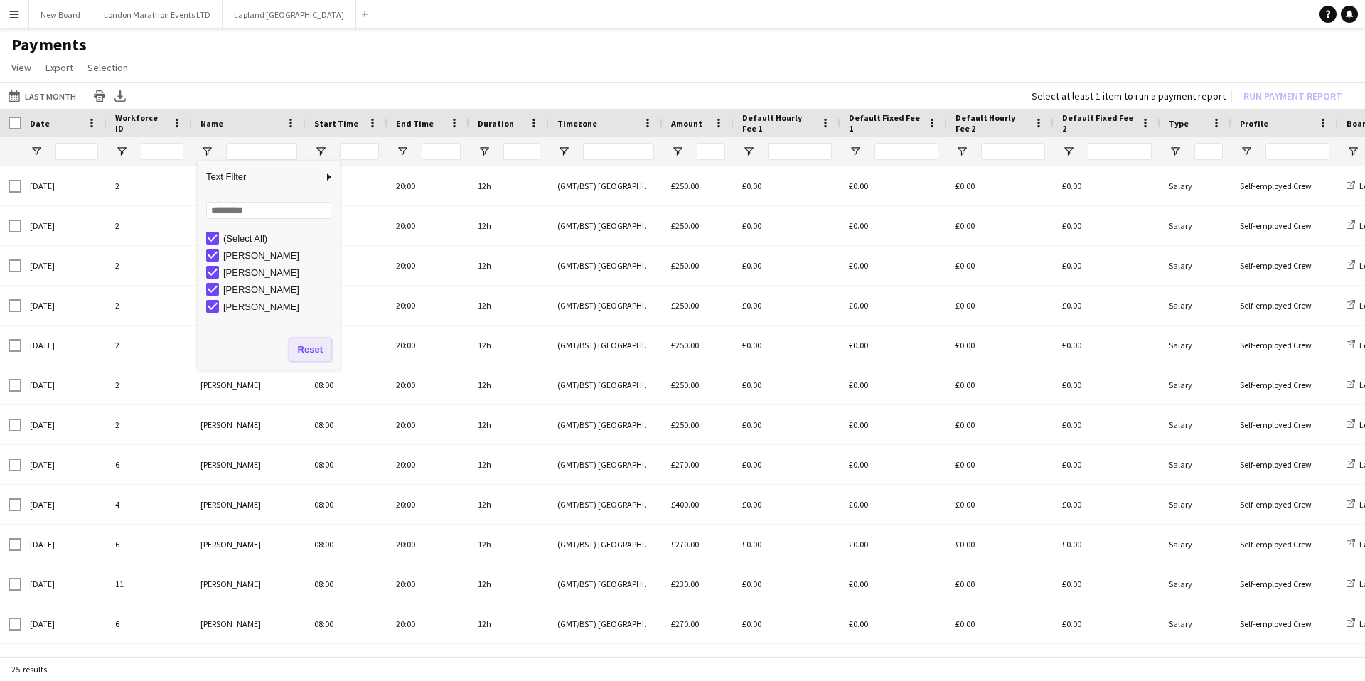
click at [300, 346] on button "Reset" at bounding box center [310, 349] width 42 height 23
click at [190, 56] on app-page-menu "View Customise view Customise filters Reset Filters Reset View Reset All Export…" at bounding box center [682, 68] width 1365 height 27
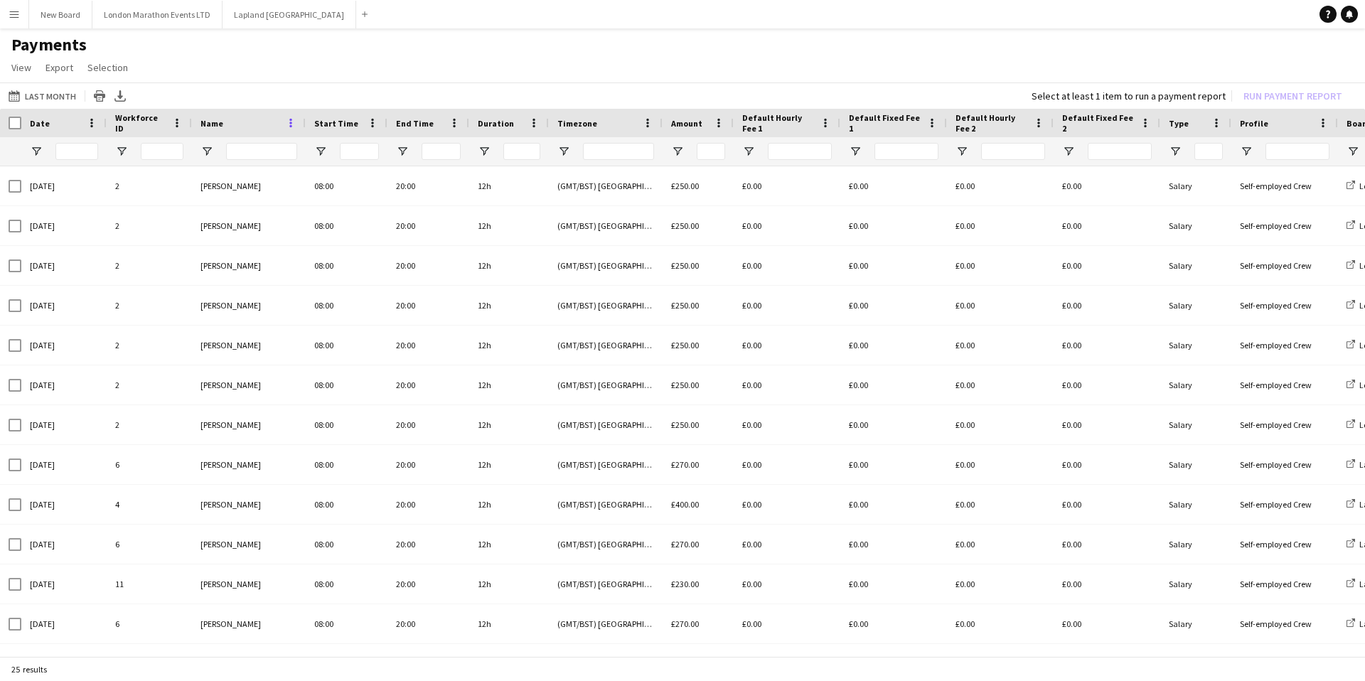
click at [285, 123] on span at bounding box center [290, 123] width 13 height 13
click at [245, 136] on div "Name" at bounding box center [248, 123] width 97 height 28
click at [213, 150] on div at bounding box center [249, 151] width 114 height 28
click at [210, 150] on span "Open Filter Menu" at bounding box center [206, 151] width 13 height 13
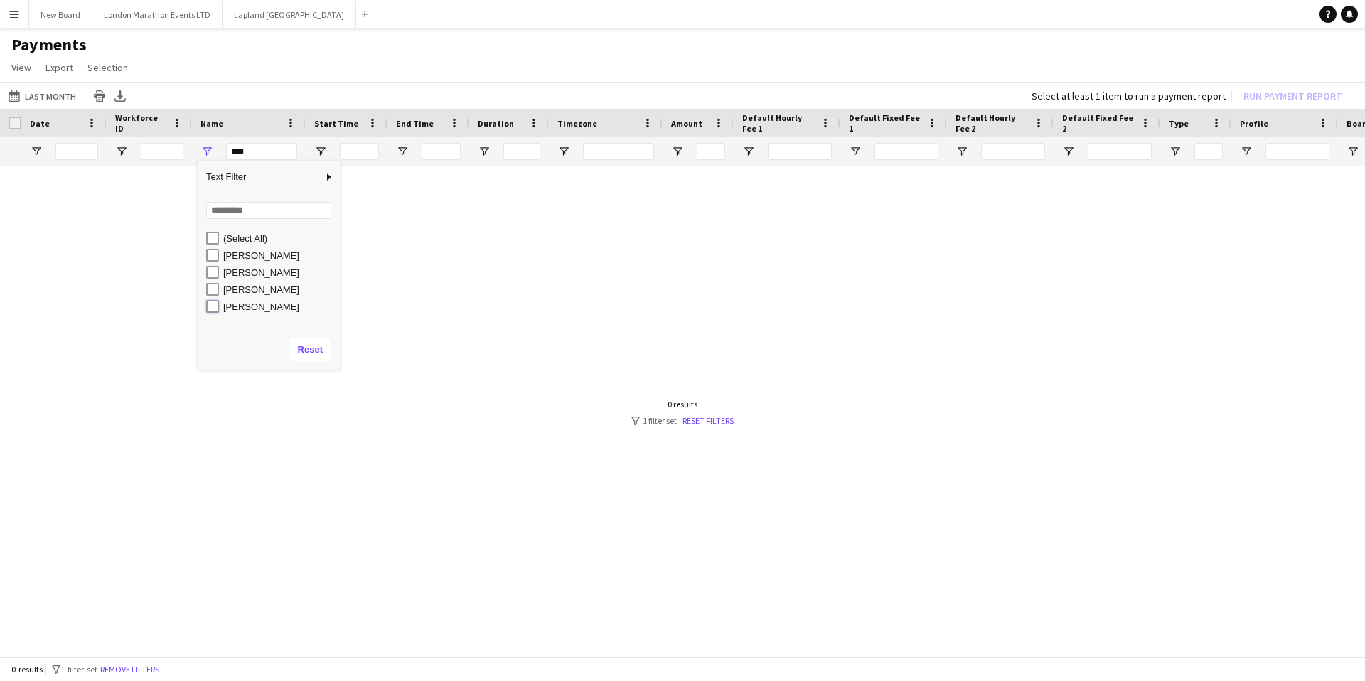
type input "**********"
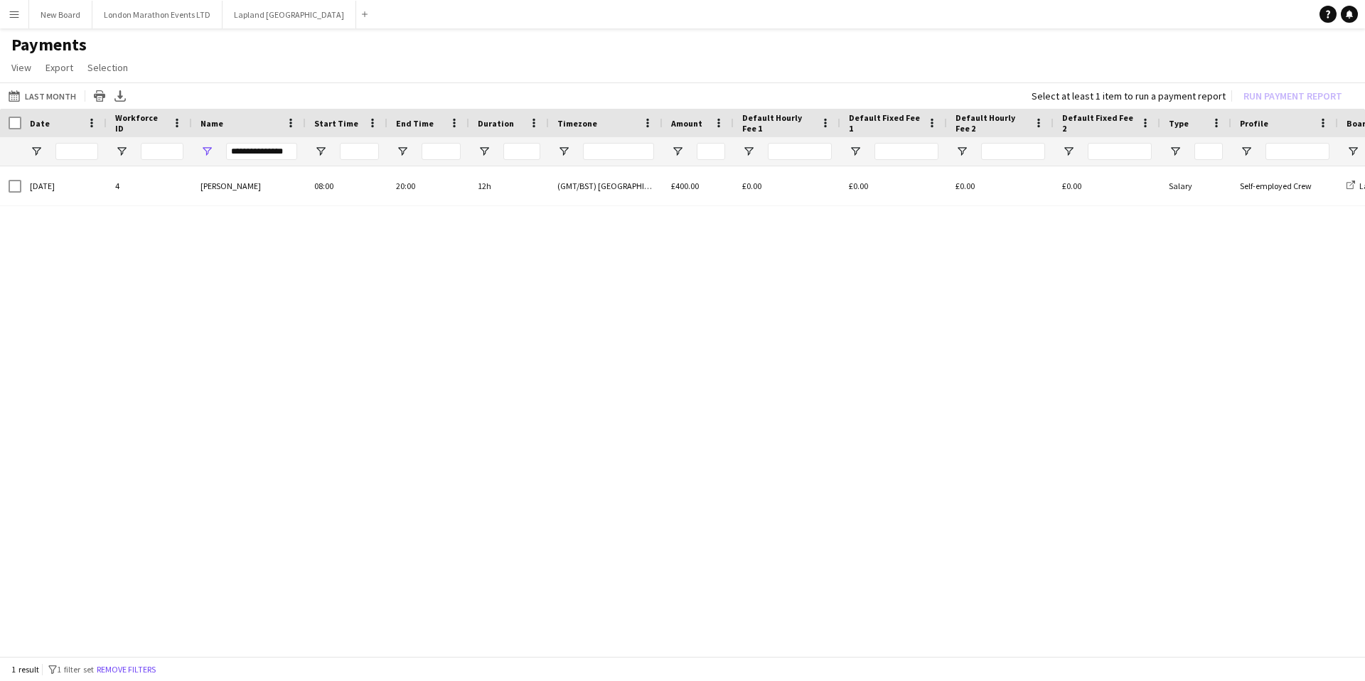
click at [159, 257] on div "[DATE] 4 [PERSON_NAME] 08:00 20:00 12h (GMT/BST) [GEOGRAPHIC_DATA] £400.00 £0.0…" at bounding box center [682, 412] width 1365 height 493
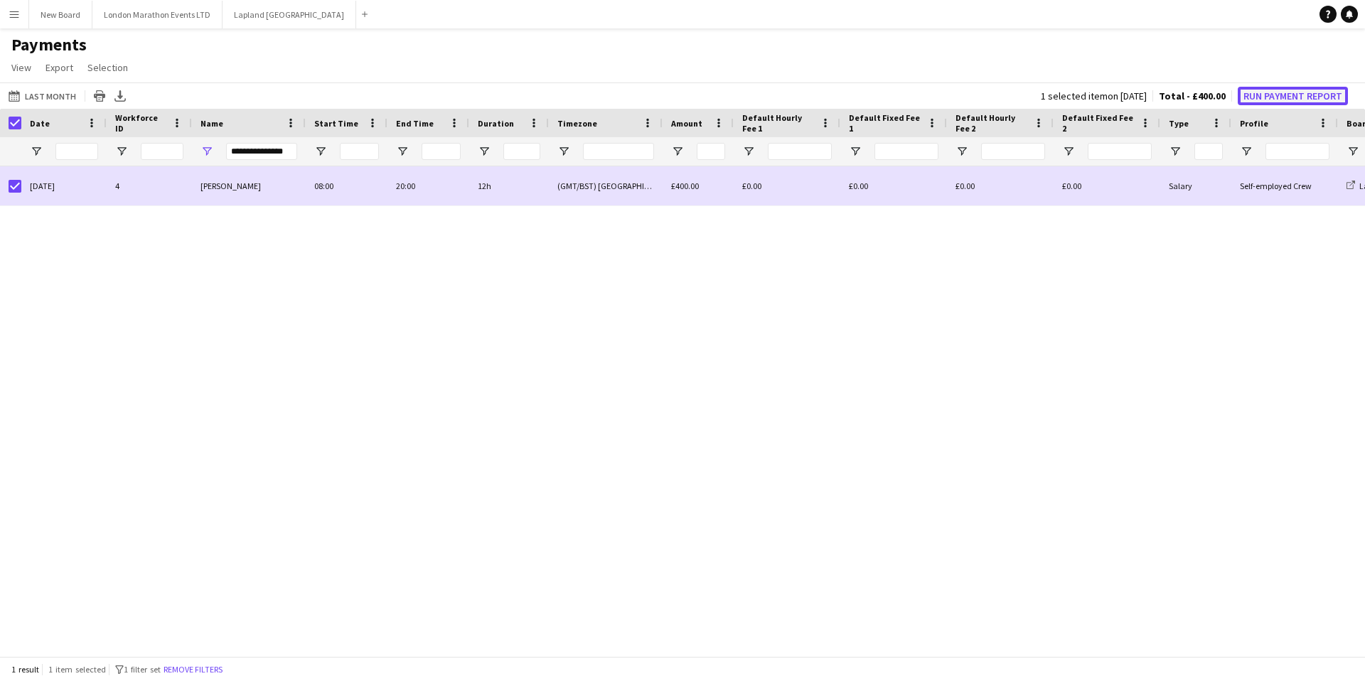
click at [1299, 89] on button "Run Payment Report" at bounding box center [1293, 96] width 110 height 18
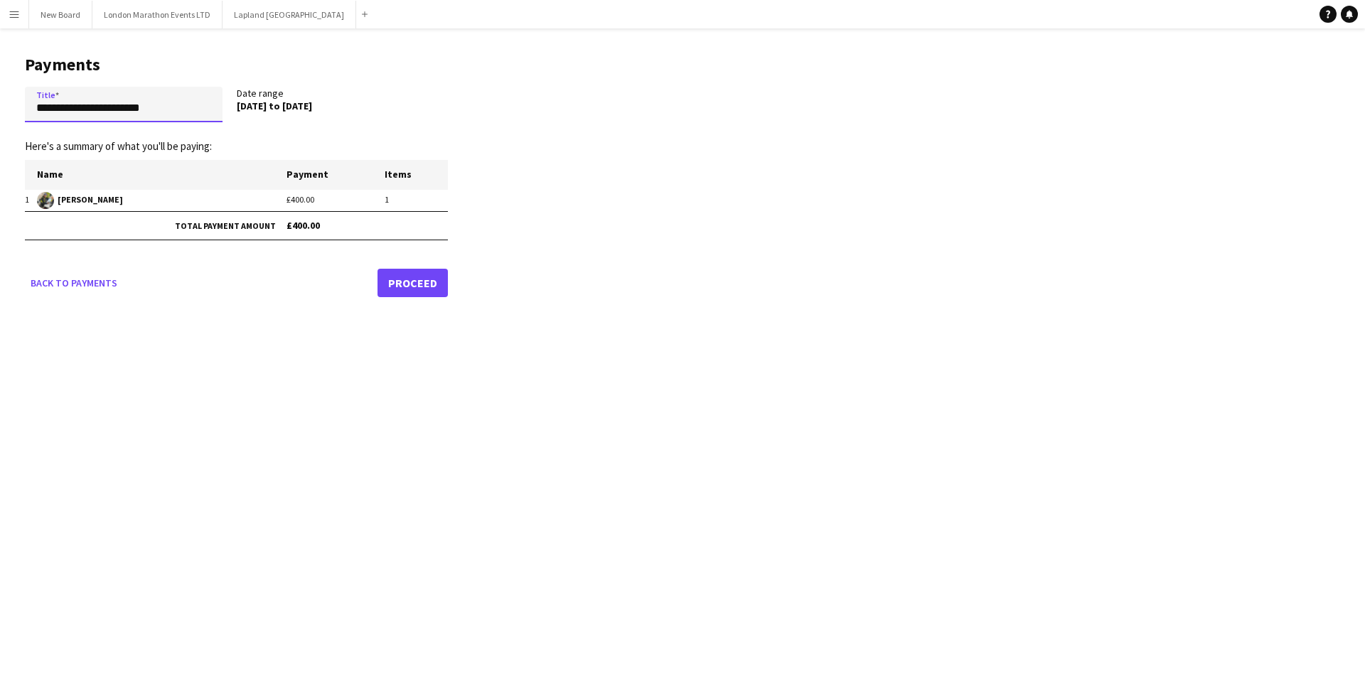
click at [92, 98] on input "**********" at bounding box center [124, 105] width 198 height 36
type input "****"
click at [412, 282] on link "Proceed" at bounding box center [413, 283] width 70 height 28
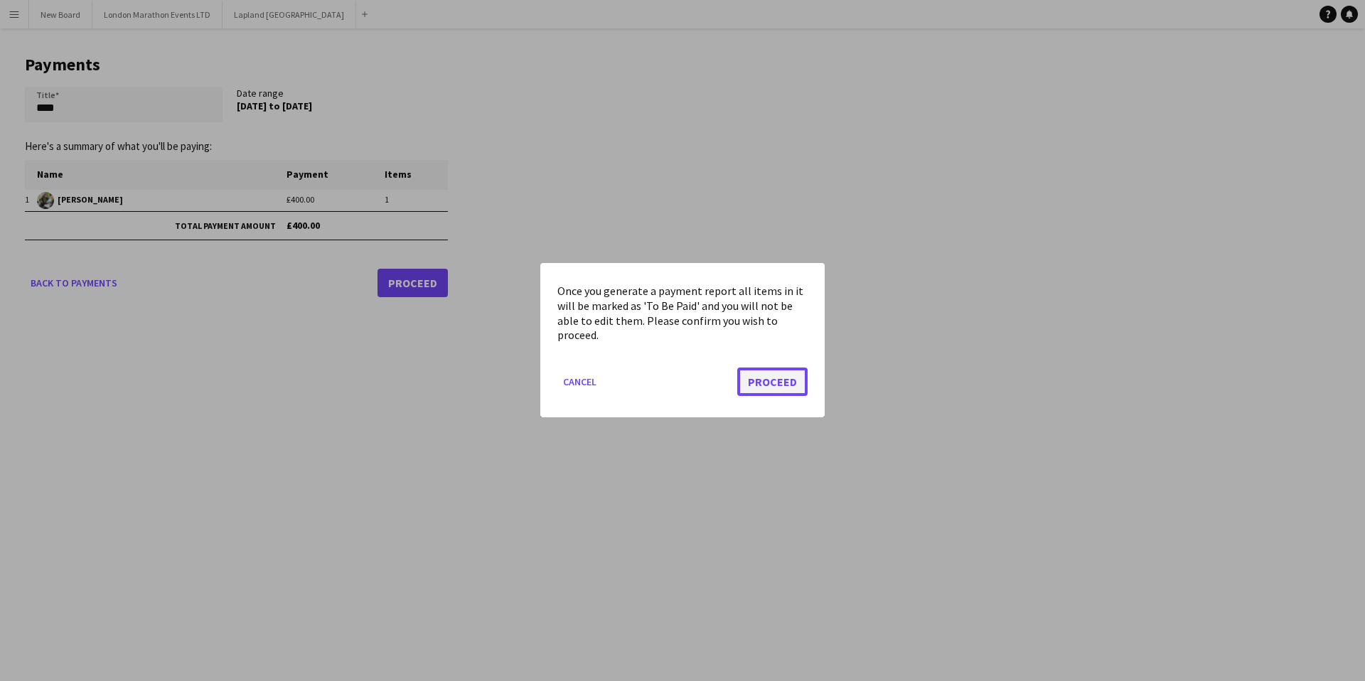
click at [790, 380] on button "Proceed" at bounding box center [772, 382] width 70 height 28
